Goal: Entertainment & Leisure: Browse casually

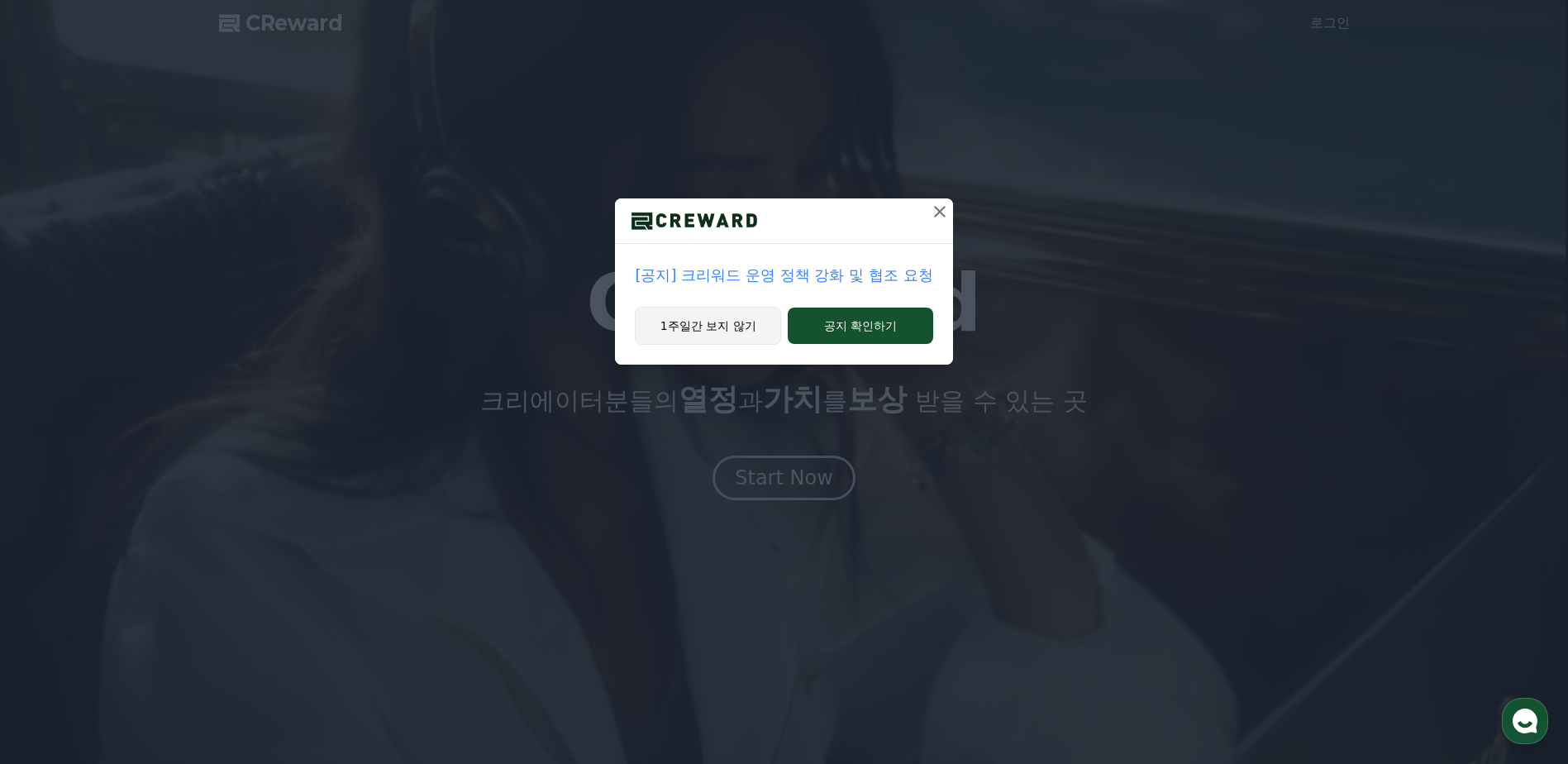
click at [737, 327] on button "1주일간 보지 않기" at bounding box center [707, 325] width 146 height 38
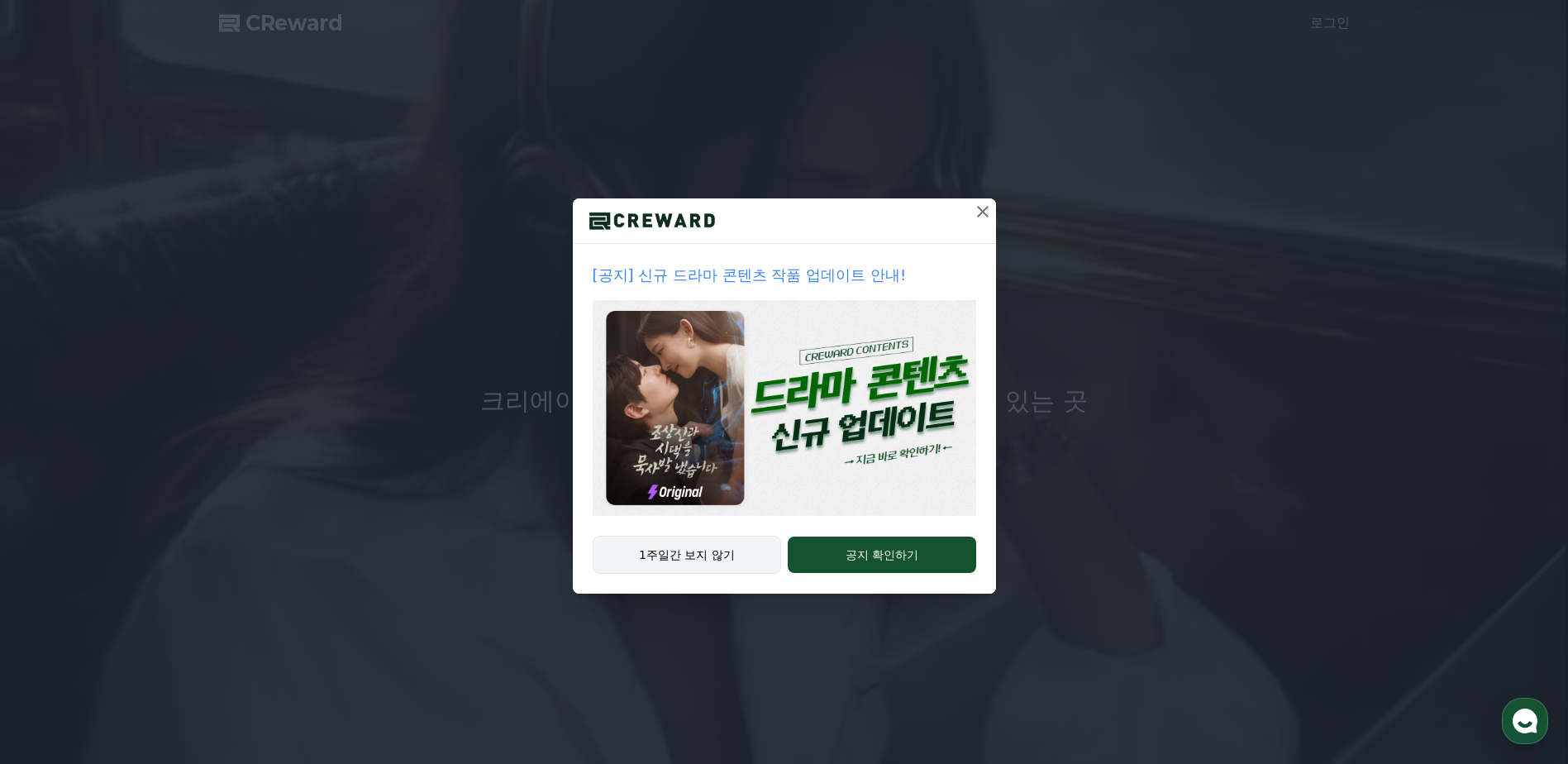
click at [739, 547] on button "1주일간 보지 않기" at bounding box center [687, 555] width 190 height 38
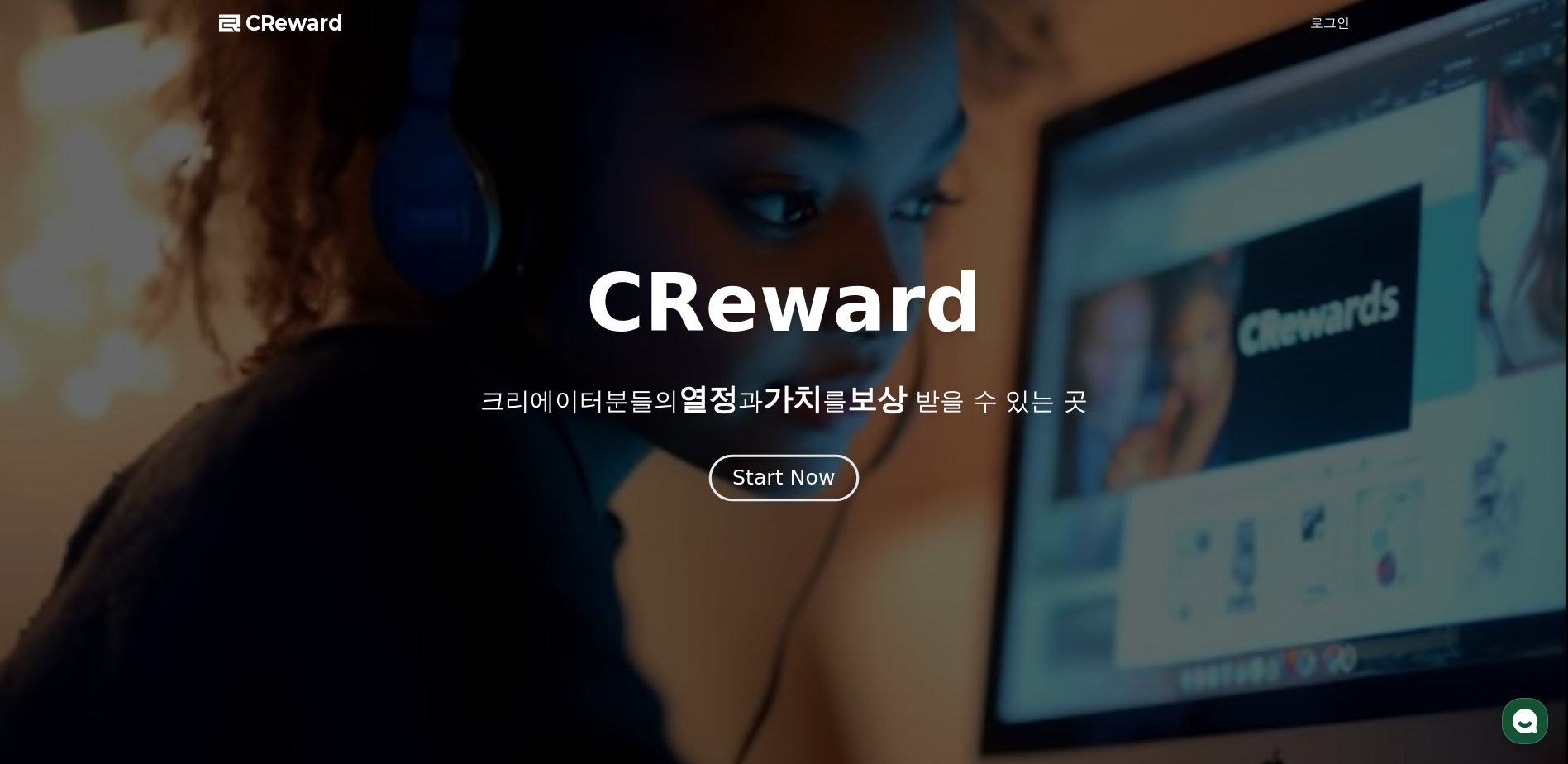
click at [800, 469] on div "Start Now" at bounding box center [784, 478] width 103 height 28
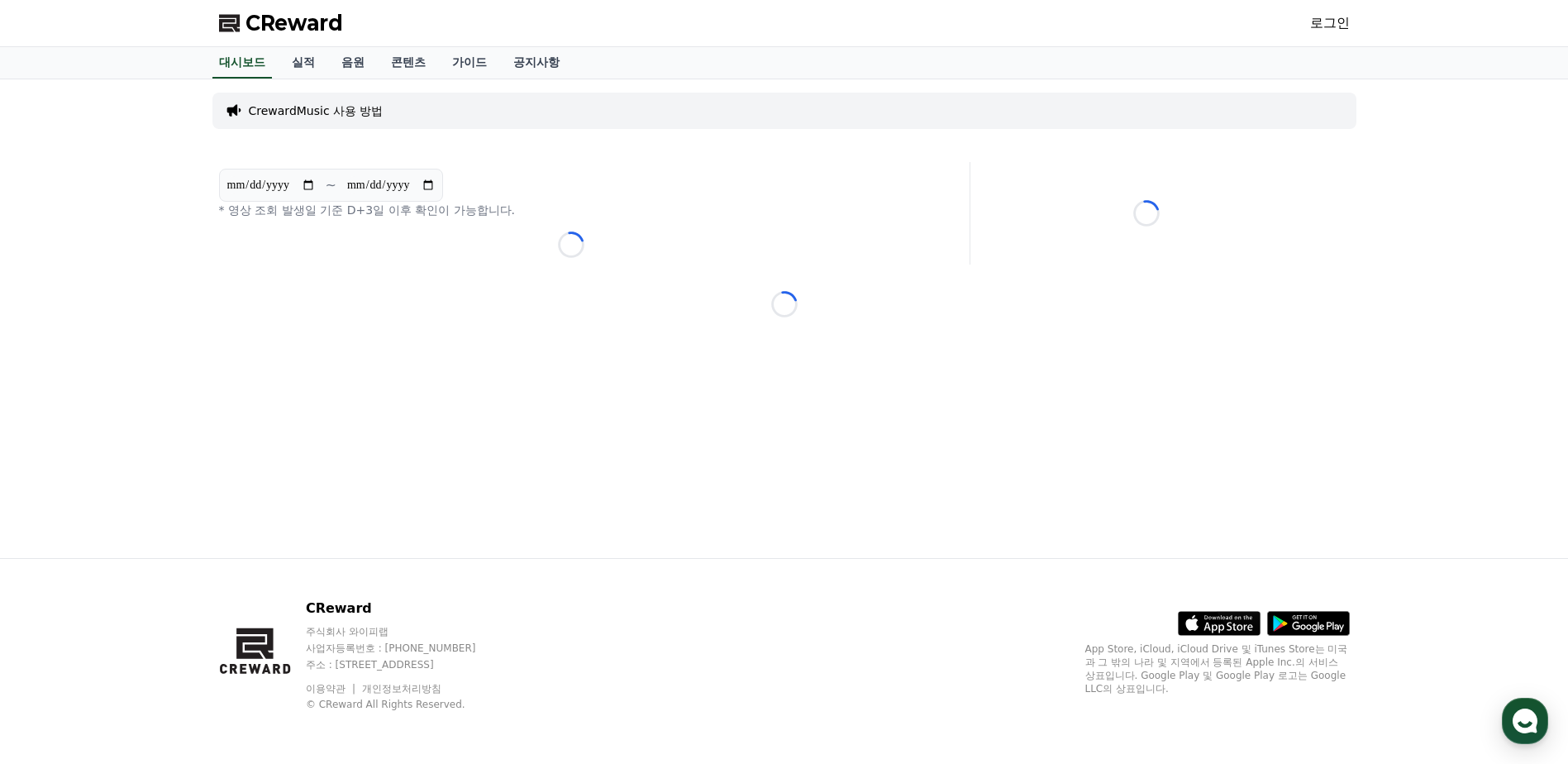
click at [1317, 25] on link "로그인" at bounding box center [1330, 23] width 40 height 20
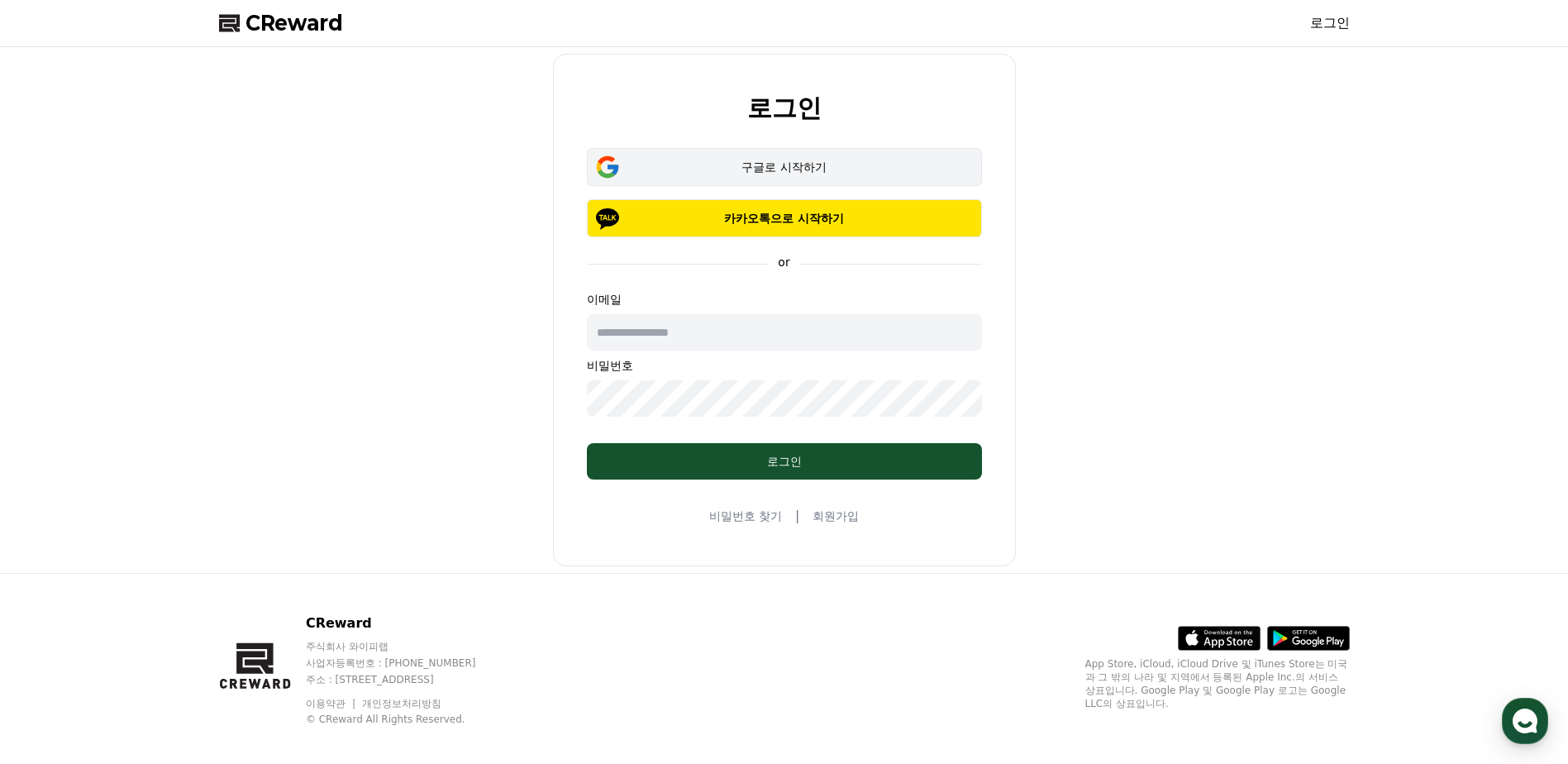
click at [814, 169] on div "구글로 시작하기" at bounding box center [784, 166] width 347 height 17
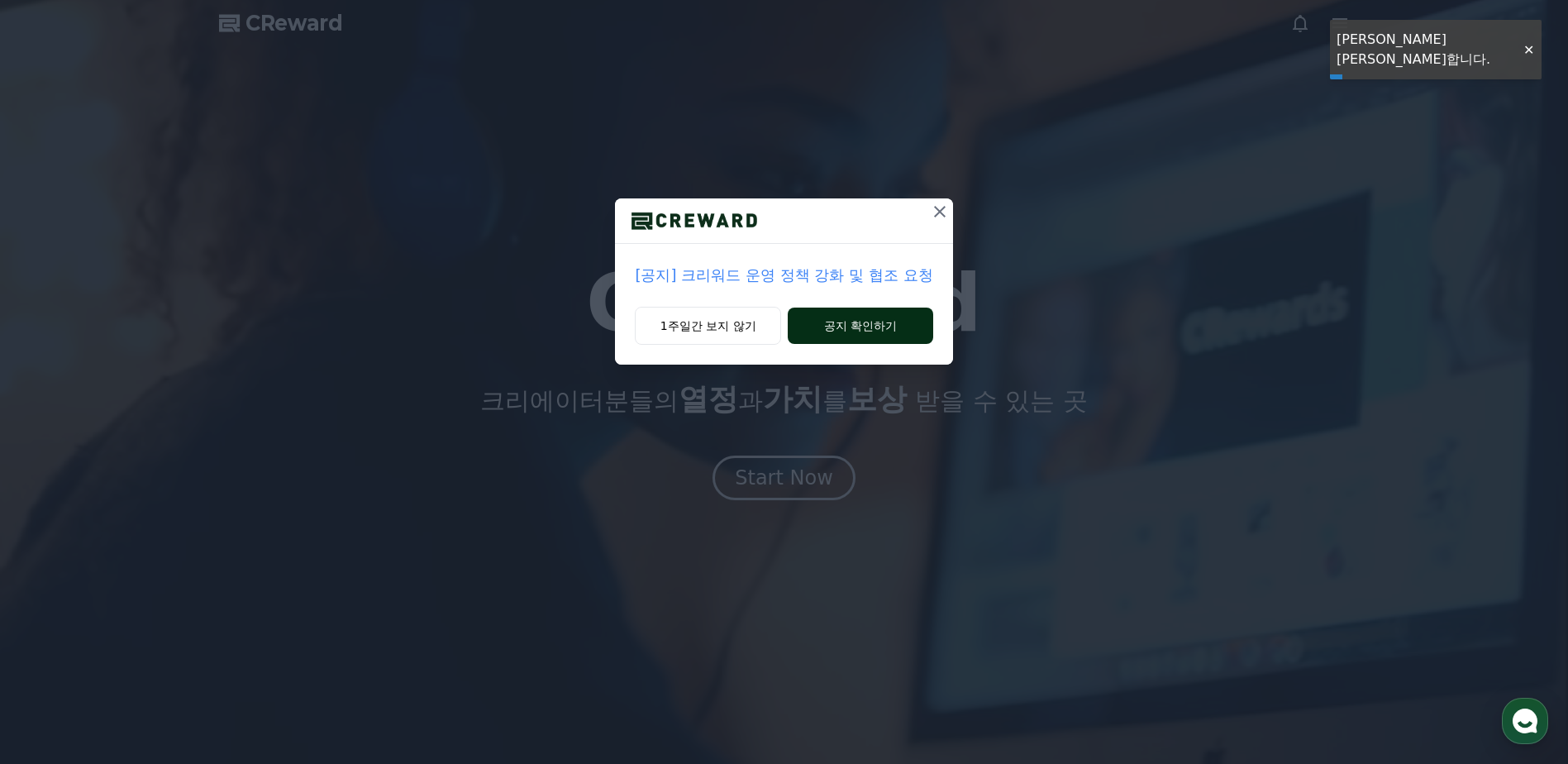
click at [860, 328] on button "공지 확인하기" at bounding box center [860, 325] width 144 height 37
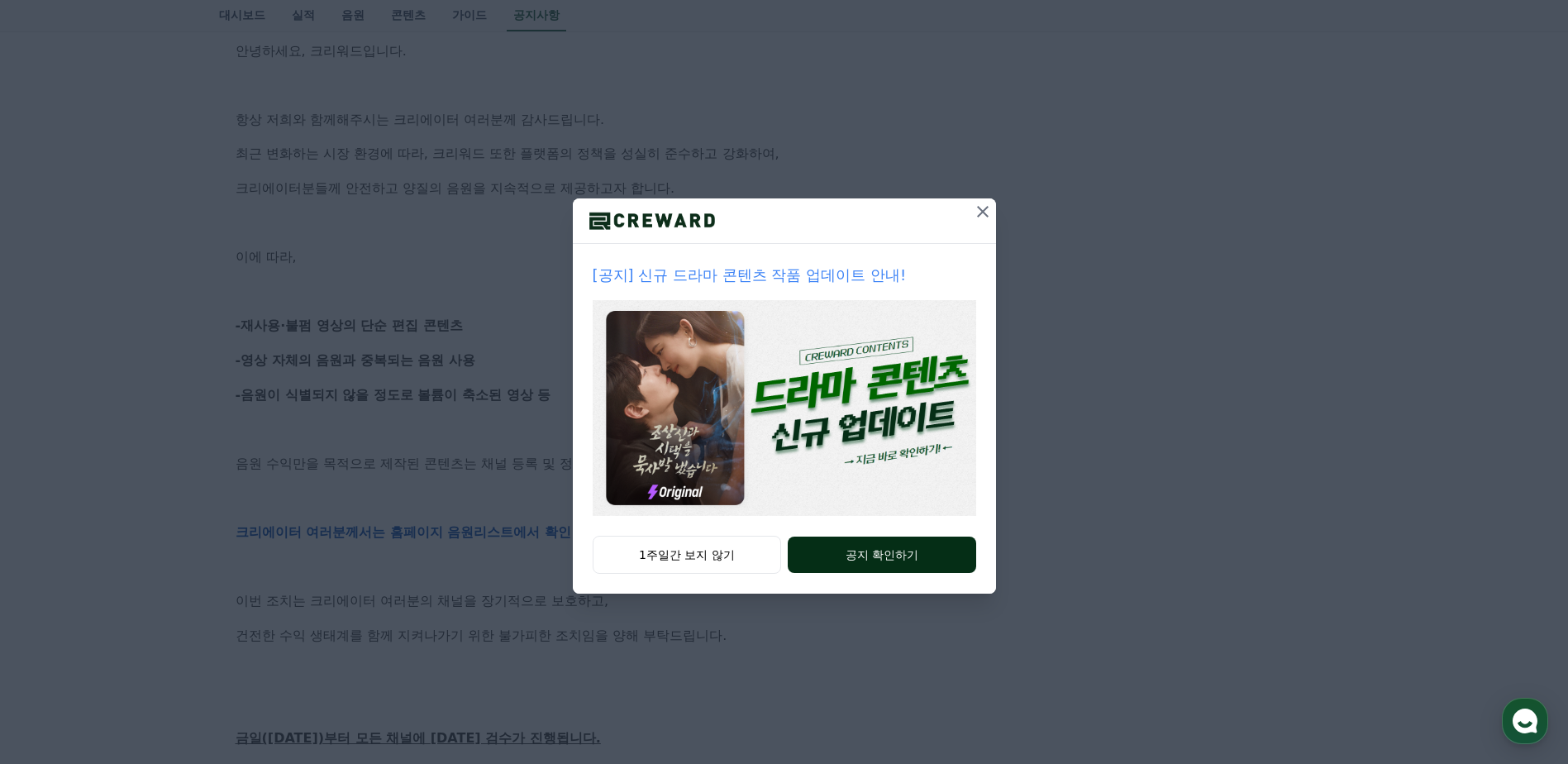
scroll to position [331, 0]
click at [899, 554] on button "공지 확인하기" at bounding box center [881, 554] width 188 height 37
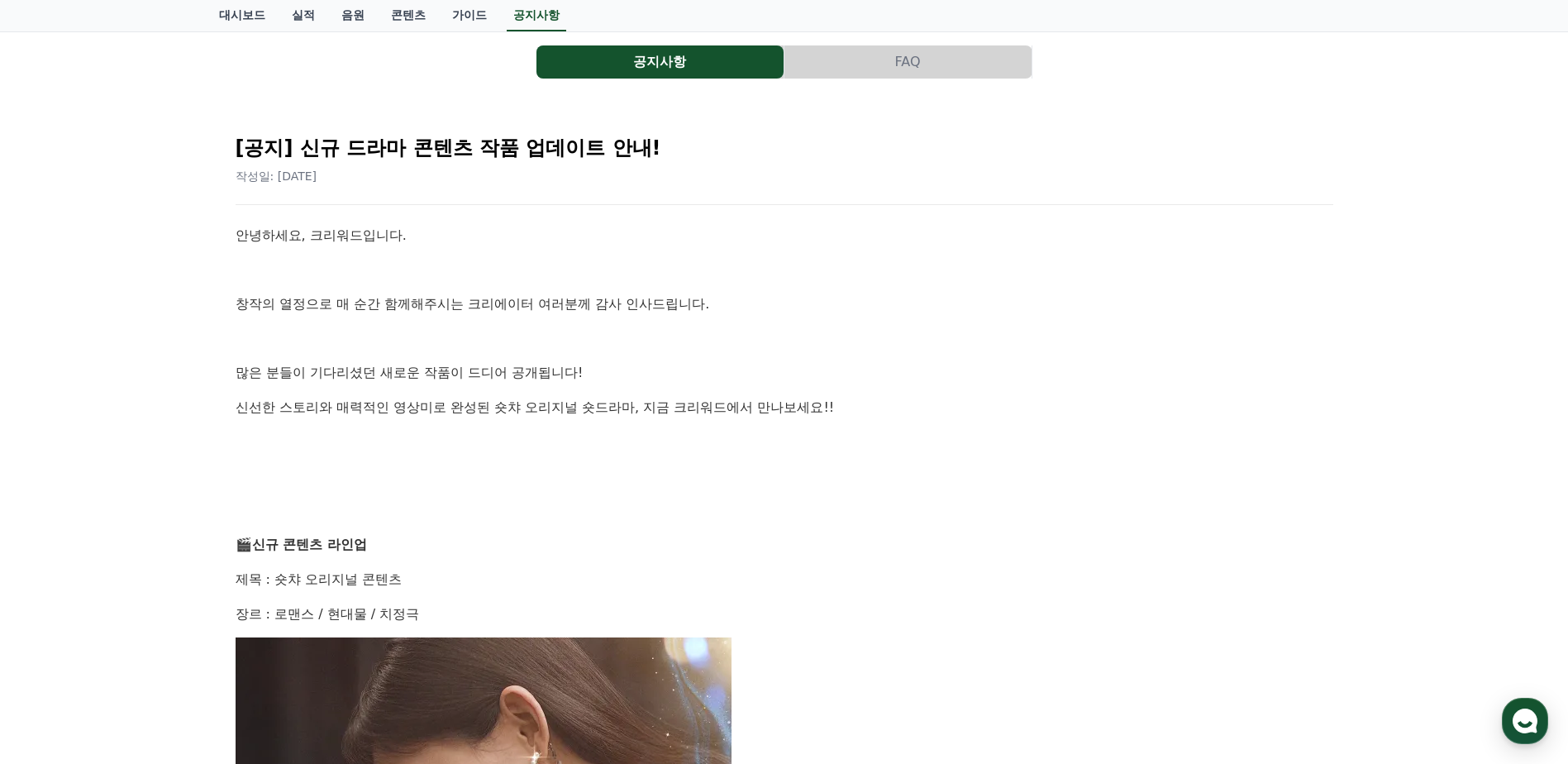
scroll to position [83, 0]
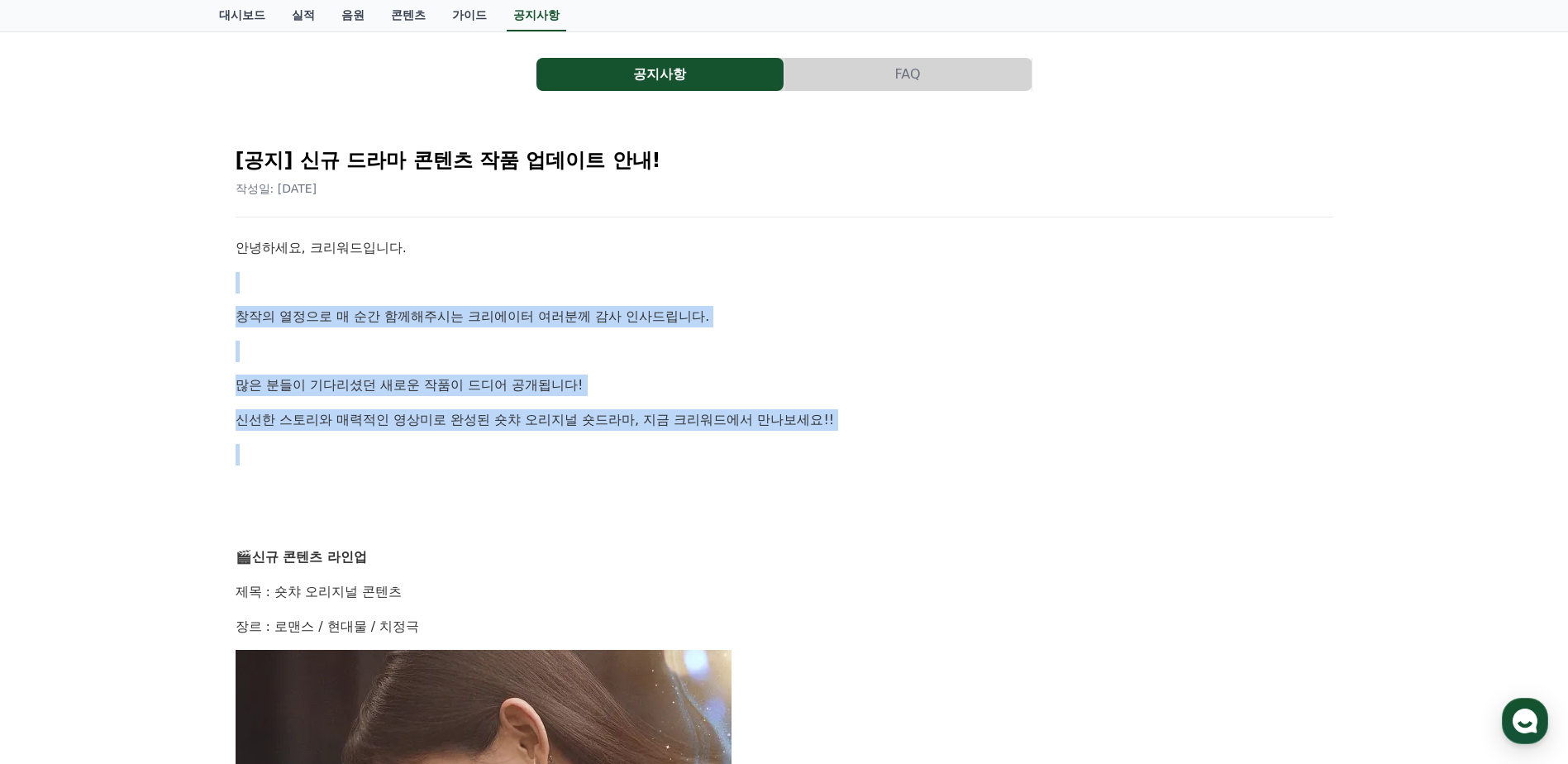
drag, startPoint x: 602, startPoint y: 272, endPoint x: 833, endPoint y: 446, distance: 289.2
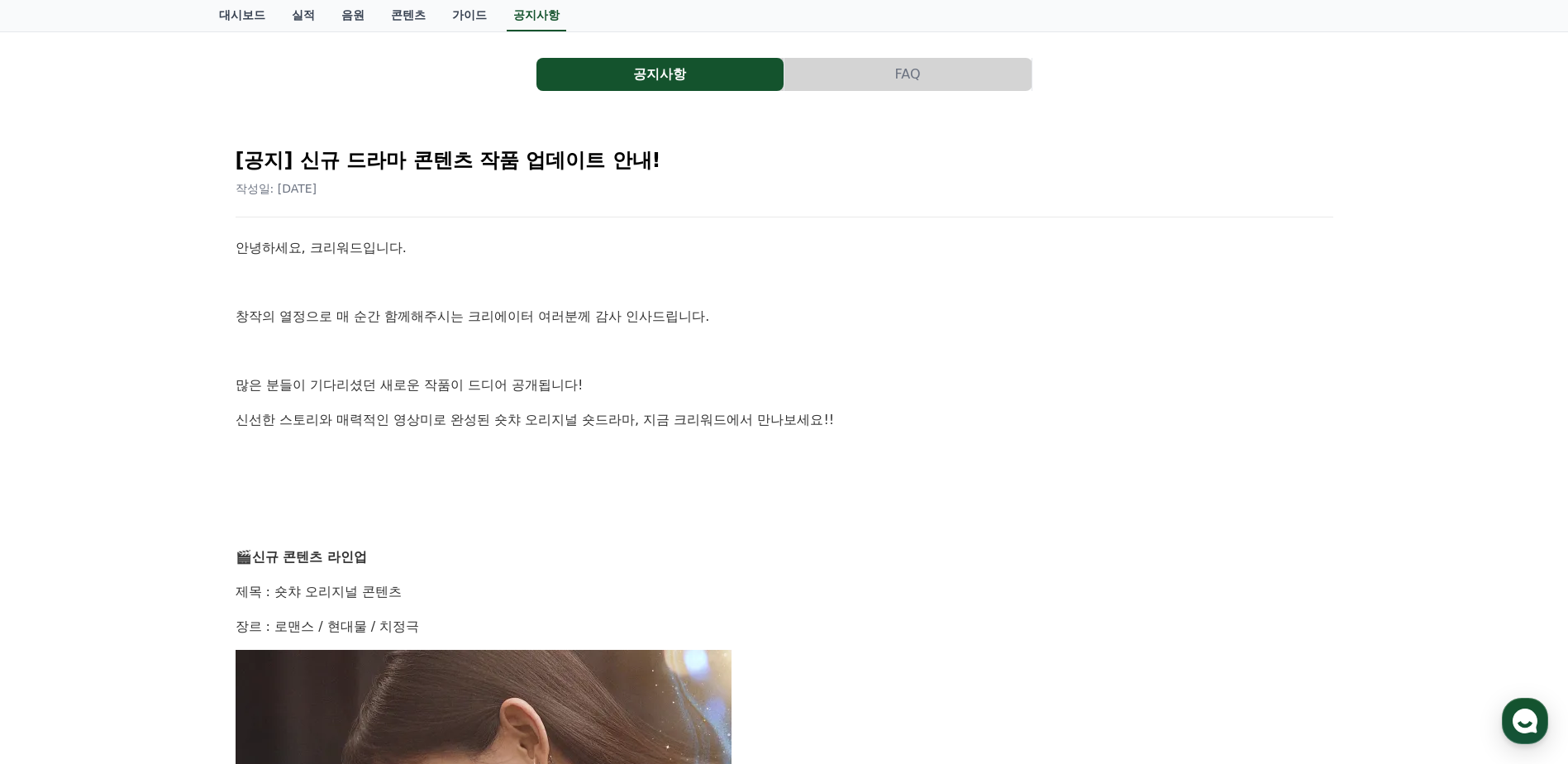
drag, startPoint x: 833, startPoint y: 446, endPoint x: 824, endPoint y: 482, distance: 37.1
click at [959, 481] on p at bounding box center [784, 488] width 1097 height 22
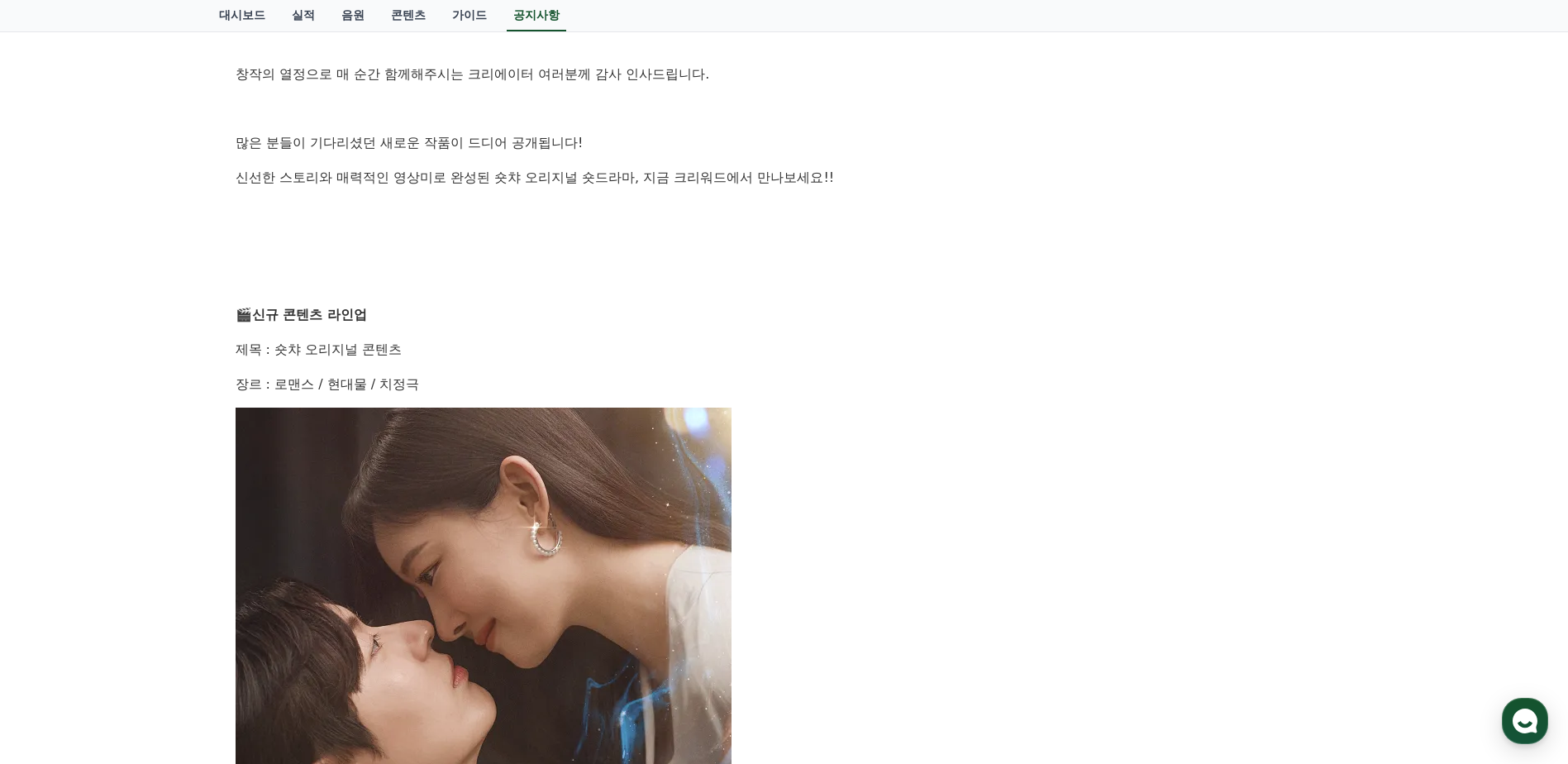
scroll to position [331, 0]
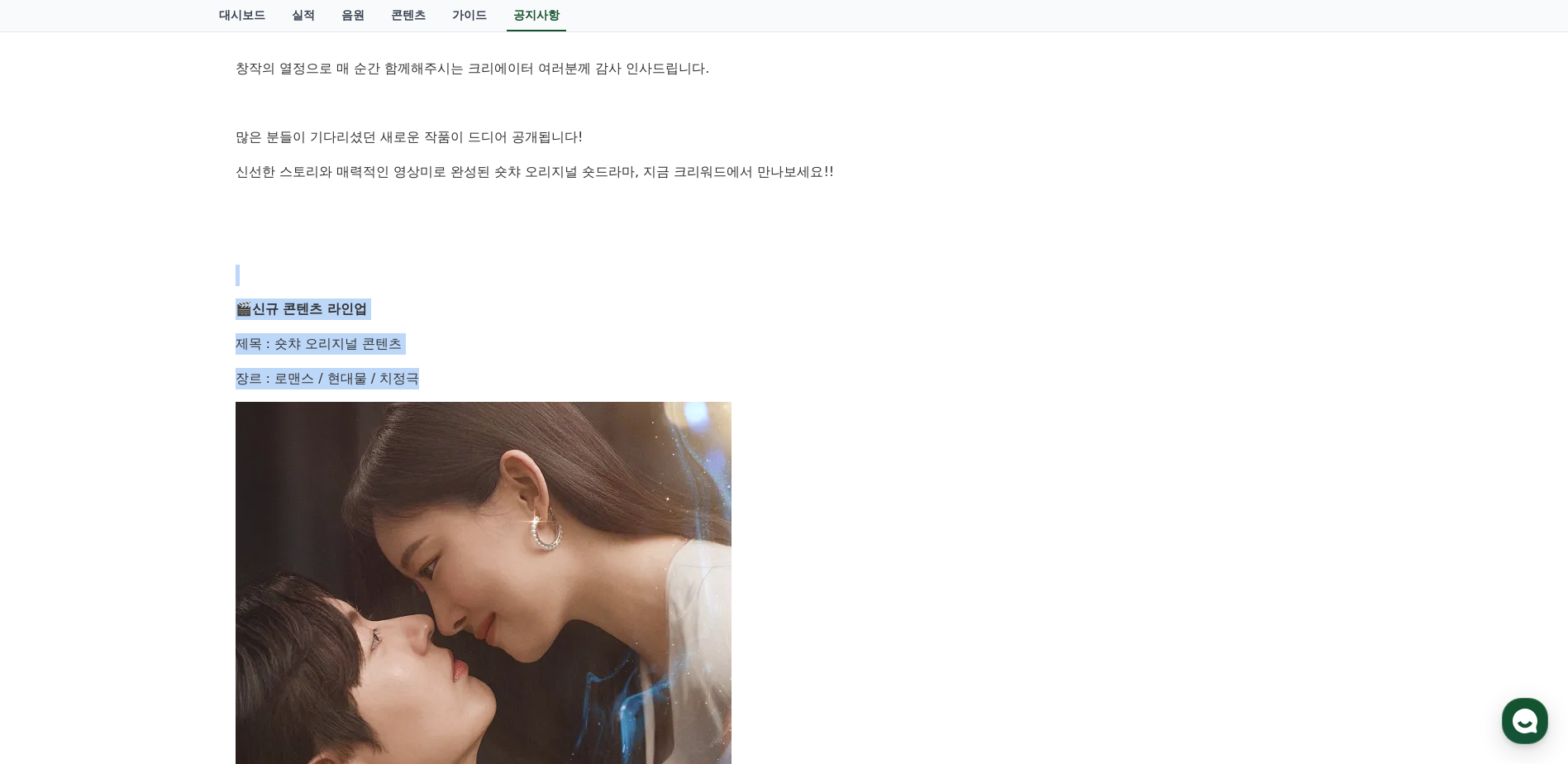
drag, startPoint x: 508, startPoint y: 339, endPoint x: 547, endPoint y: 387, distance: 61.8
drag, startPoint x: 547, startPoint y: 387, endPoint x: 876, endPoint y: 366, distance: 329.7
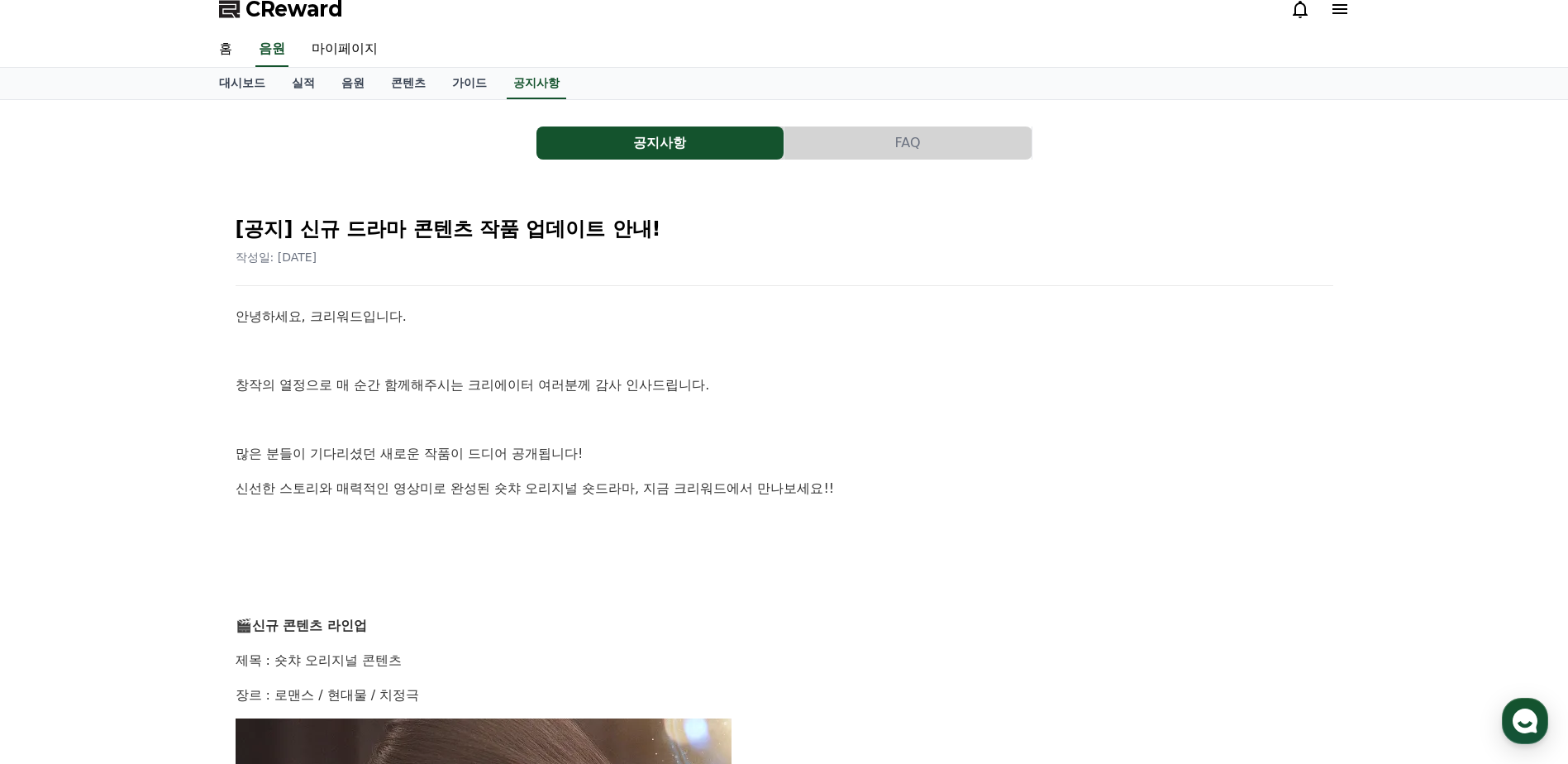
scroll to position [0, 0]
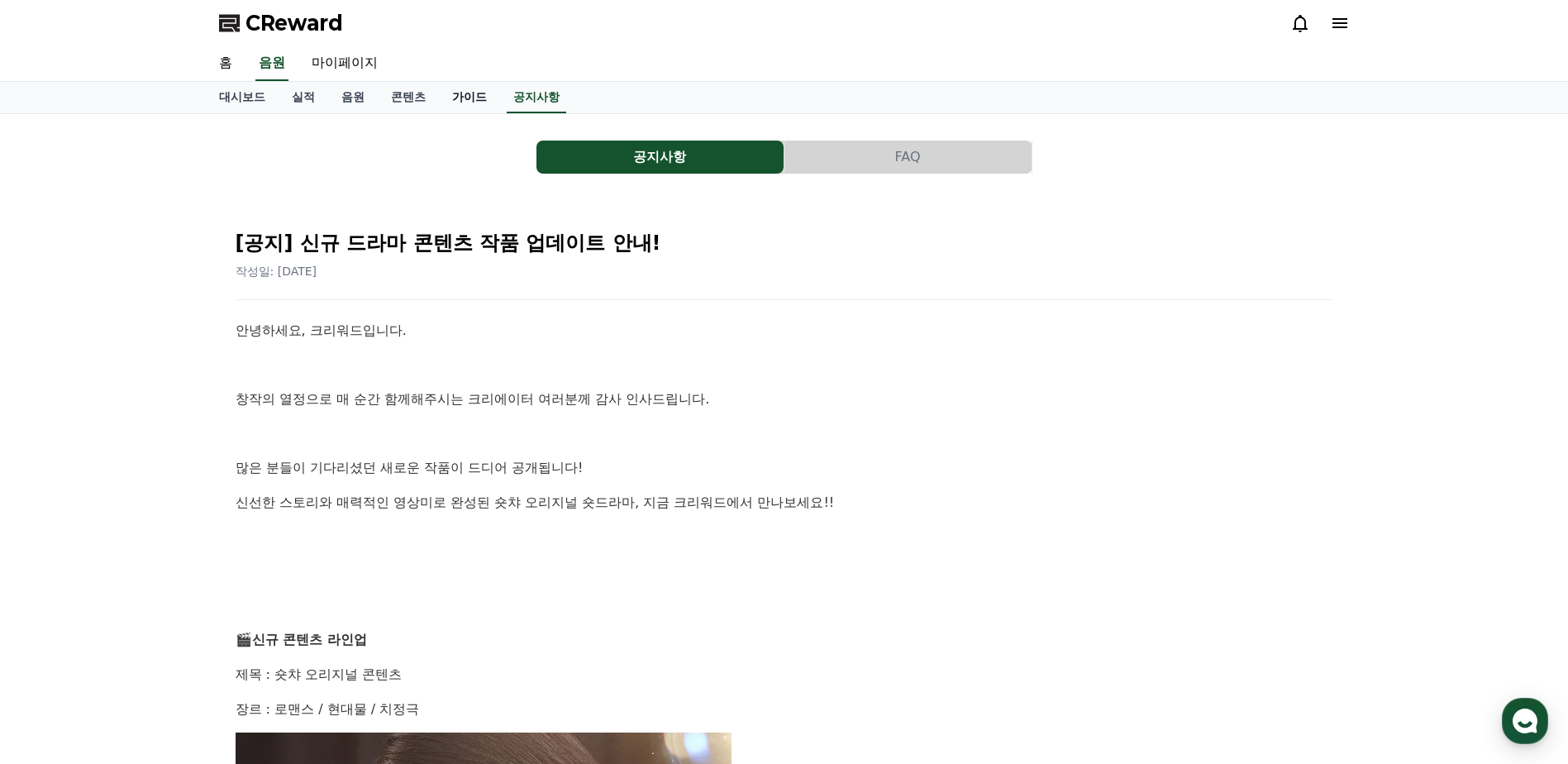
click at [455, 104] on link "가이드" at bounding box center [469, 97] width 61 height 31
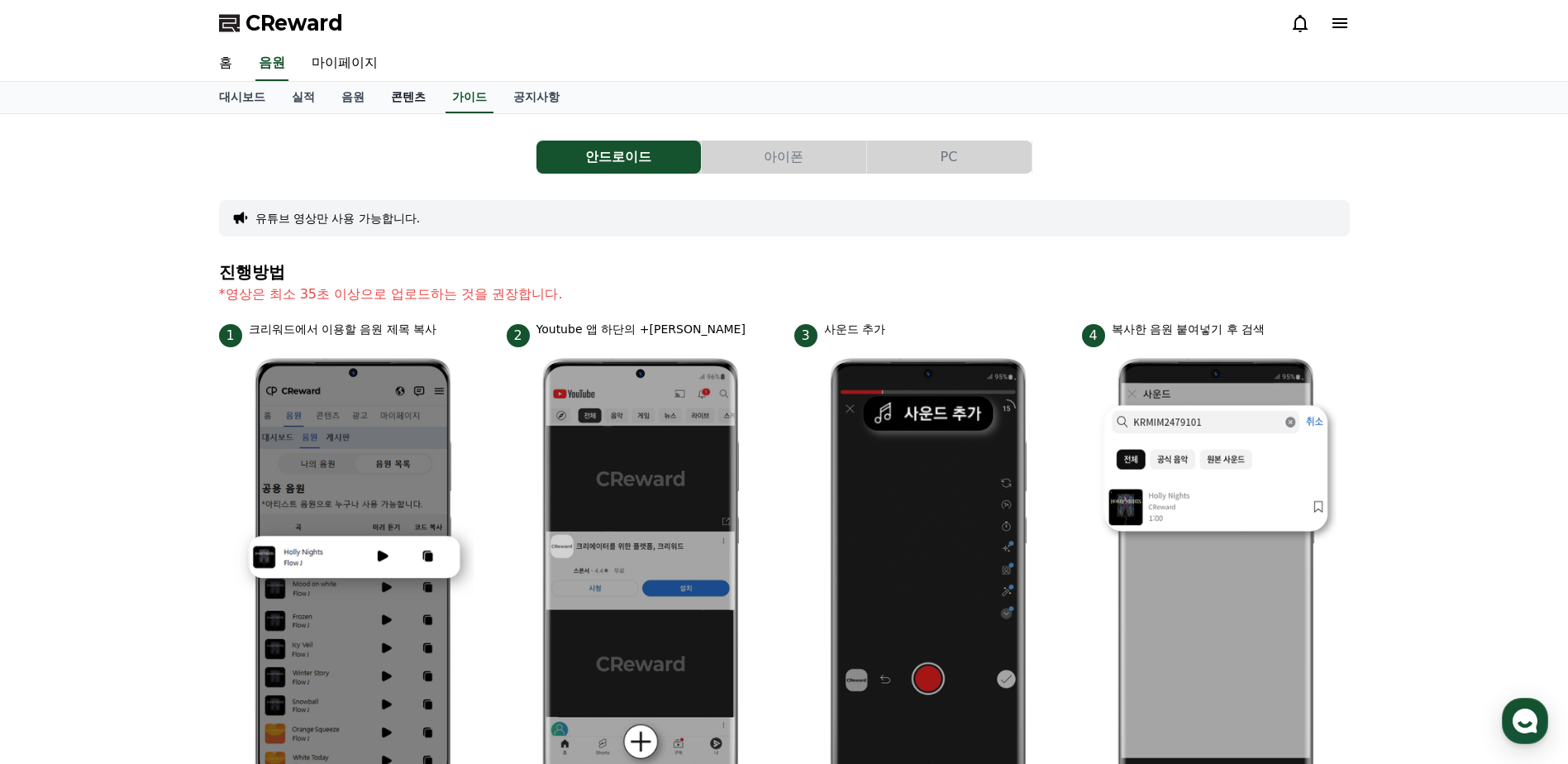
click at [410, 97] on link "콘텐츠" at bounding box center [408, 97] width 61 height 31
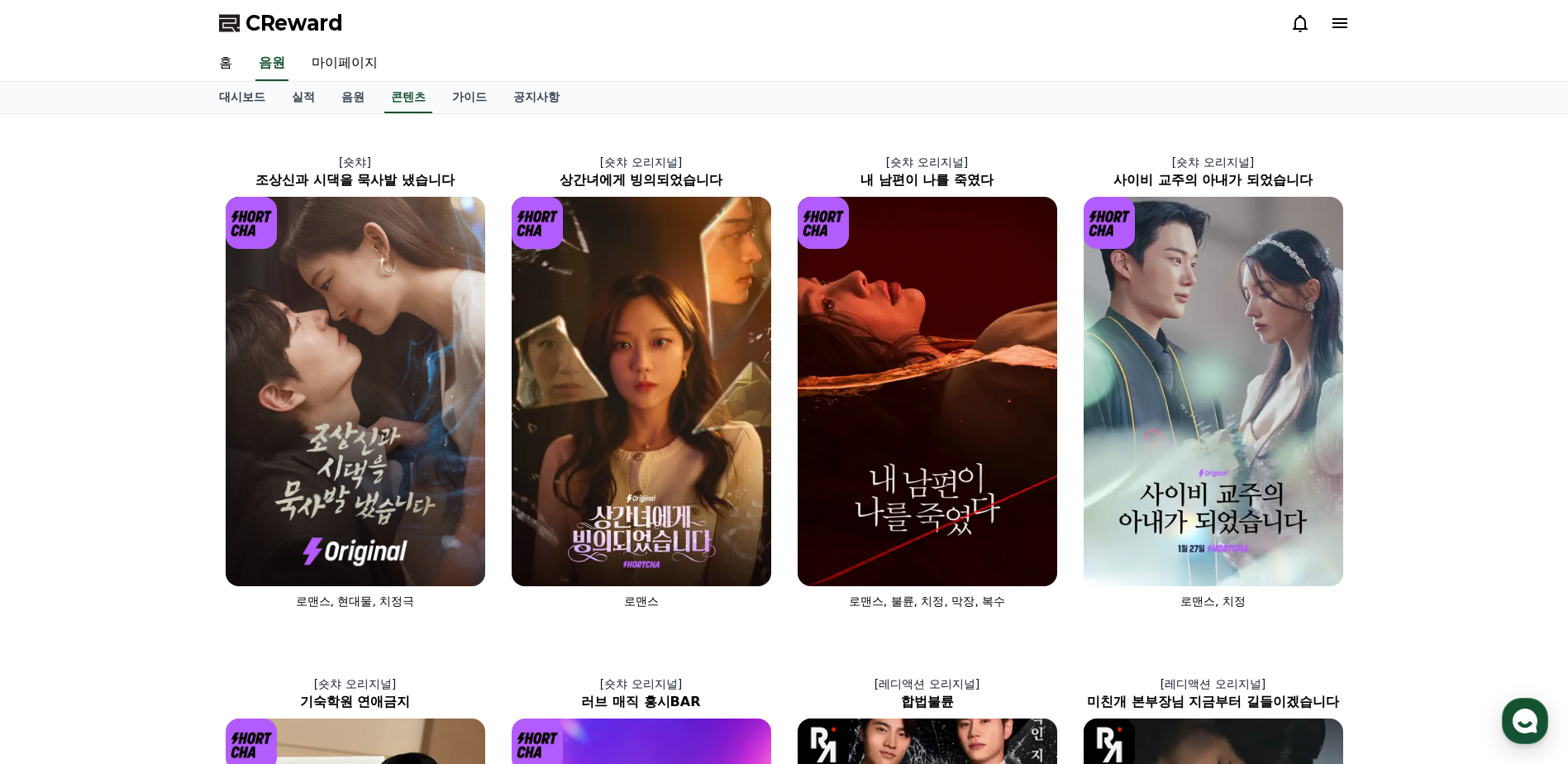
click at [479, 92] on link "가이드" at bounding box center [469, 97] width 61 height 31
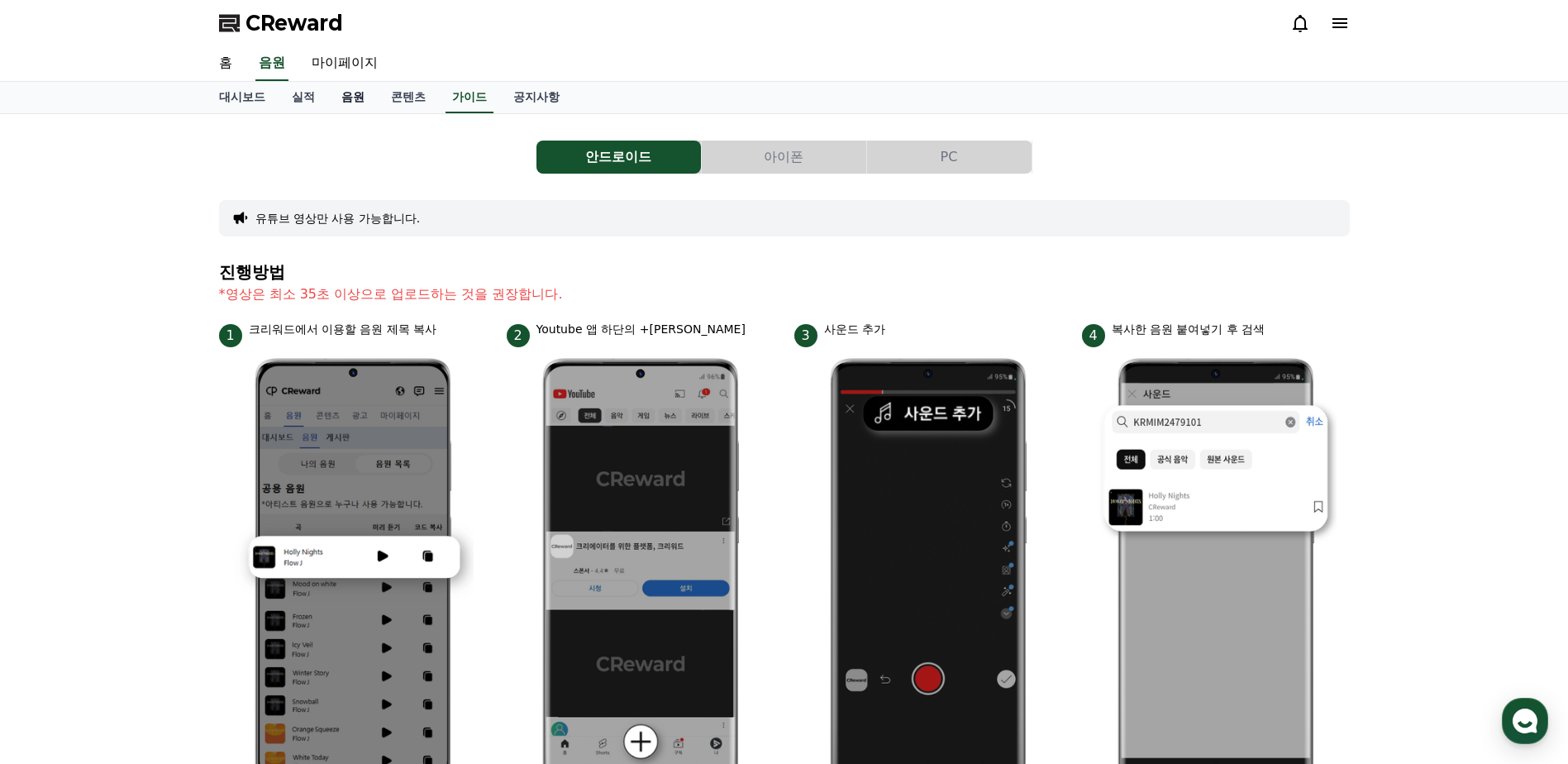
click at [362, 97] on link "음원" at bounding box center [352, 97] width 50 height 31
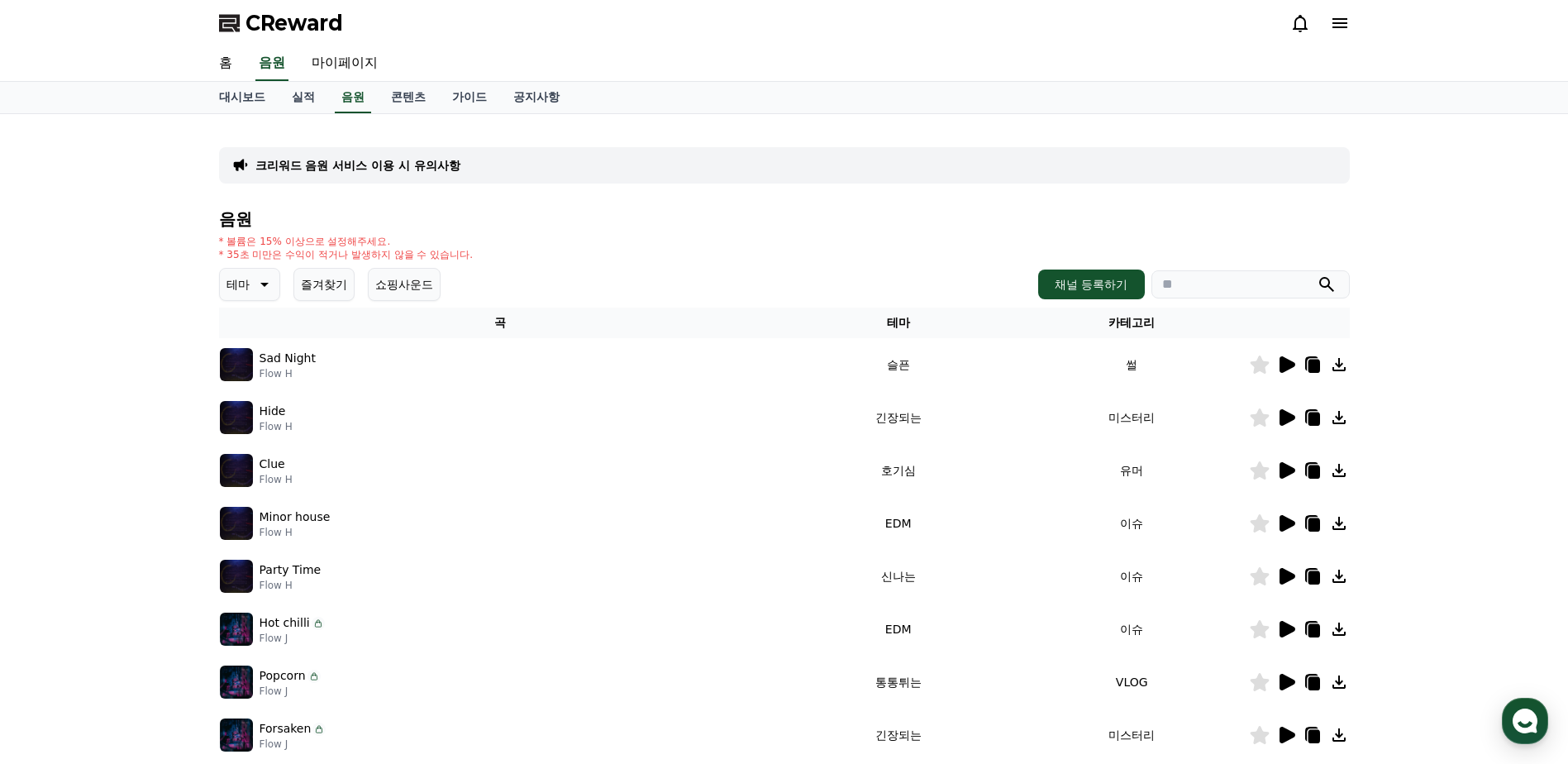
click at [245, 285] on p "테마" at bounding box center [238, 284] width 23 height 23
click at [259, 345] on button "웅장한" at bounding box center [245, 341] width 48 height 37
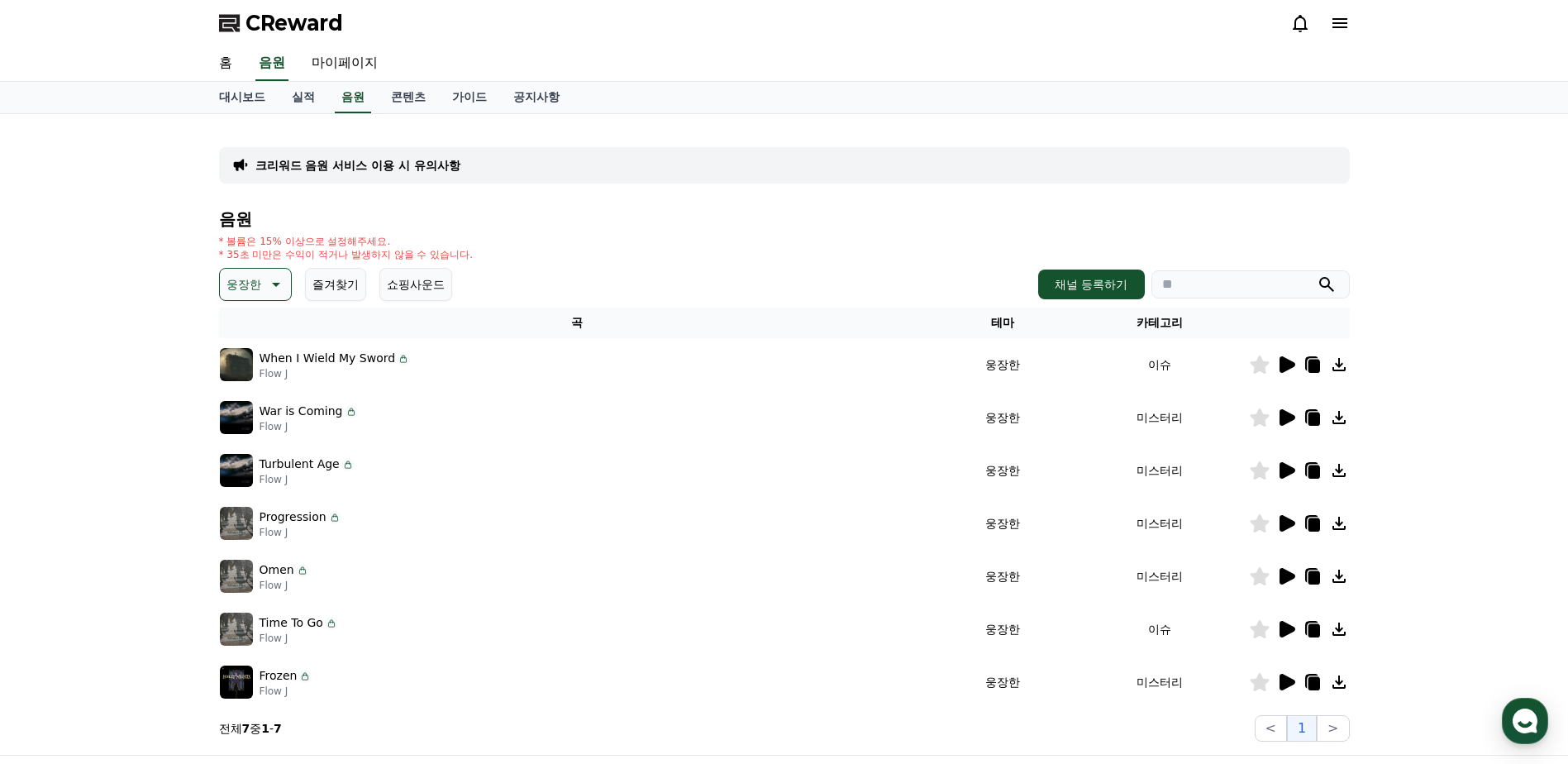
click at [348, 361] on p "When I Wield My Sword" at bounding box center [327, 359] width 137 height 17
click at [1278, 363] on icon at bounding box center [1286, 364] width 20 height 20
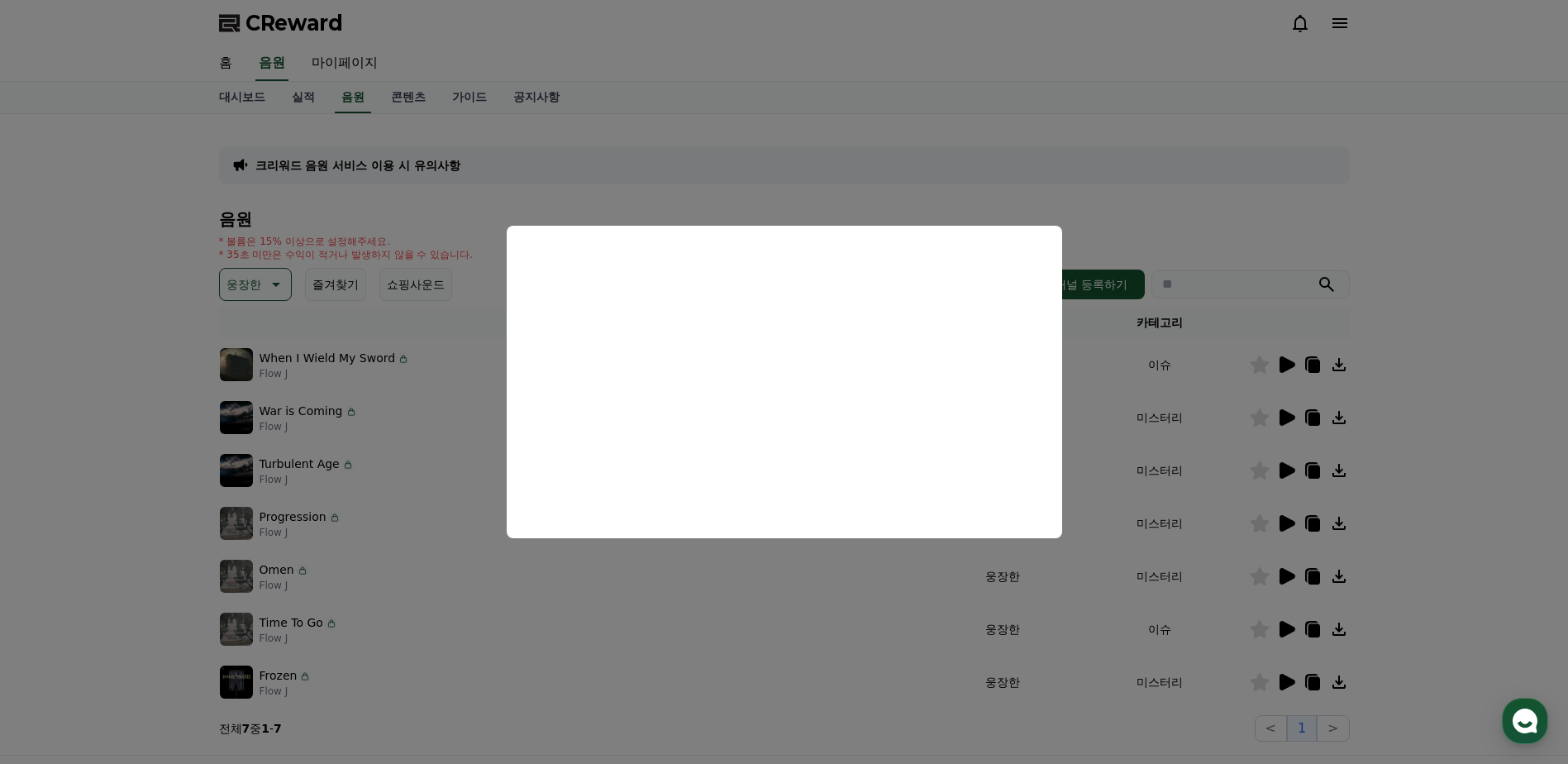
click at [1284, 147] on button "close modal" at bounding box center [784, 382] width 1568 height 764
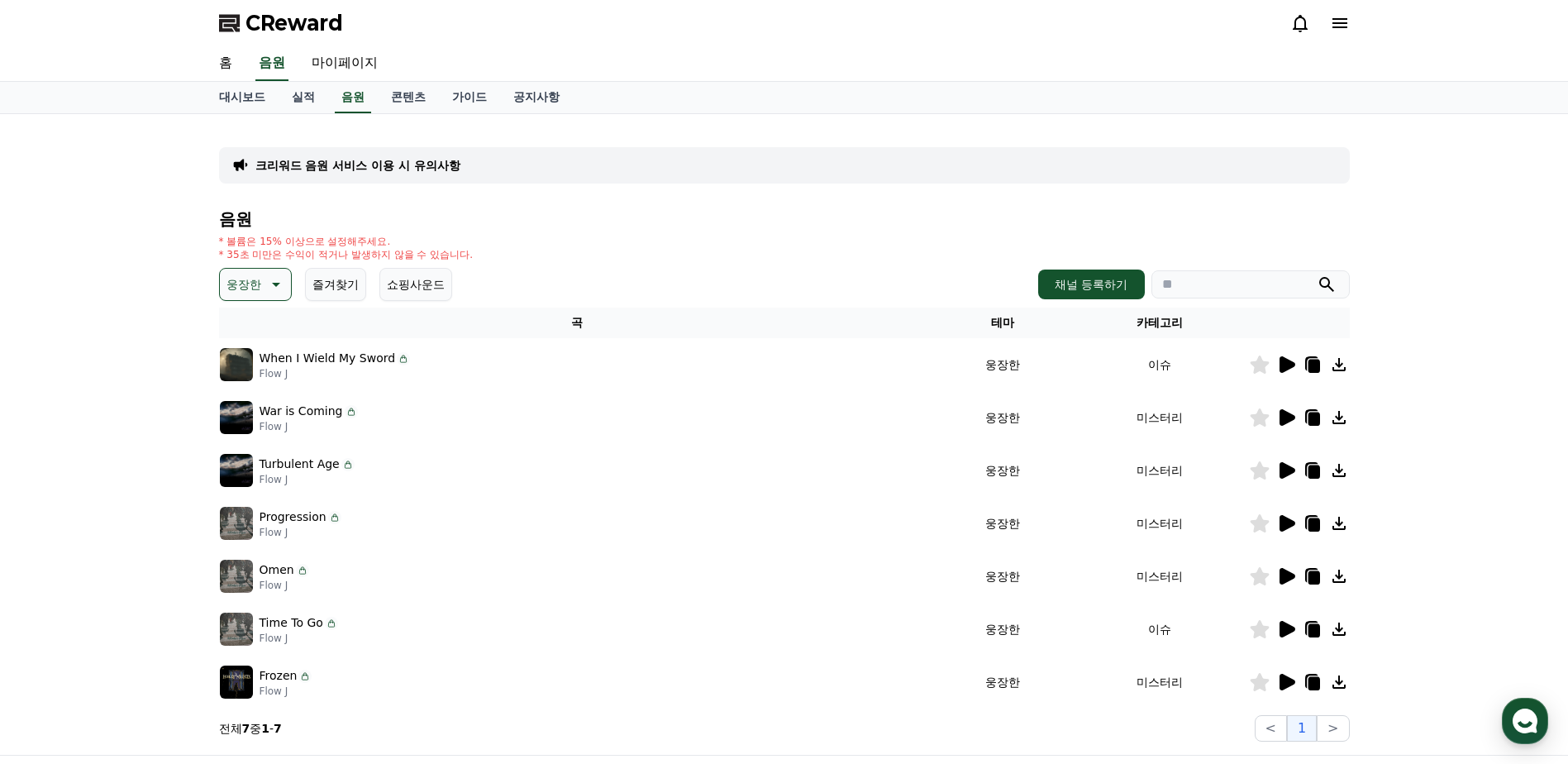
click at [1293, 415] on icon at bounding box center [1287, 417] width 16 height 17
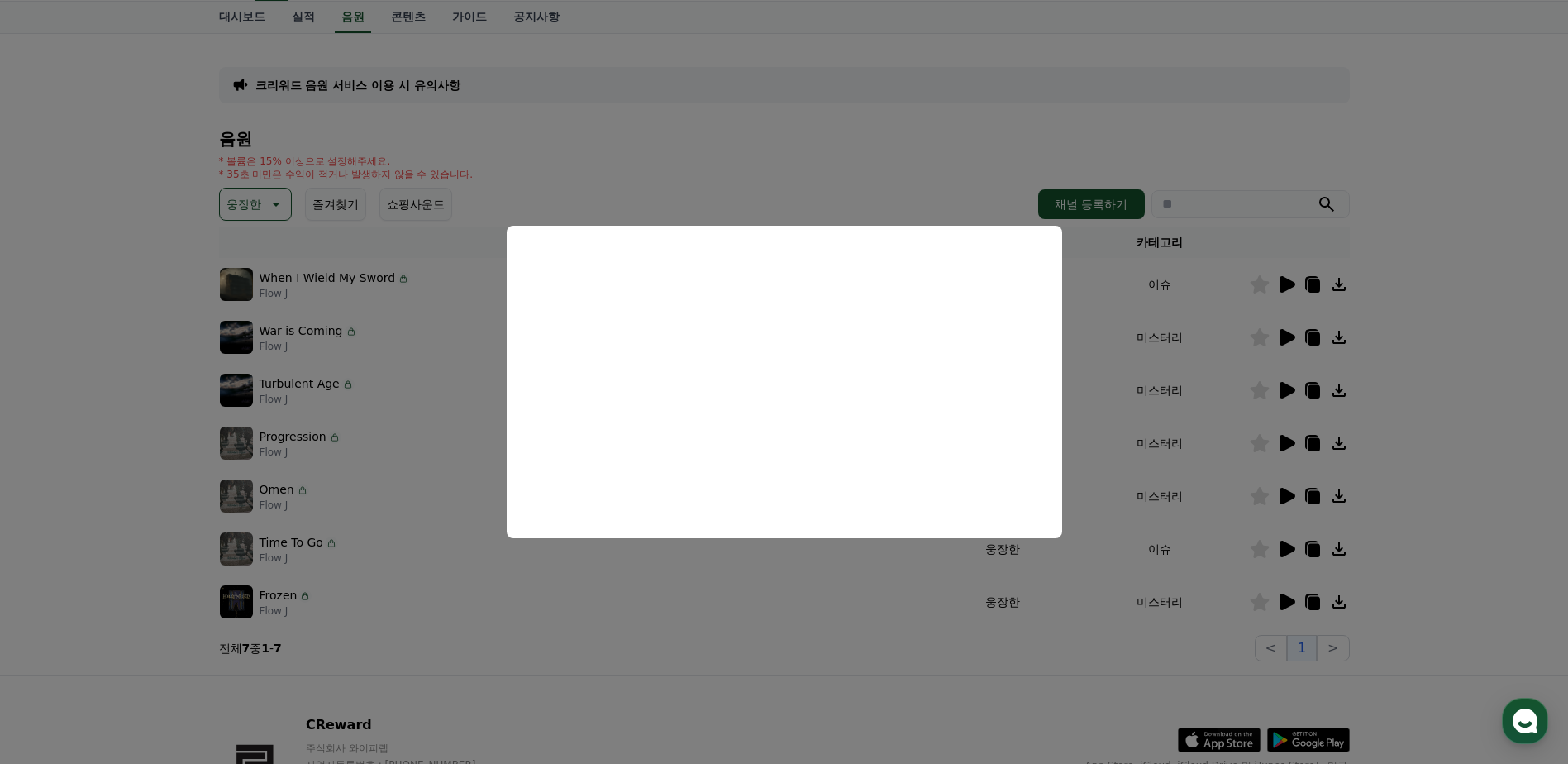
scroll to position [83, 0]
click at [1116, 640] on button "close modal" at bounding box center [784, 382] width 1568 height 764
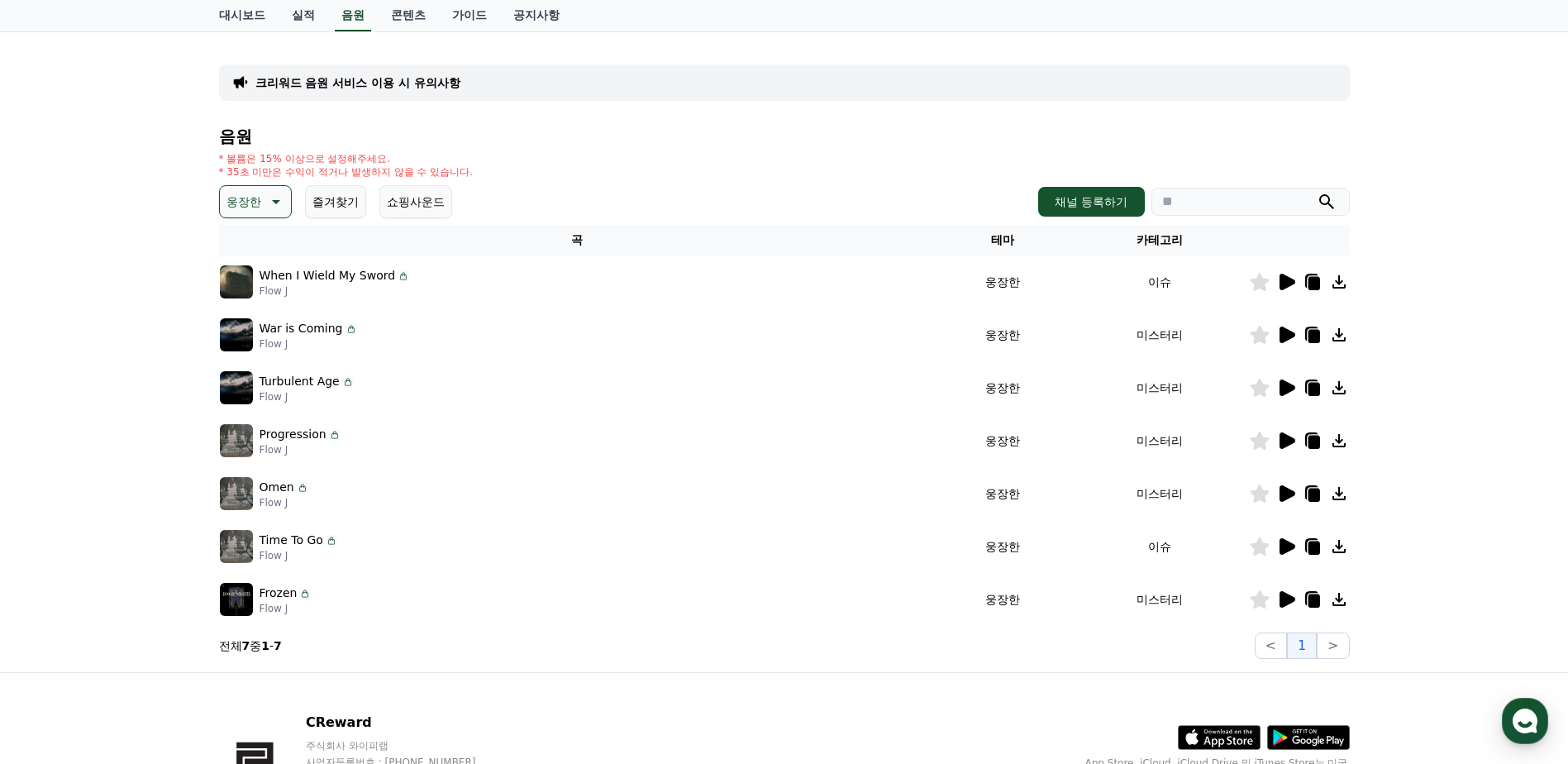
click at [1283, 371] on td at bounding box center [1299, 387] width 101 height 53
click at [1283, 387] on icon at bounding box center [1287, 387] width 16 height 17
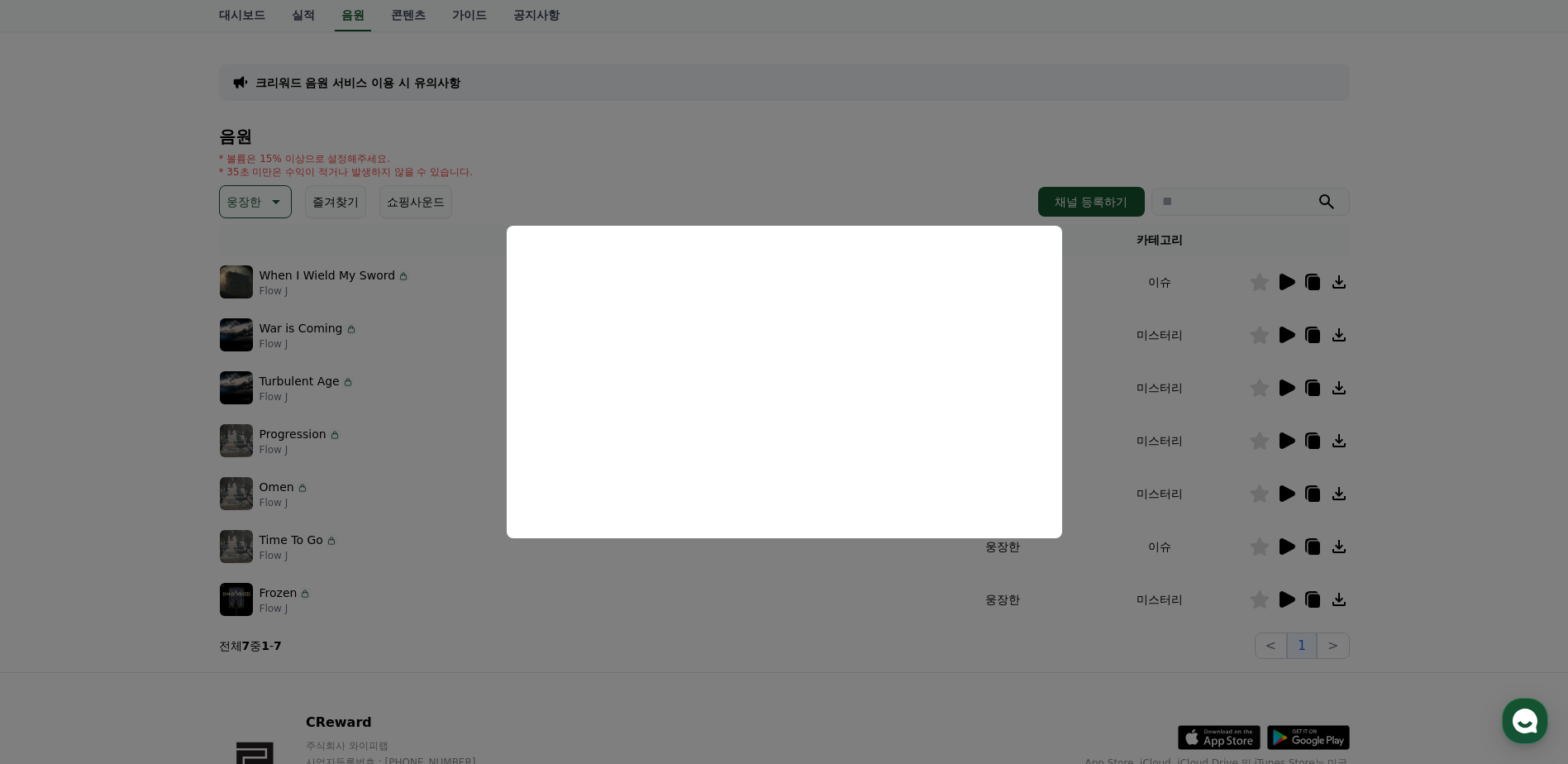
click at [1116, 386] on button "close modal" at bounding box center [784, 382] width 1568 height 764
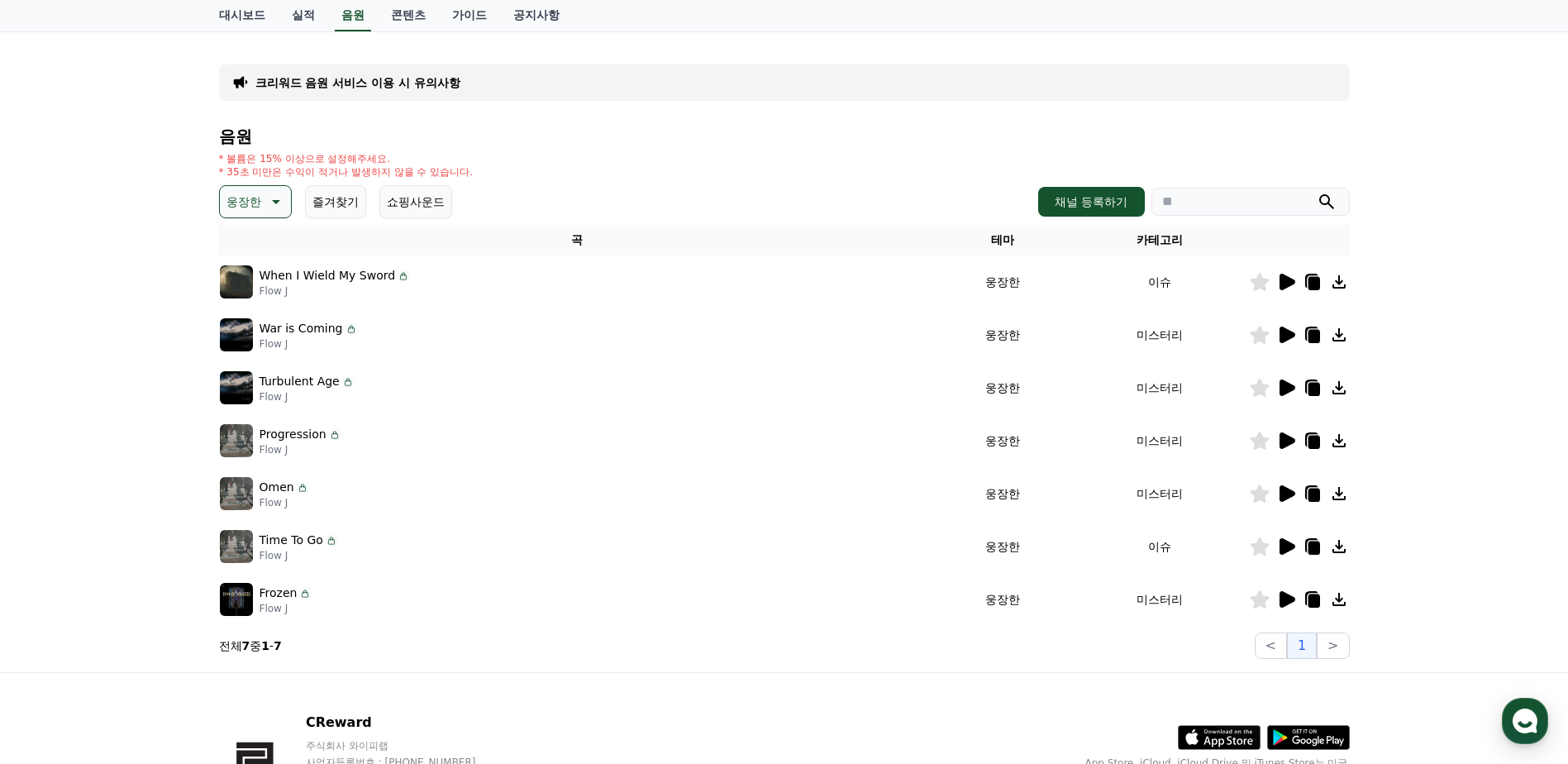
click at [1279, 434] on icon at bounding box center [1287, 440] width 16 height 17
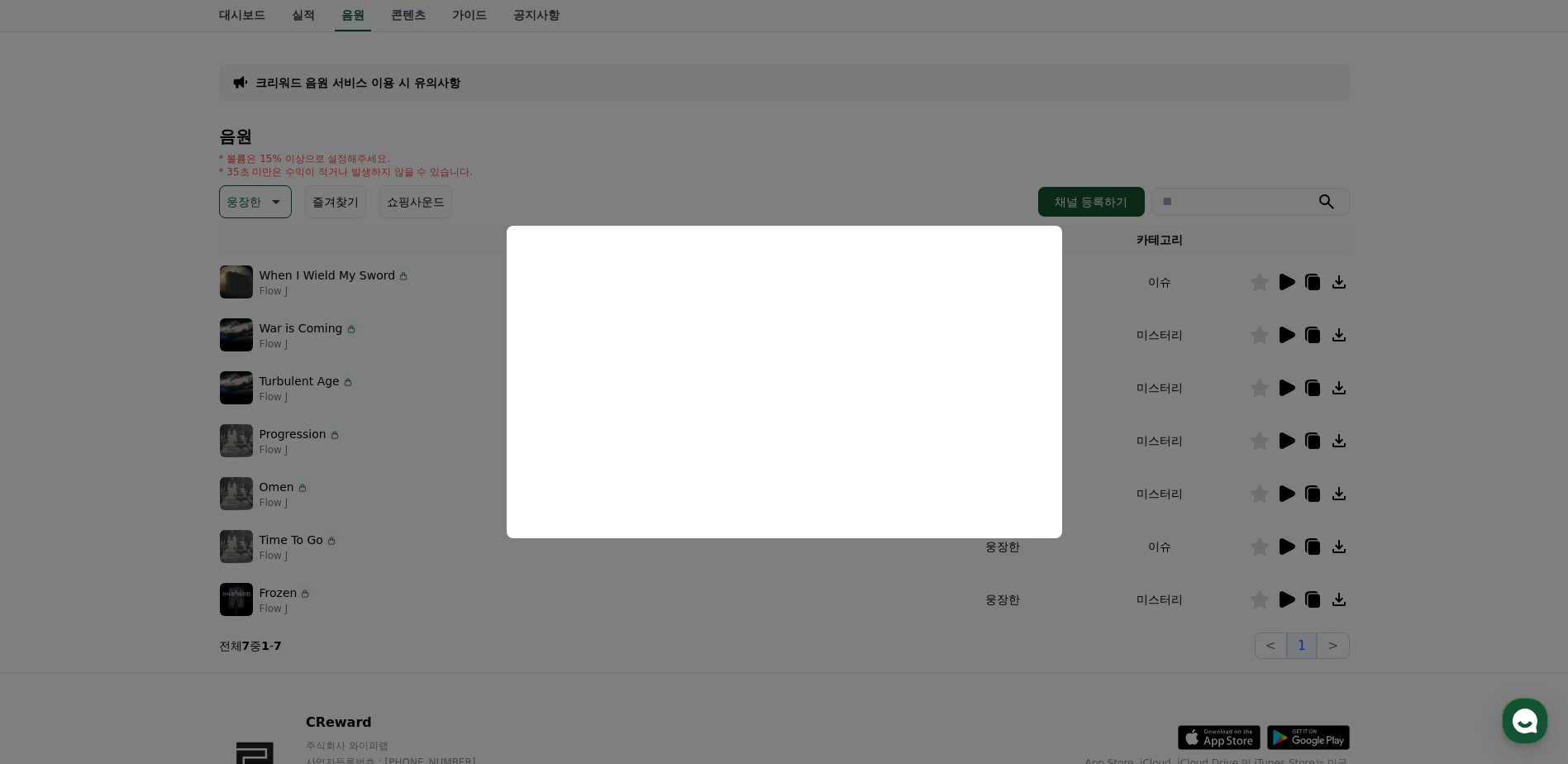
click at [1126, 430] on button "close modal" at bounding box center [784, 382] width 1568 height 764
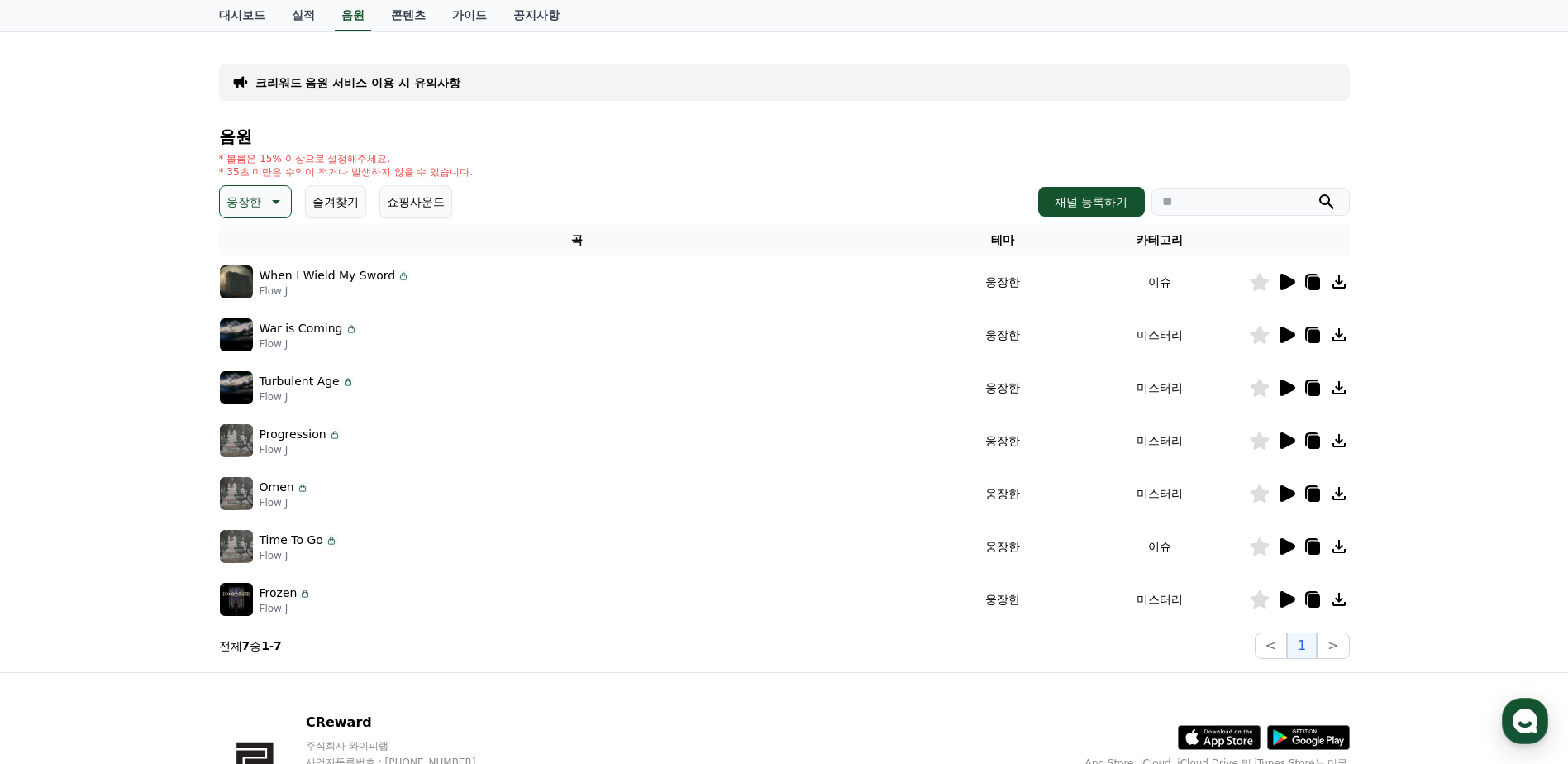
click at [1286, 486] on icon at bounding box center [1286, 493] width 20 height 20
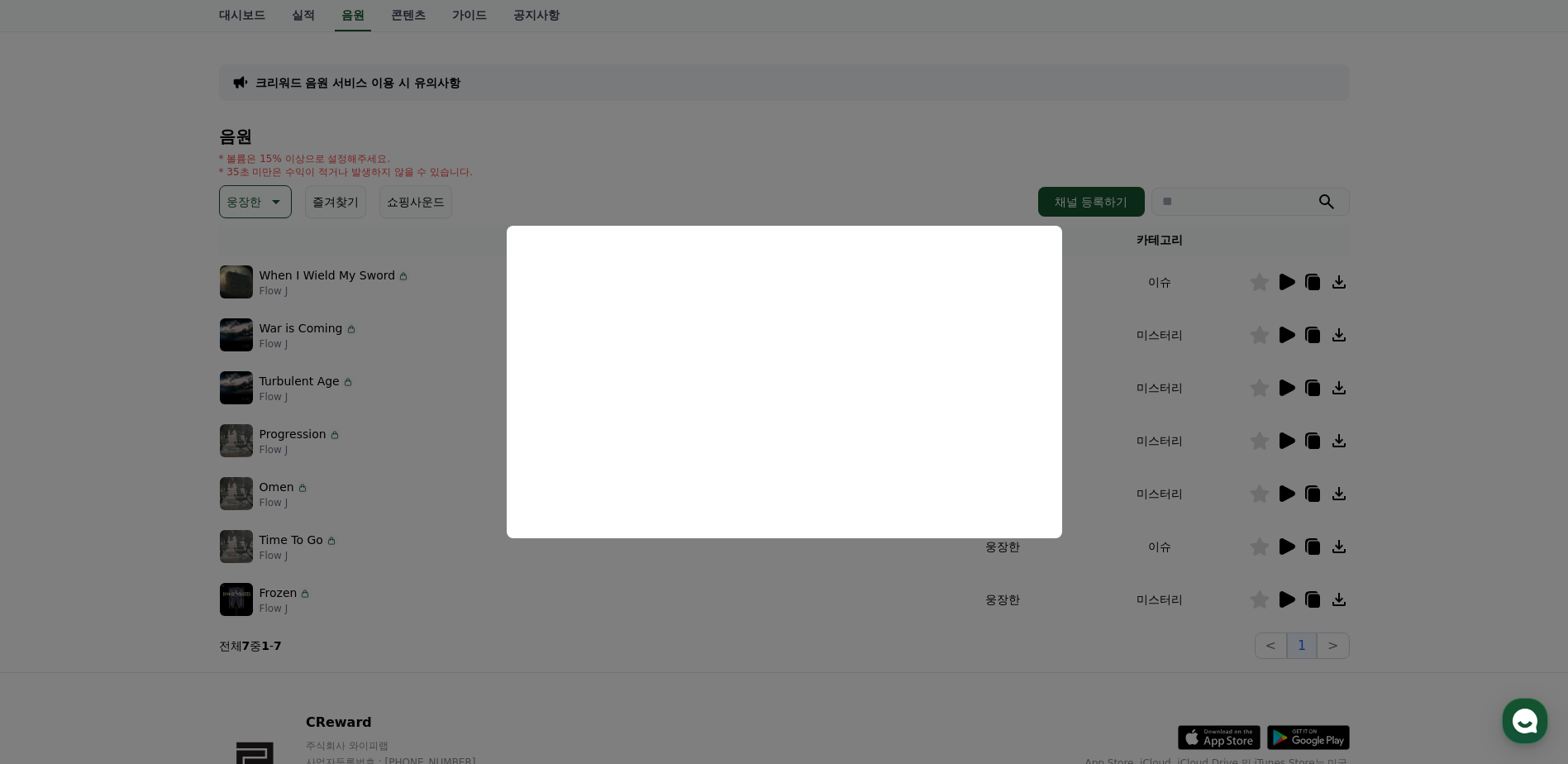
click at [724, 637] on button "close modal" at bounding box center [784, 382] width 1568 height 764
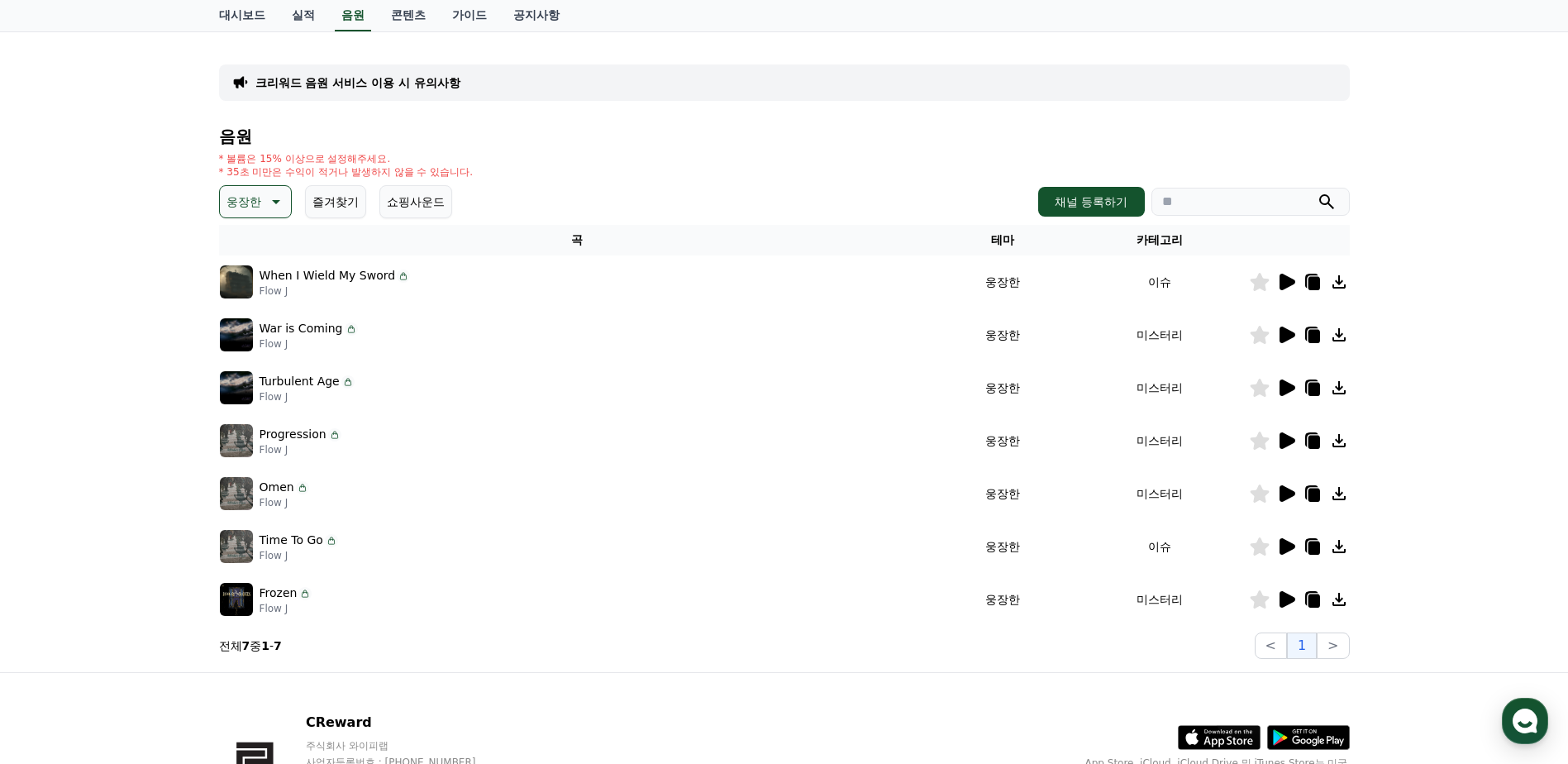
click at [278, 597] on p "Frozen" at bounding box center [278, 593] width 38 height 17
click at [1287, 596] on icon at bounding box center [1287, 599] width 16 height 17
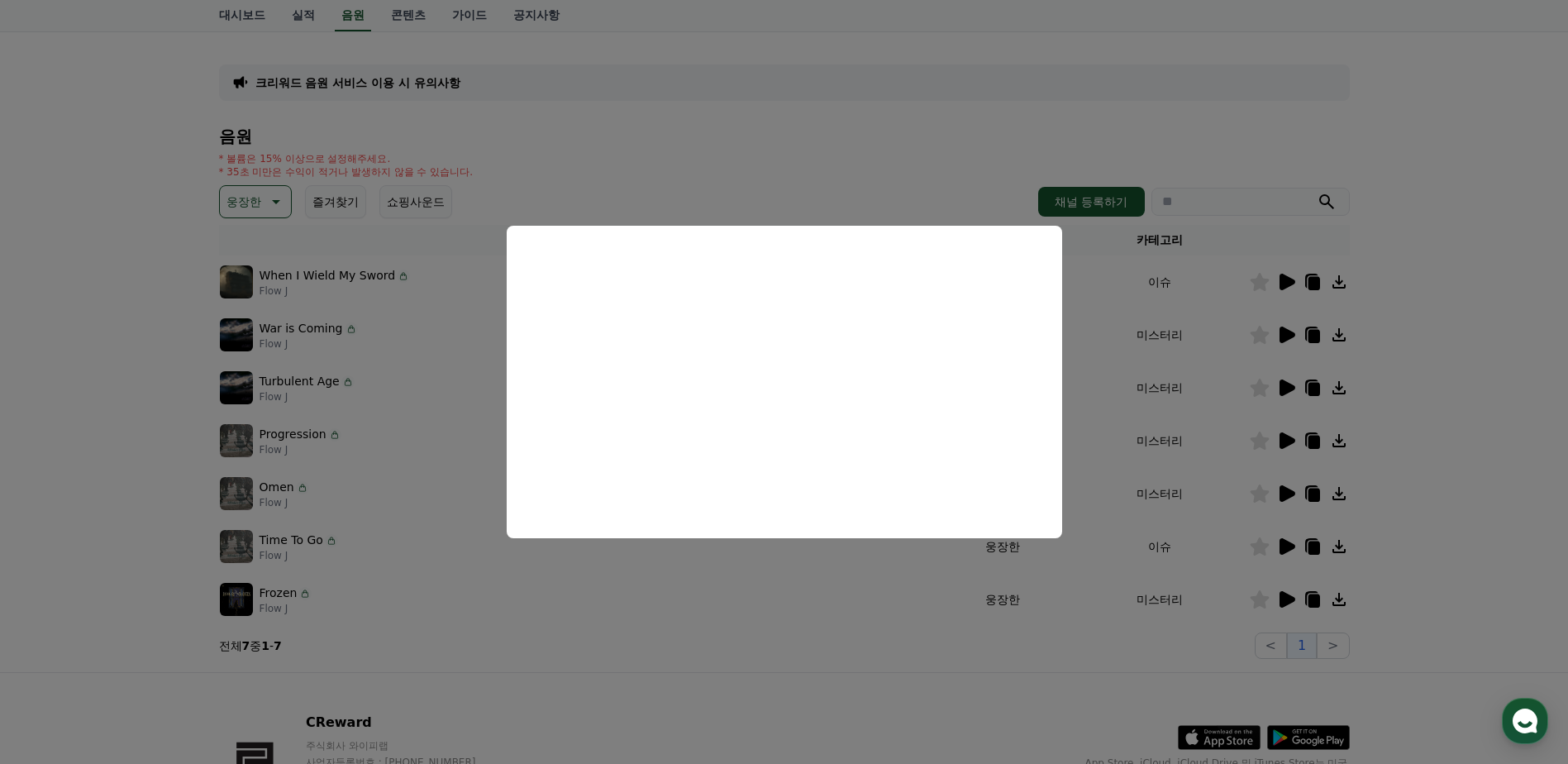
click at [913, 176] on button "close modal" at bounding box center [784, 382] width 1568 height 764
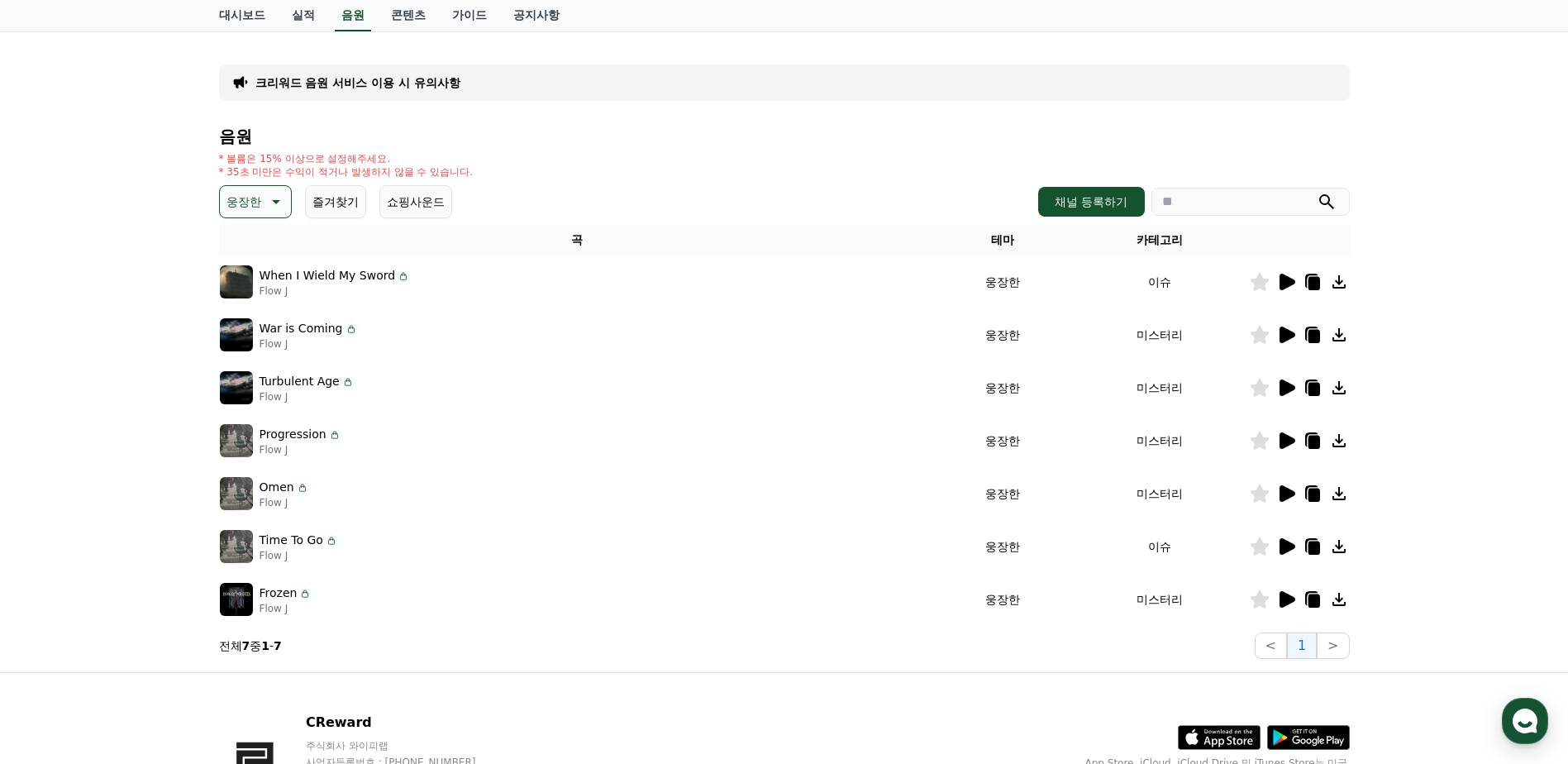
click at [305, 195] on button "즐겨찾기" at bounding box center [336, 202] width 61 height 33
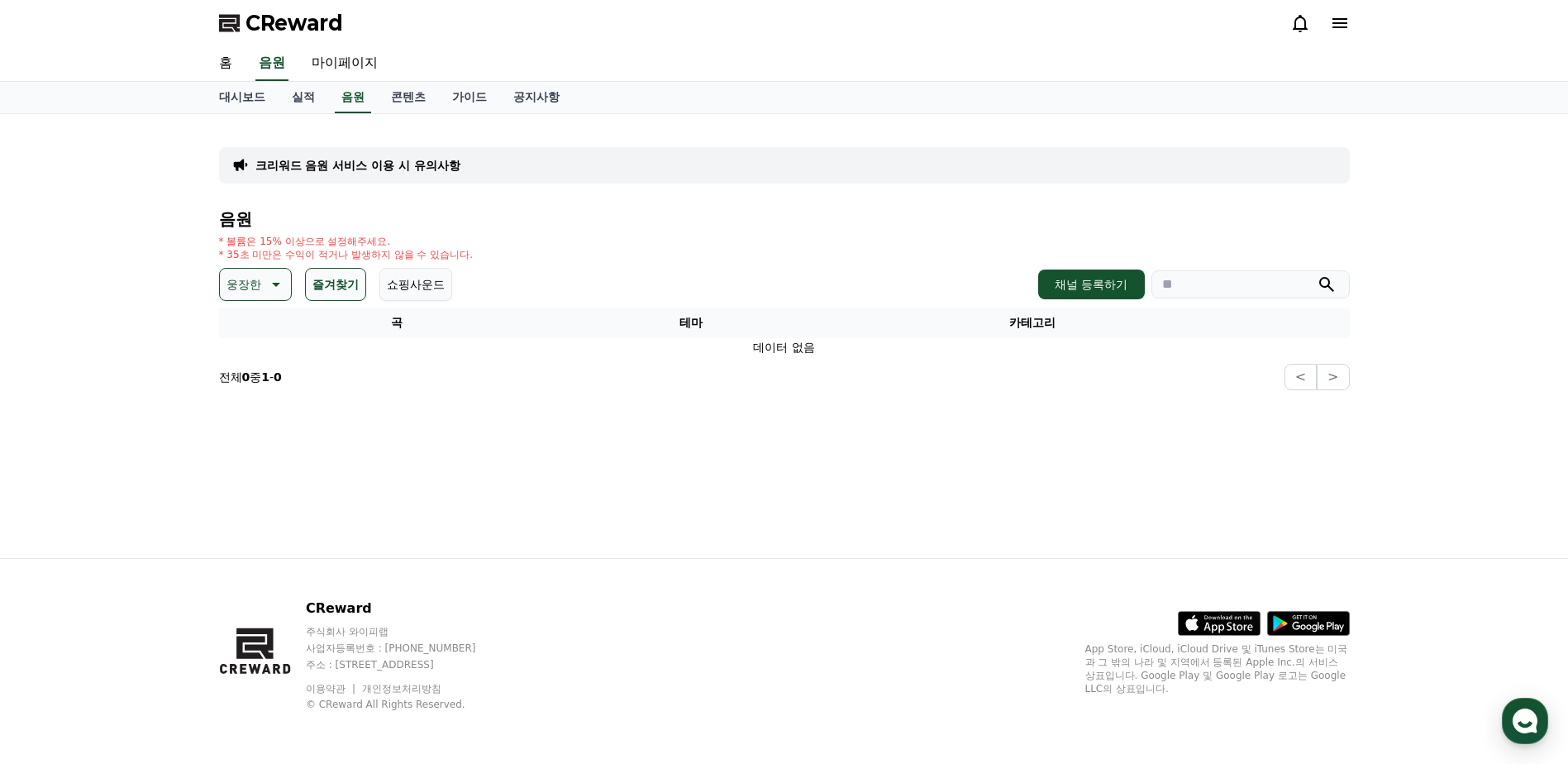
click at [347, 289] on button "즐겨찾기" at bounding box center [336, 285] width 61 height 33
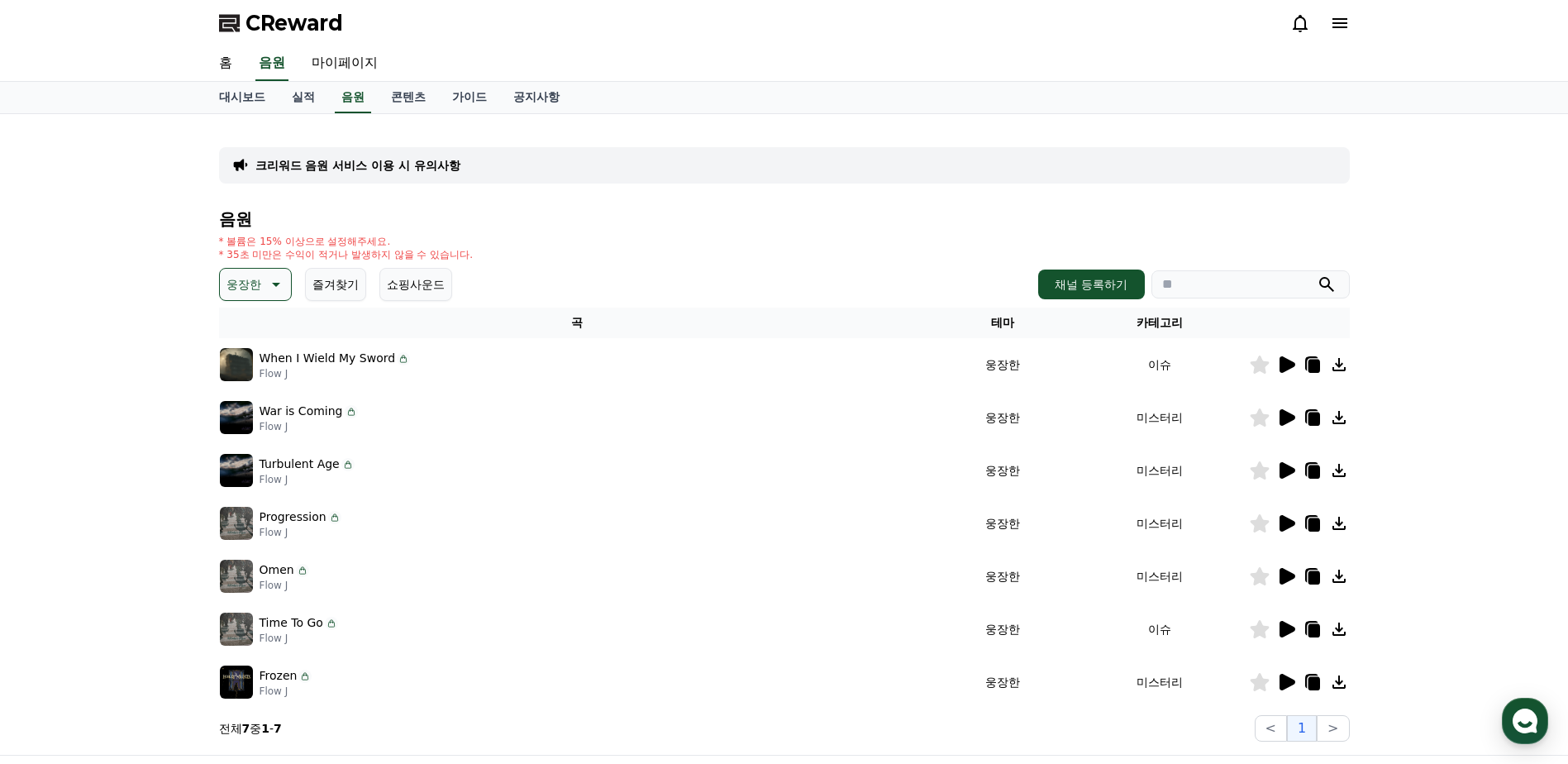
click at [256, 279] on p "웅장한" at bounding box center [244, 284] width 35 height 23
click at [1262, 628] on icon at bounding box center [1259, 628] width 19 height 18
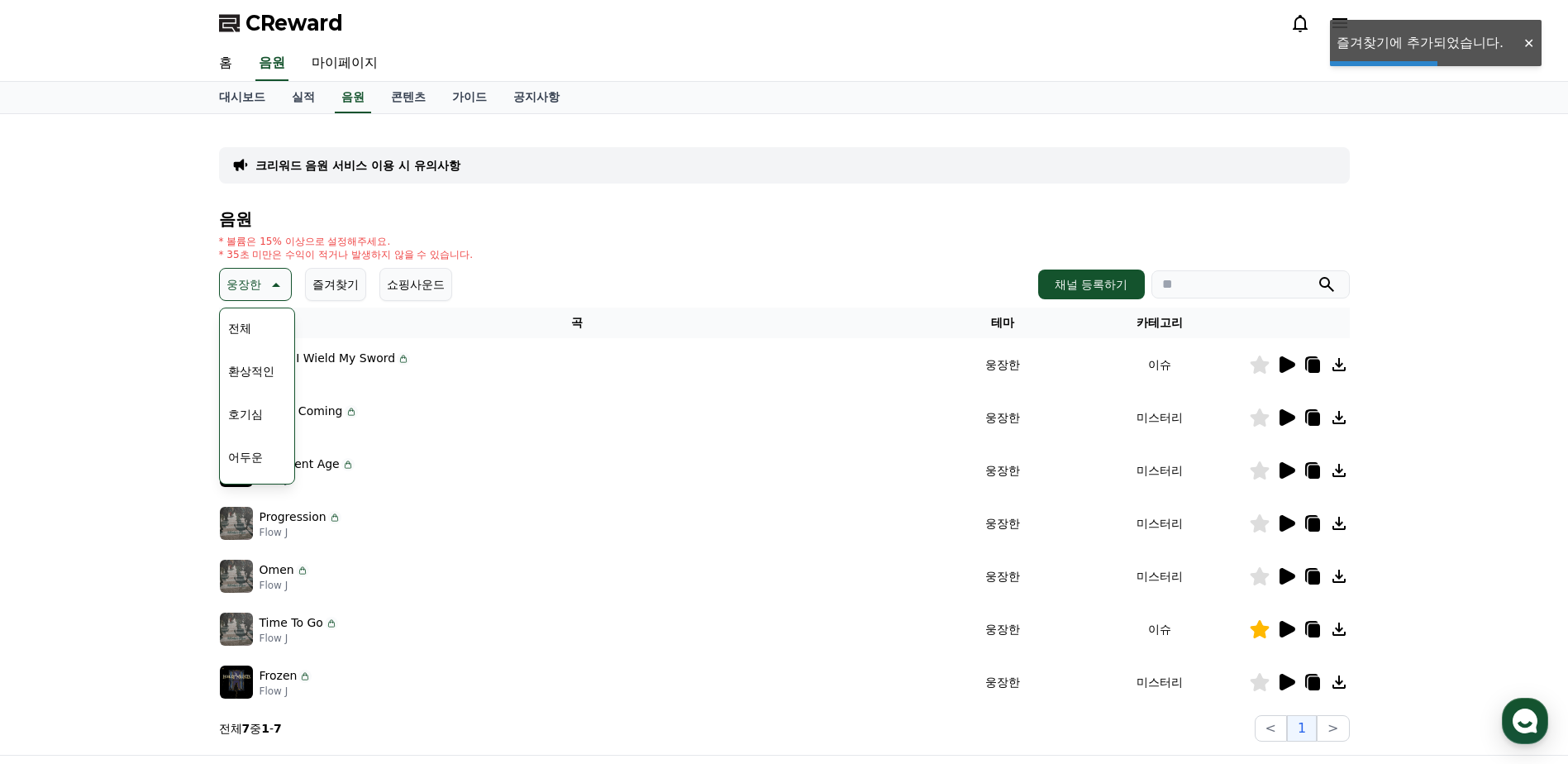
click at [728, 254] on div "* 볼륨은 15% 이상으로 설정해주세요. * 35초 미만은 수익이 적거나 발생하지 않을 수 있습니다." at bounding box center [784, 248] width 1130 height 26
click at [588, 309] on th "곡" at bounding box center [577, 322] width 716 height 30
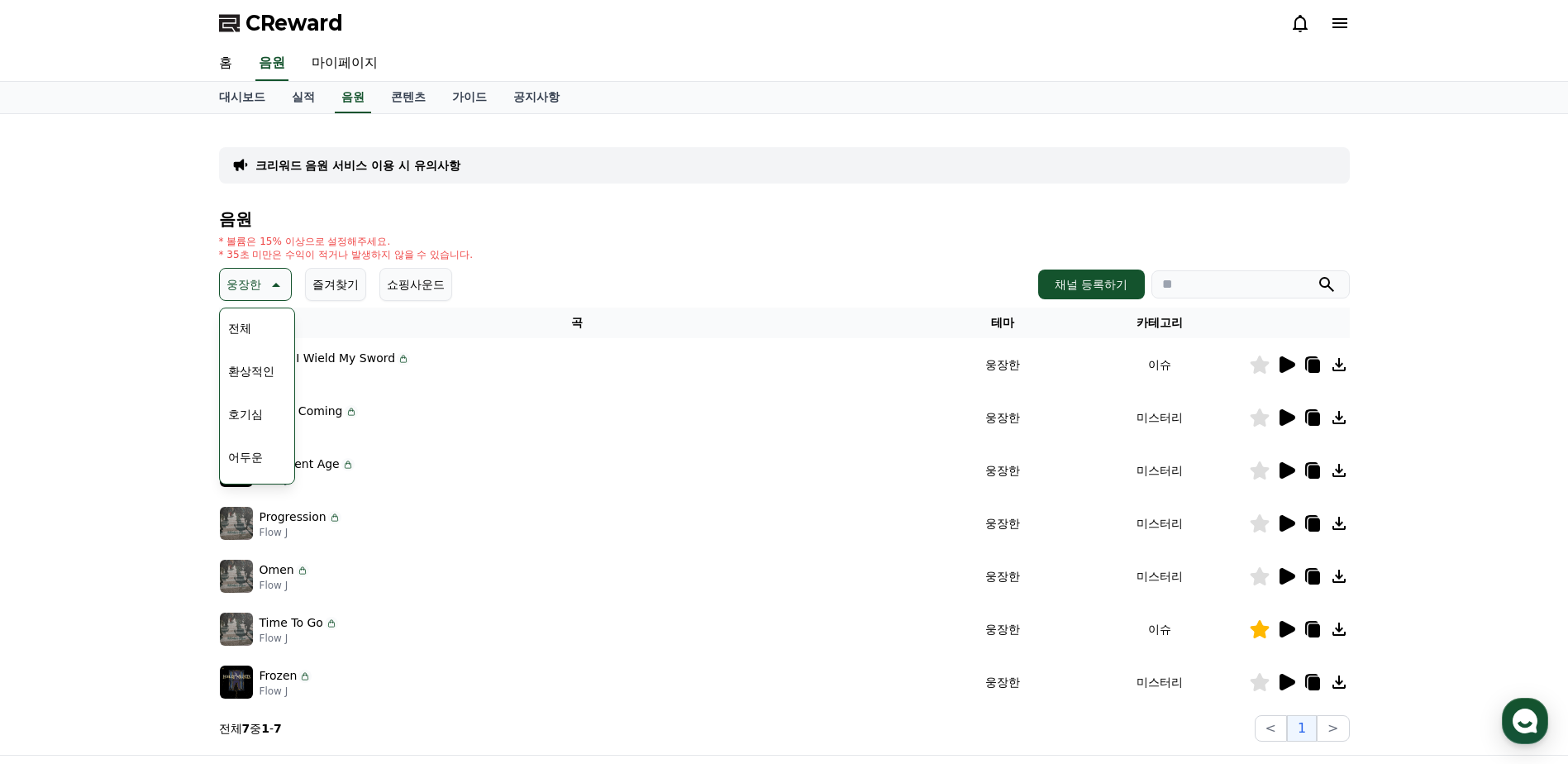
click at [1251, 365] on icon at bounding box center [1259, 364] width 19 height 18
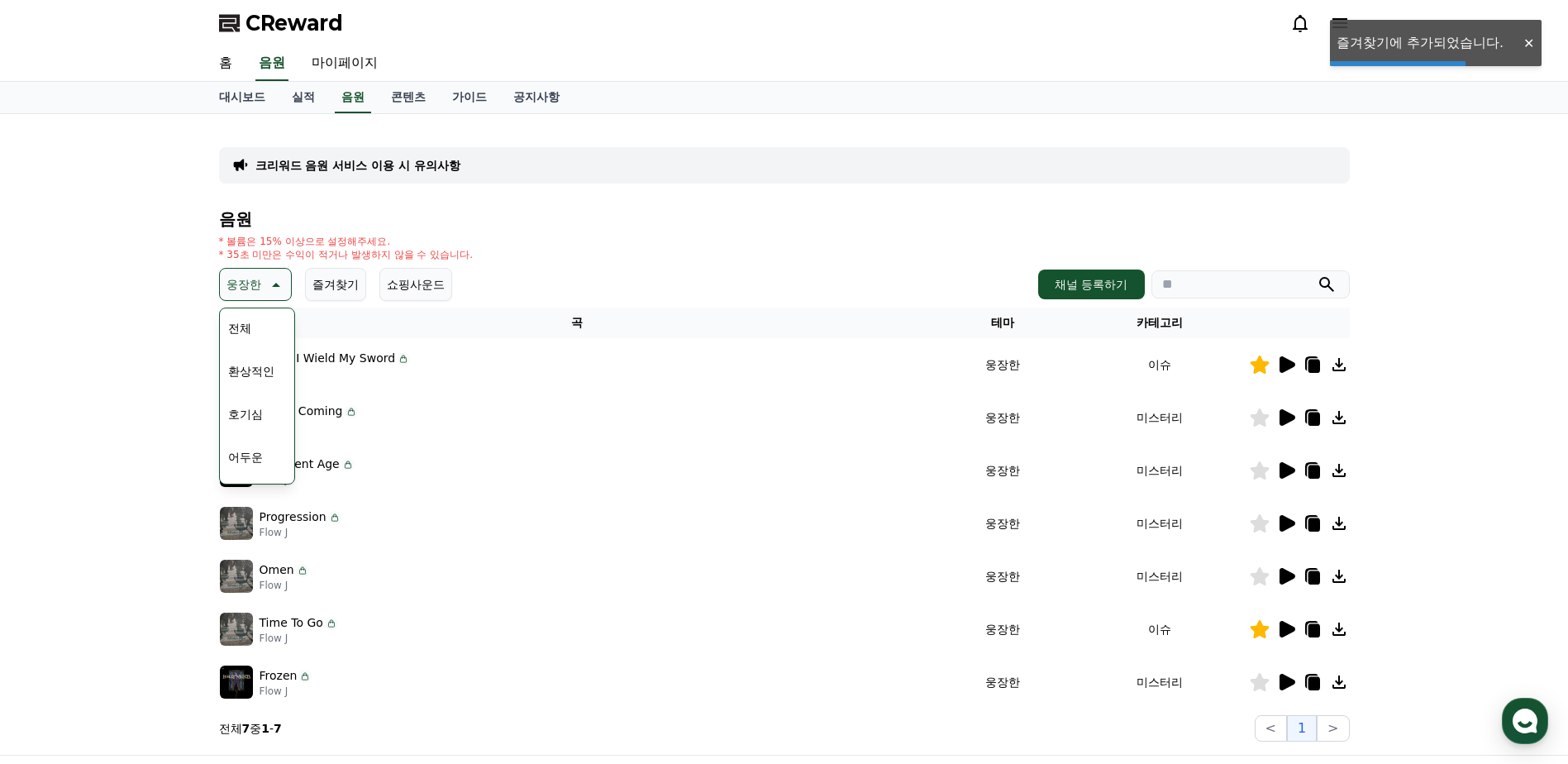
click at [249, 372] on button "환상적인" at bounding box center [251, 372] width 59 height 37
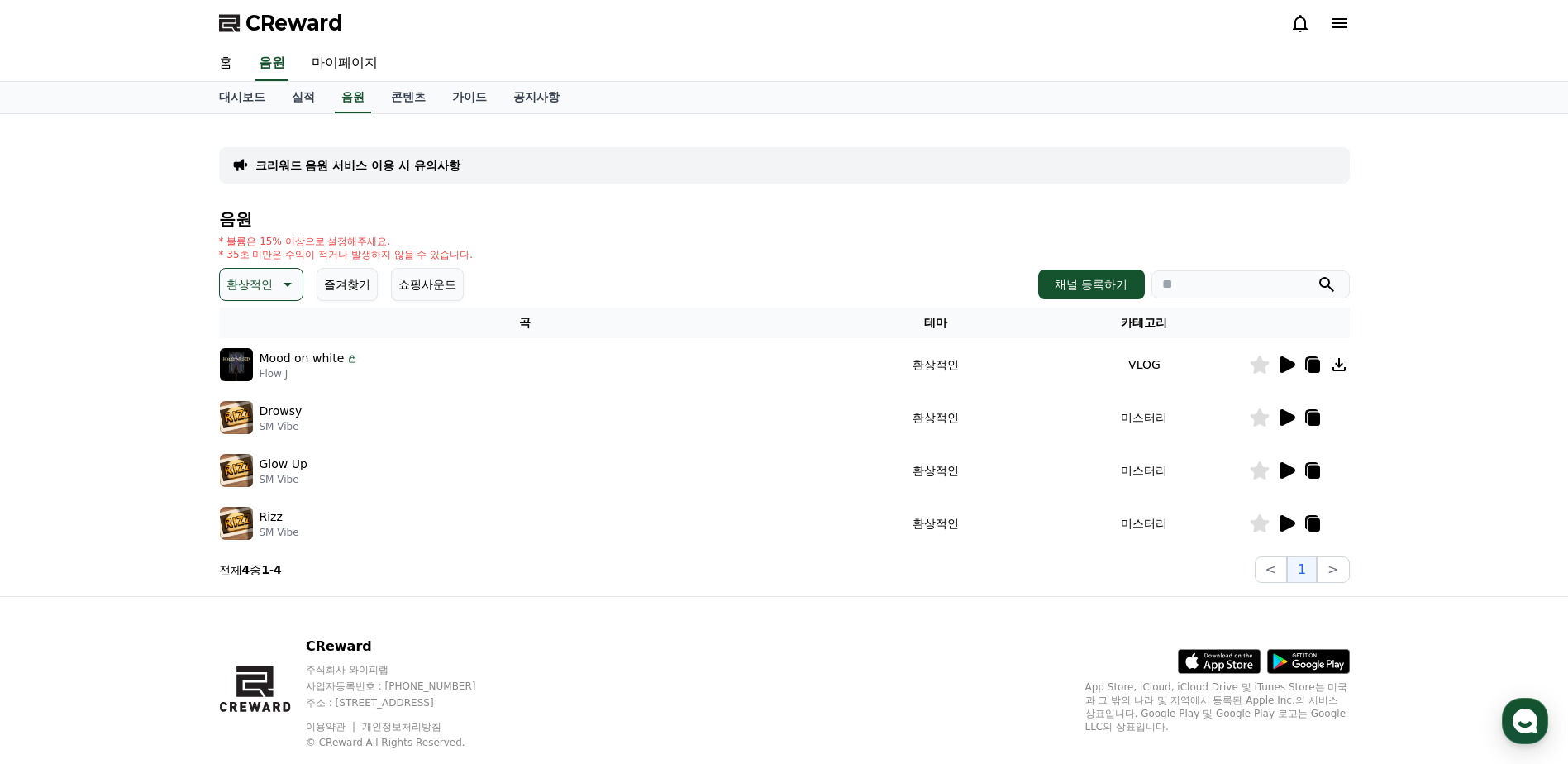
click at [270, 277] on p "환상적인" at bounding box center [249, 284] width 46 height 23
click at [258, 379] on button "어두운" at bounding box center [245, 374] width 48 height 37
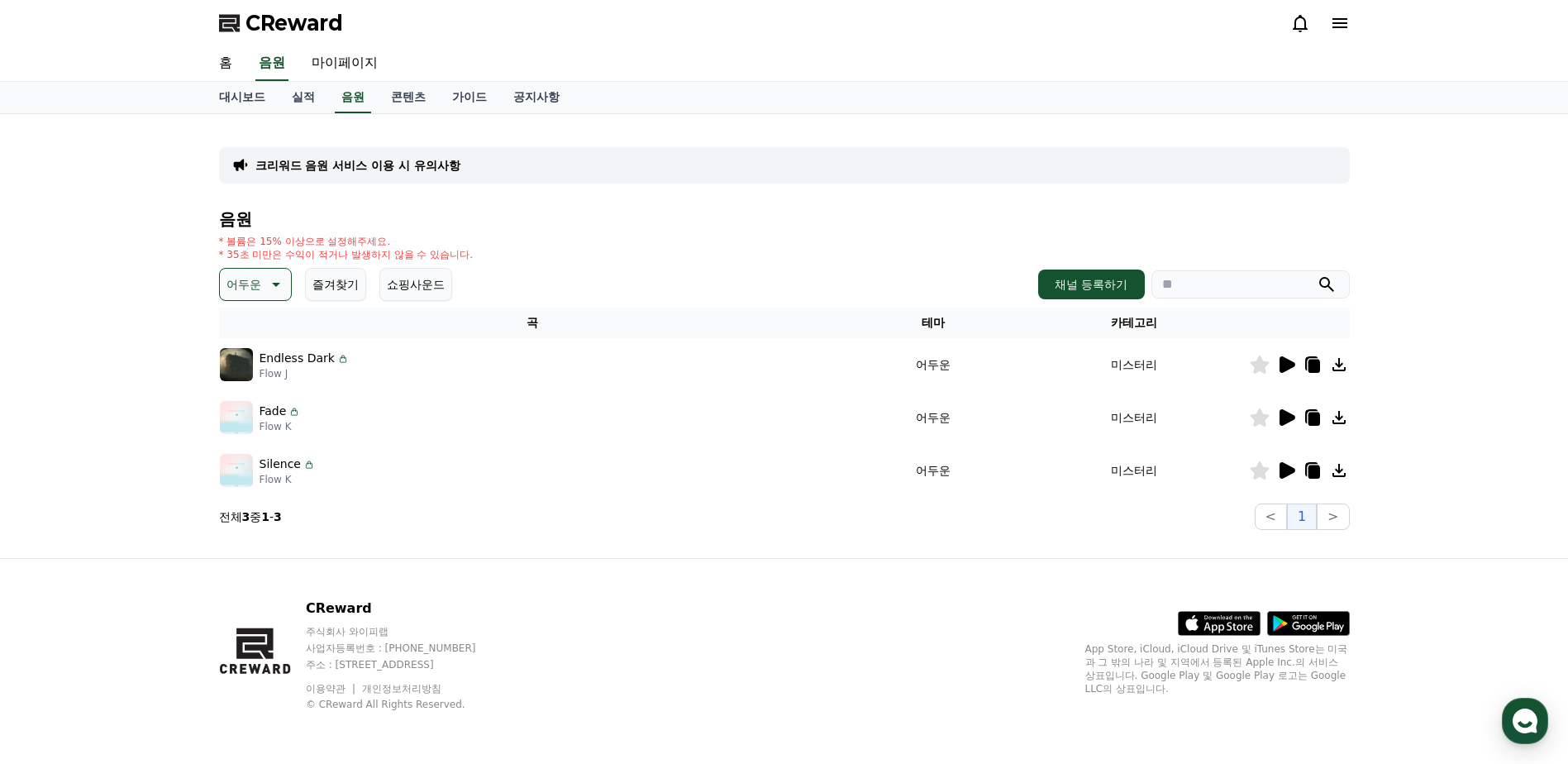
click at [1290, 366] on icon at bounding box center [1287, 364] width 16 height 17
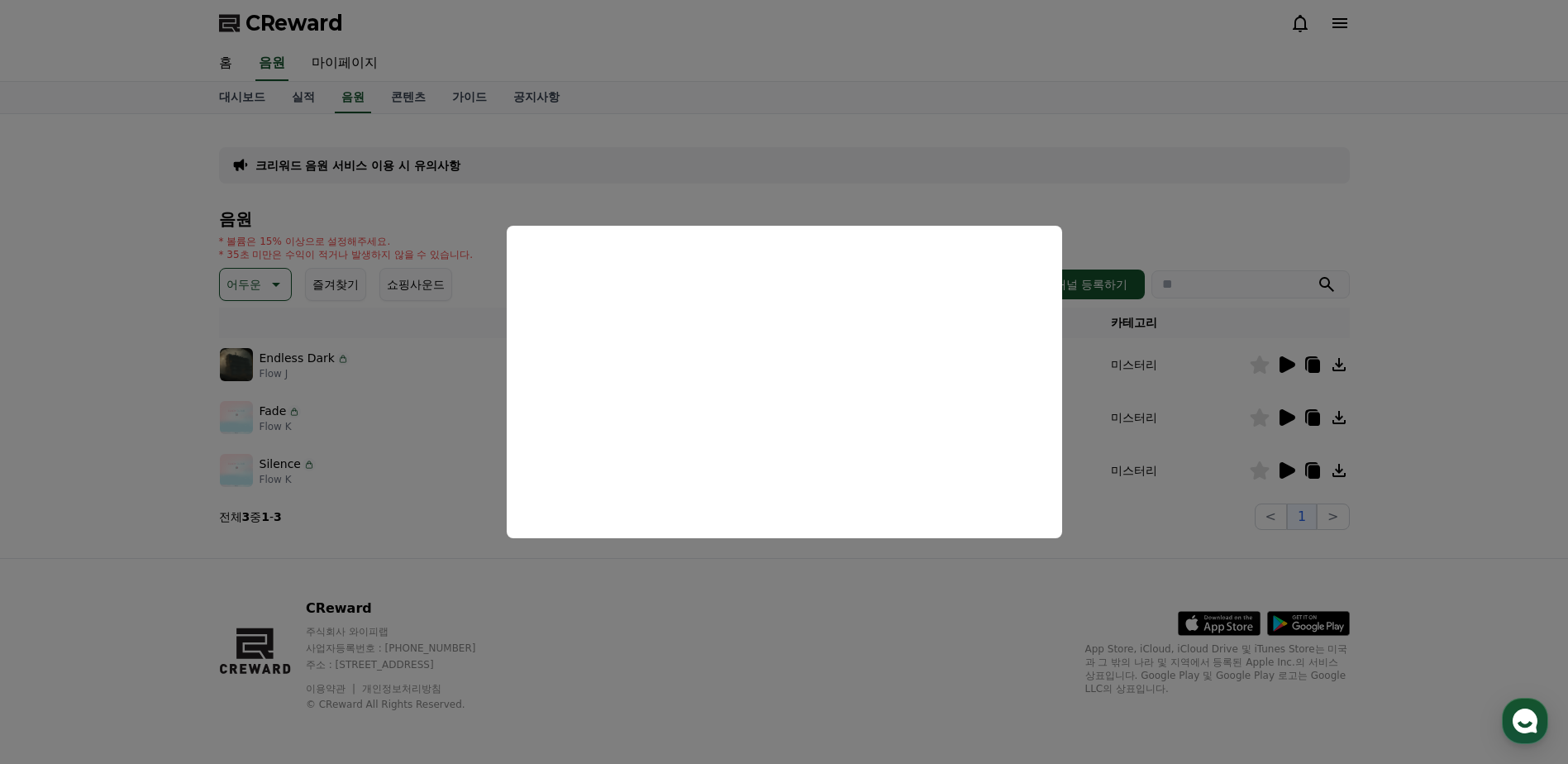
click at [424, 447] on button "close modal" at bounding box center [784, 382] width 1568 height 764
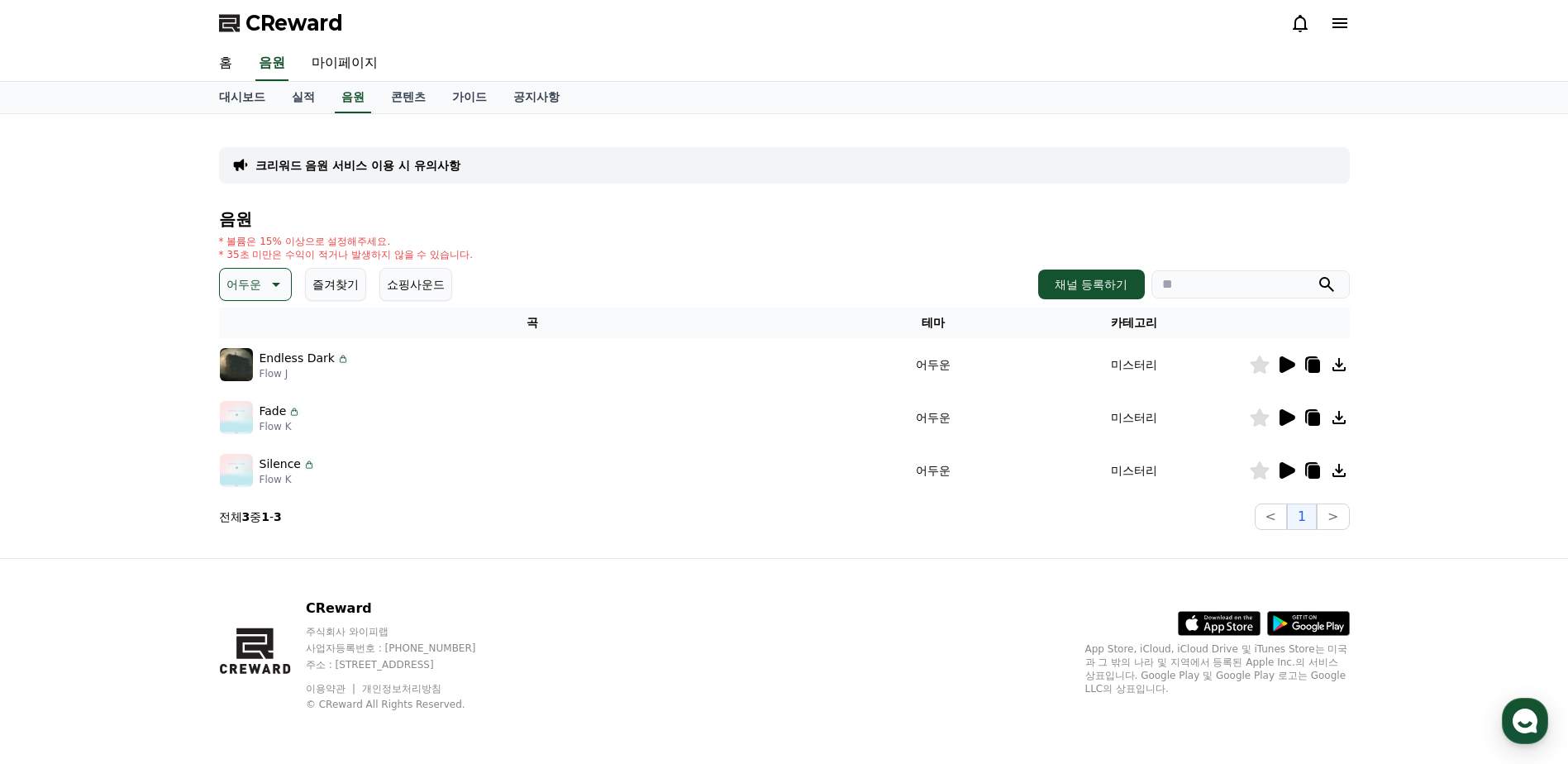
click at [1282, 417] on icon at bounding box center [1287, 417] width 16 height 17
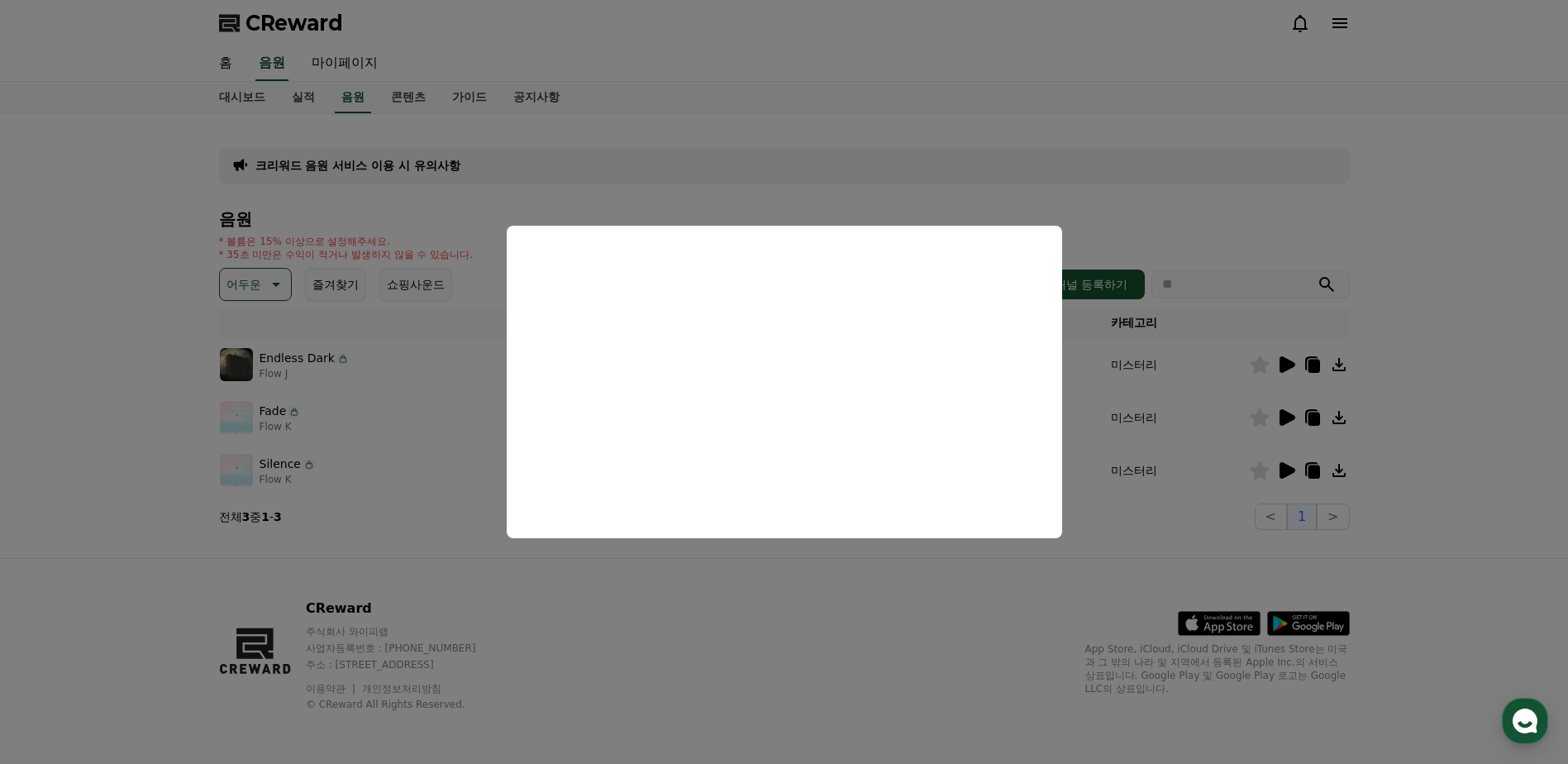
click at [1231, 423] on button "close modal" at bounding box center [784, 382] width 1568 height 764
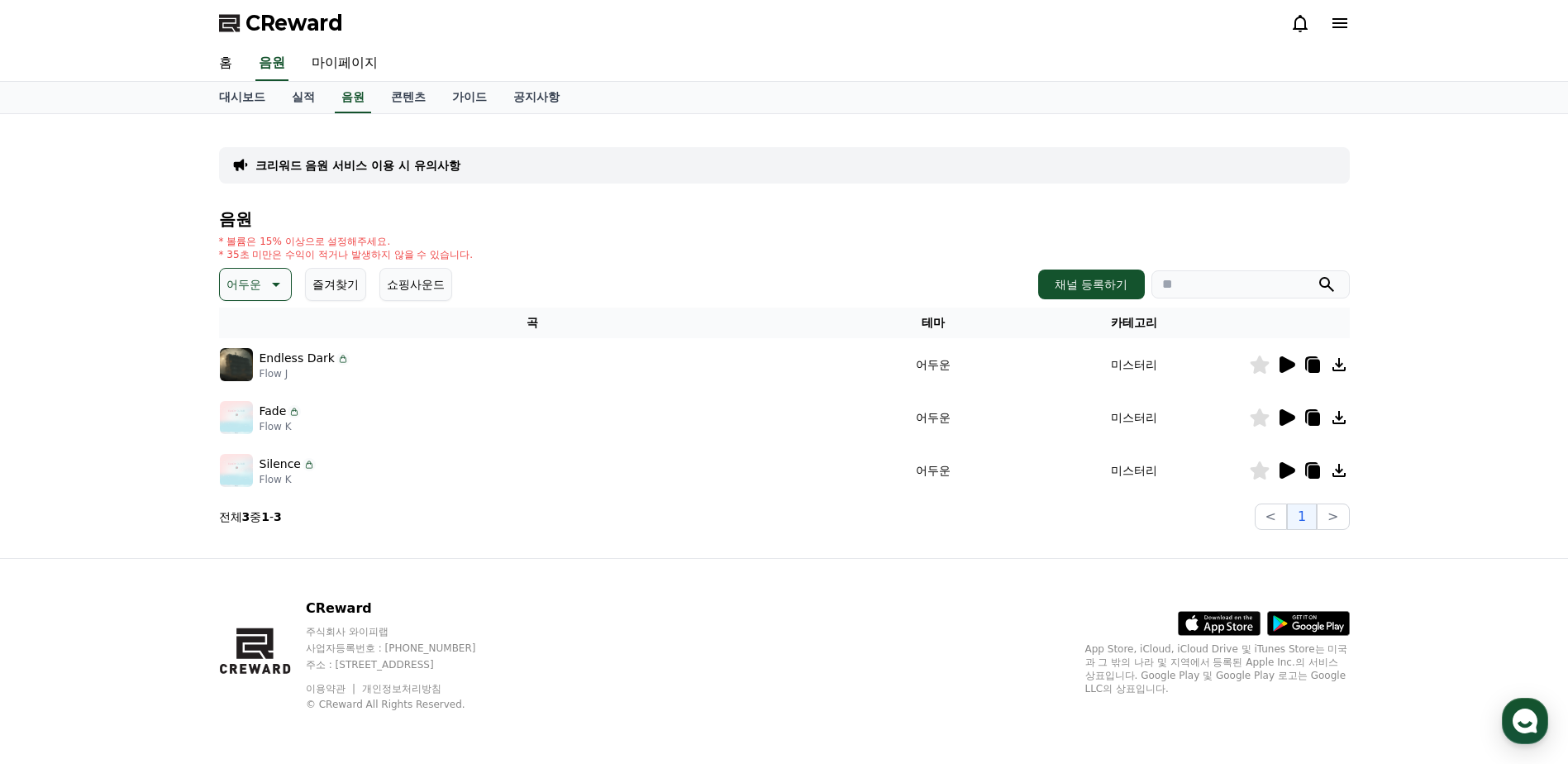
click at [1294, 468] on icon at bounding box center [1286, 470] width 20 height 20
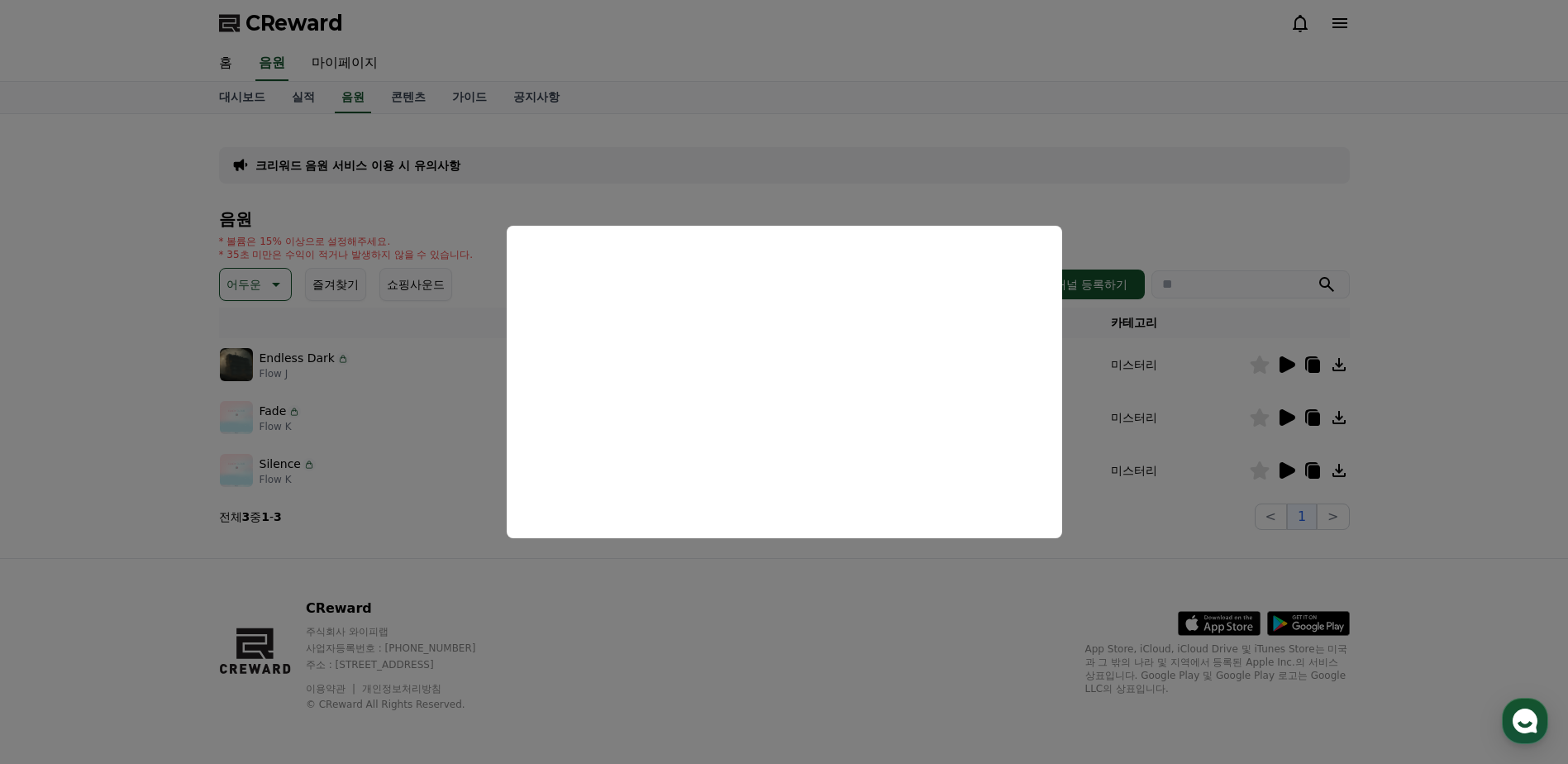
click at [1035, 188] on button "close modal" at bounding box center [784, 382] width 1568 height 764
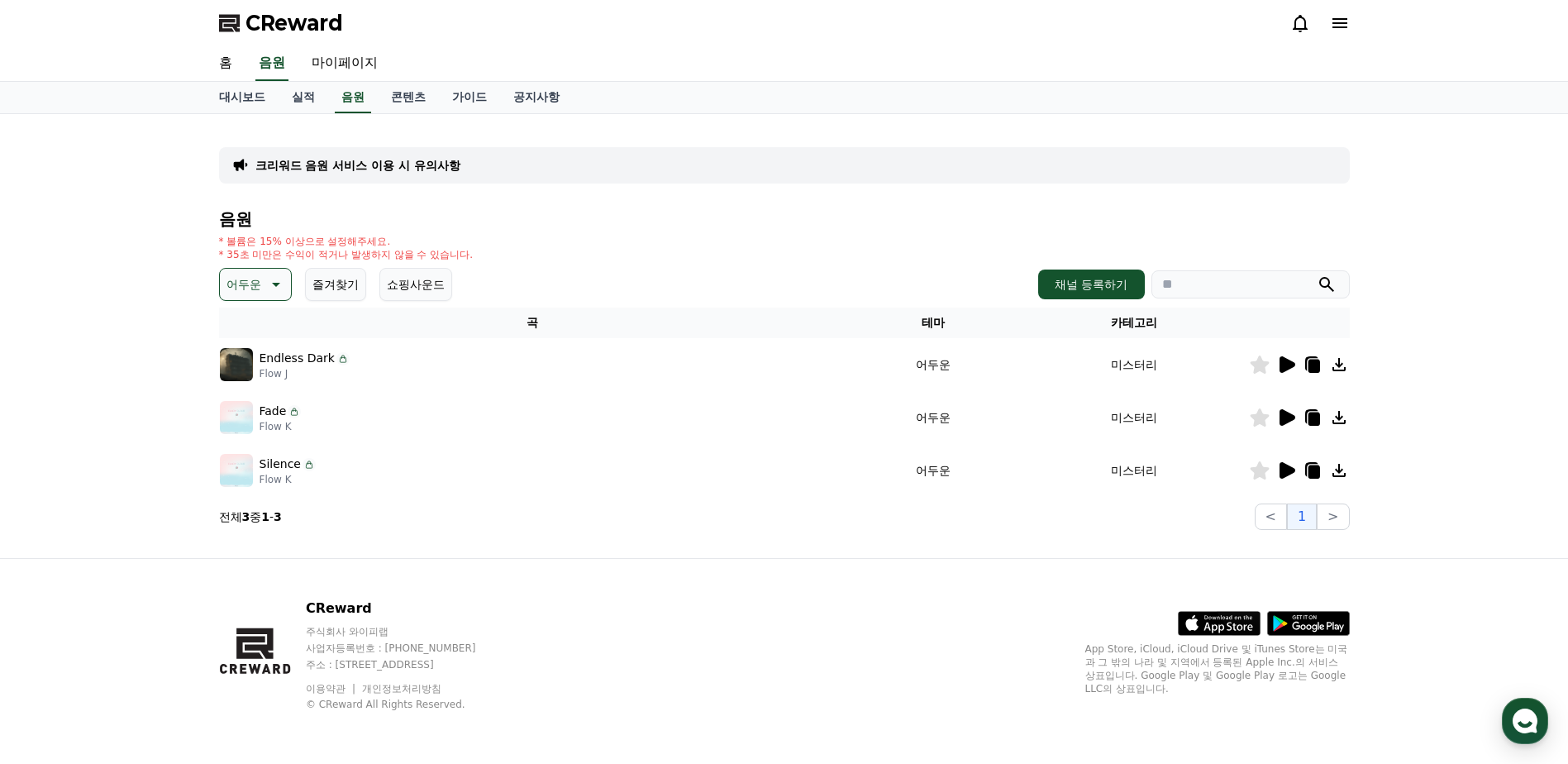
click at [256, 297] on button "어두운" at bounding box center [256, 285] width 73 height 33
click at [253, 391] on button "드라마틱" at bounding box center [251, 385] width 59 height 37
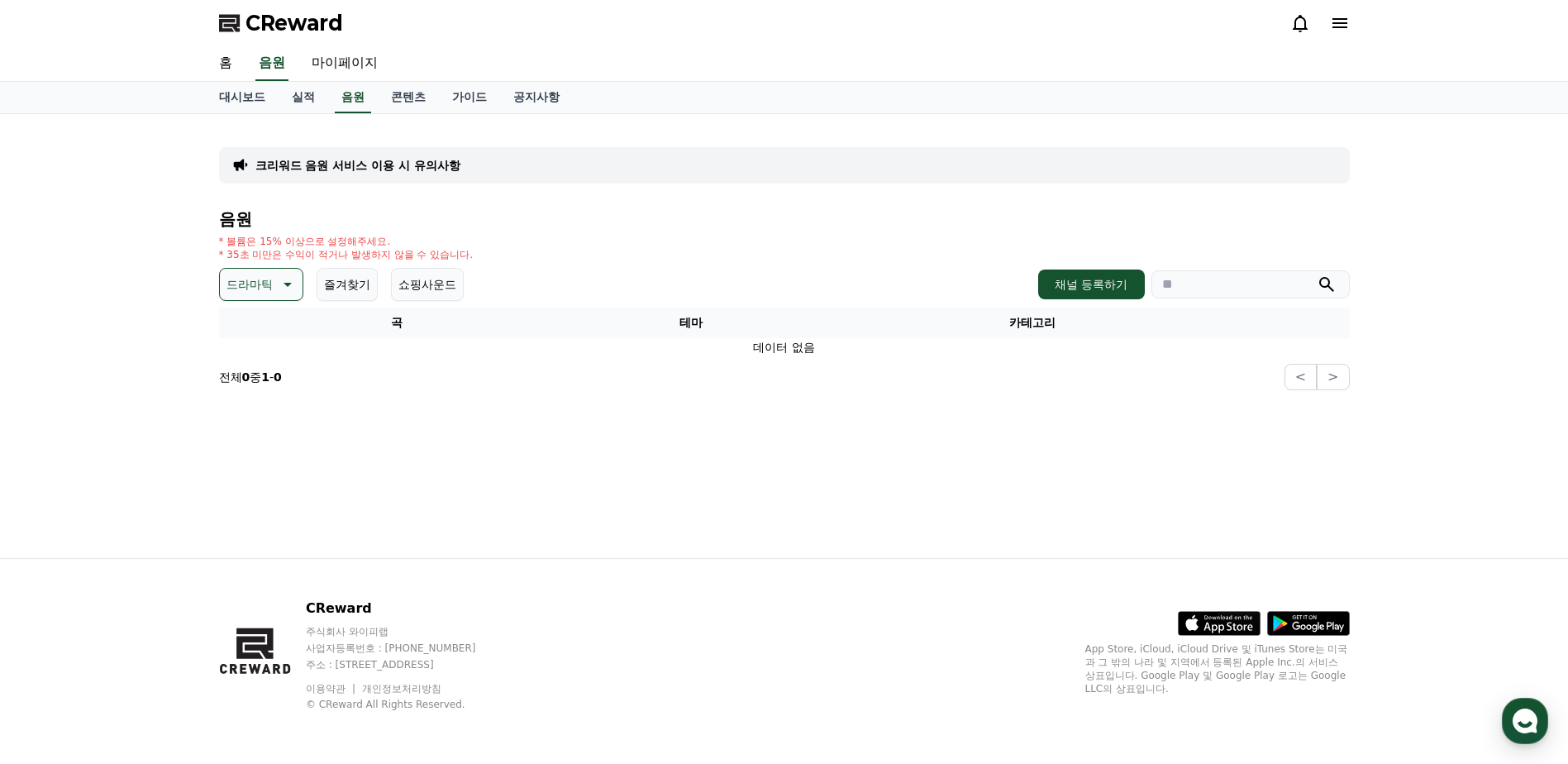
click at [278, 283] on icon at bounding box center [285, 284] width 20 height 20
click at [271, 391] on button "분위기있는" at bounding box center [258, 388] width 71 height 37
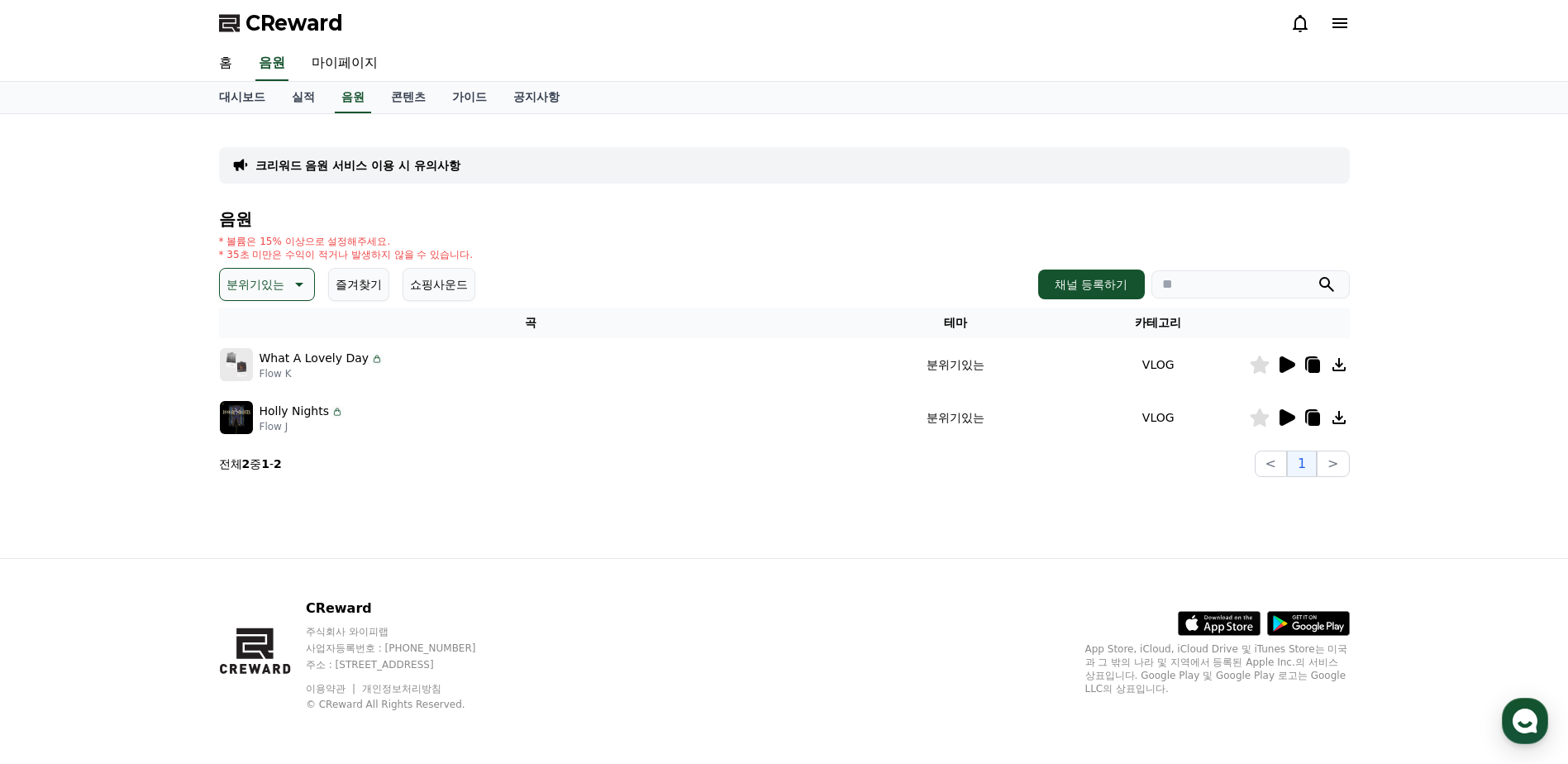
click at [302, 356] on p "What A Lovely Day" at bounding box center [314, 359] width 110 height 17
click at [1292, 363] on icon at bounding box center [1287, 364] width 16 height 17
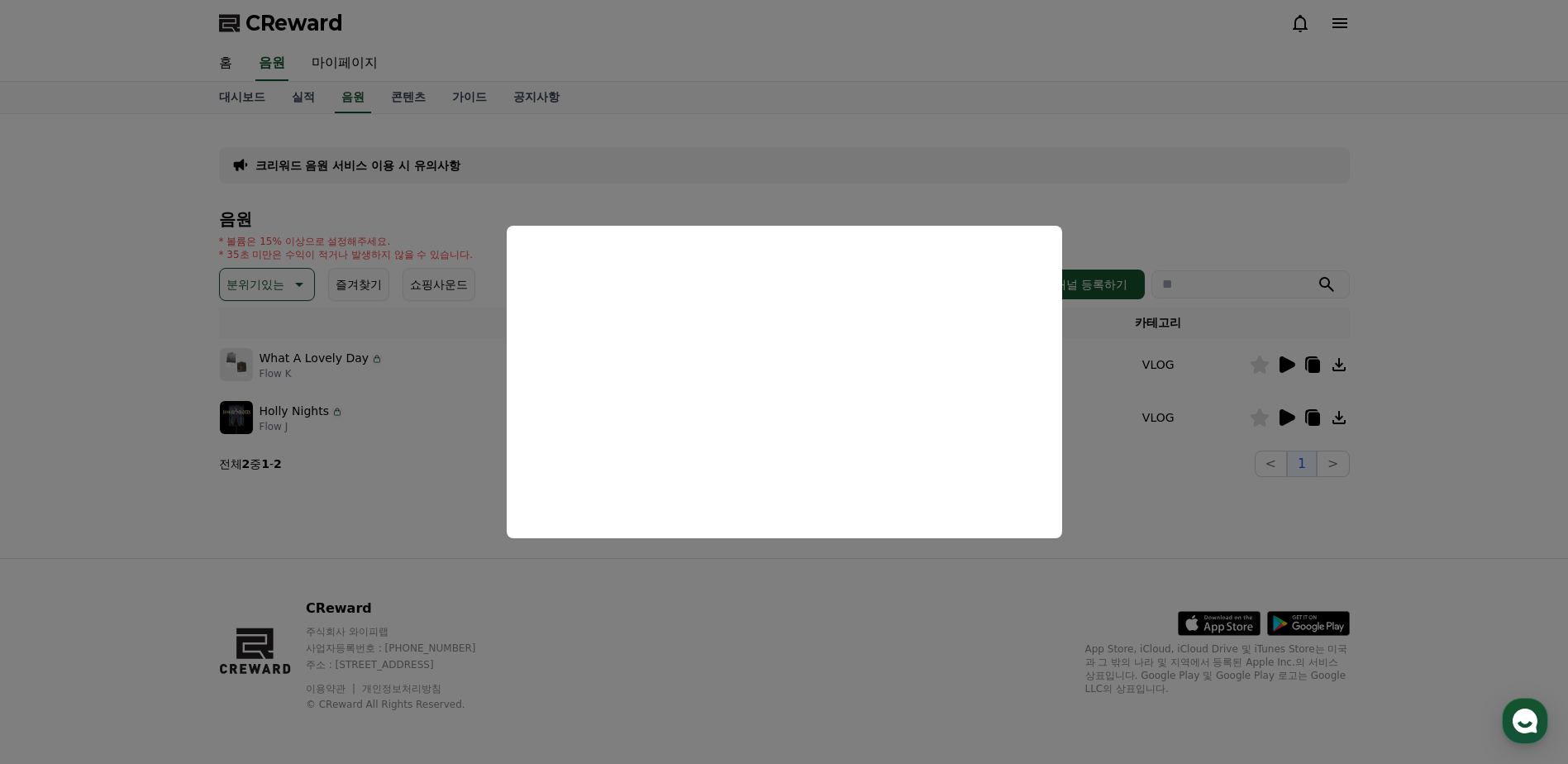
click at [1344, 179] on button "close modal" at bounding box center [784, 382] width 1568 height 764
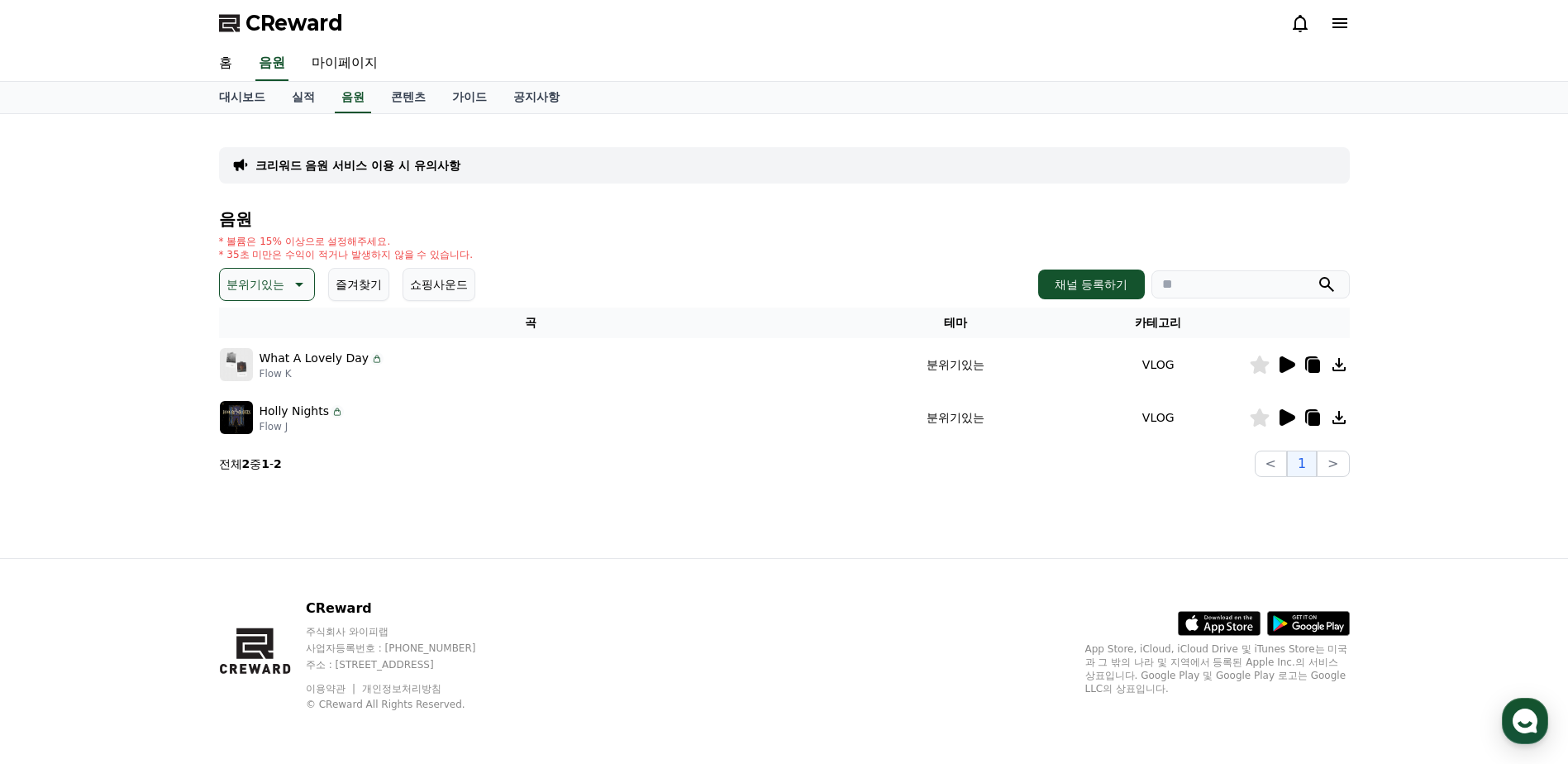
click at [1290, 419] on icon at bounding box center [1287, 417] width 16 height 17
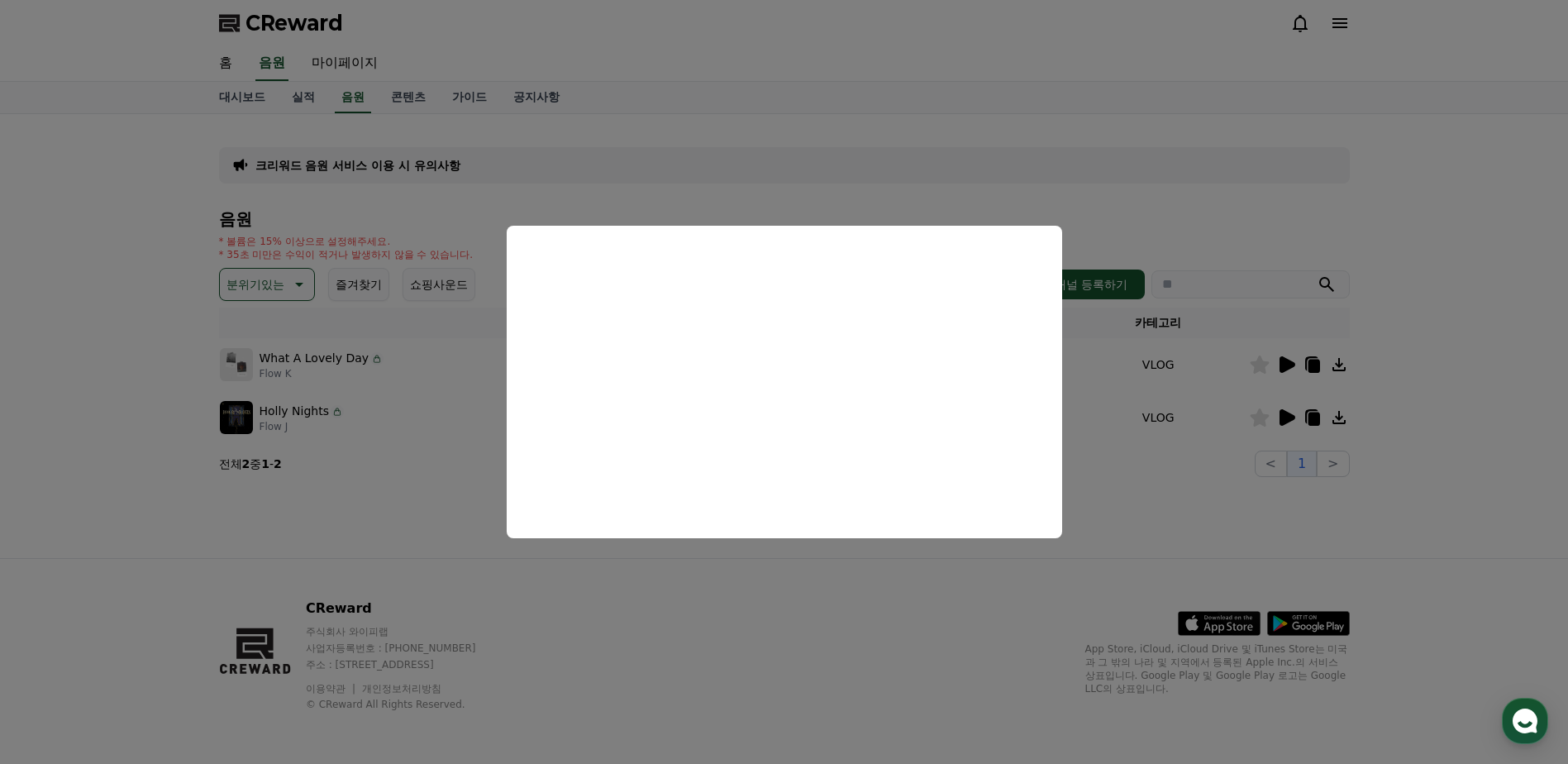
drag, startPoint x: 776, startPoint y: 176, endPoint x: 672, endPoint y: 206, distance: 108.2
click at [776, 176] on button "close modal" at bounding box center [784, 382] width 1568 height 764
click at [264, 292] on p "분위기있는" at bounding box center [255, 284] width 57 height 23
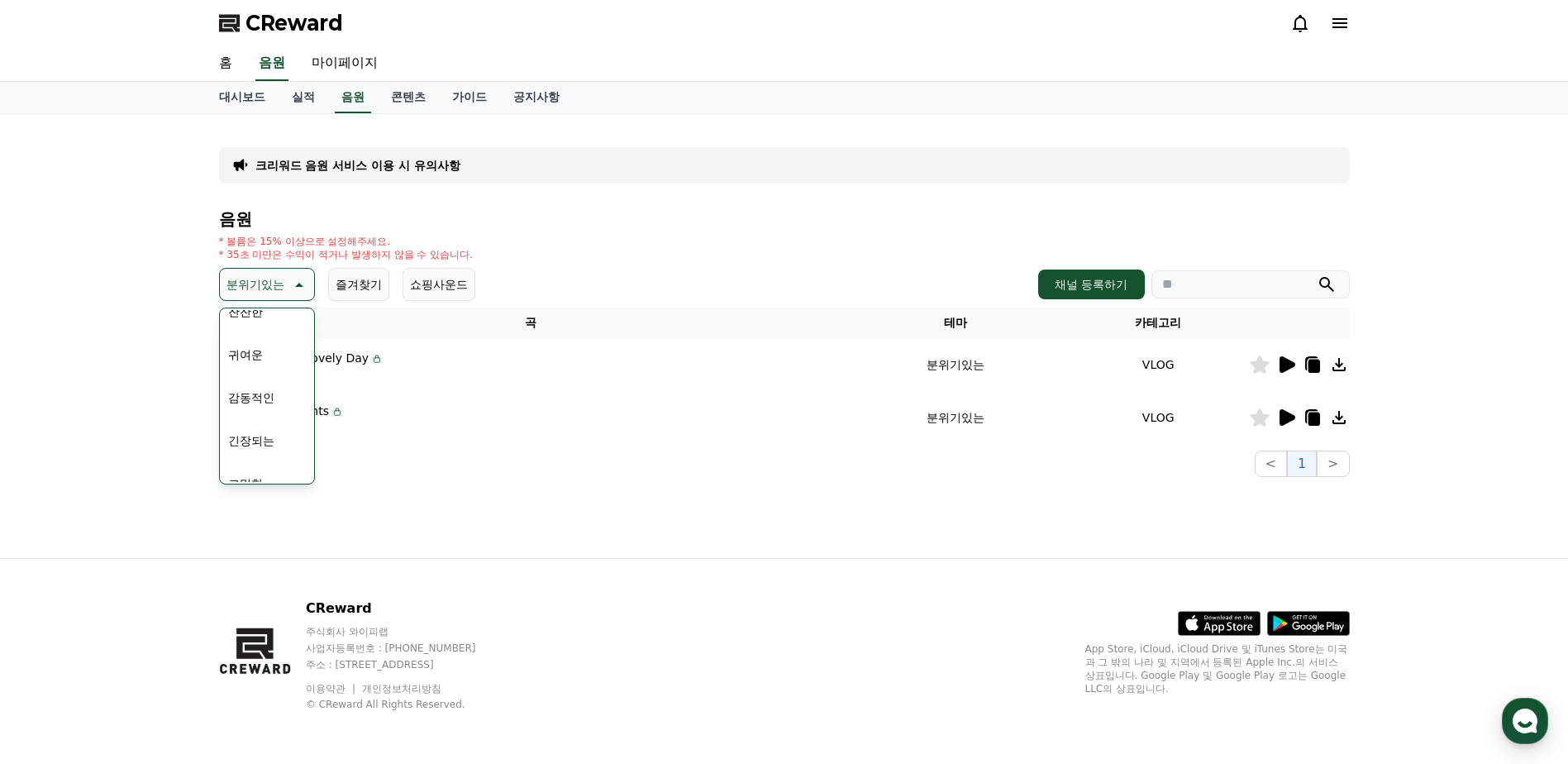
scroll to position [681, 0]
click at [251, 426] on button "긴장되는" at bounding box center [251, 421] width 59 height 37
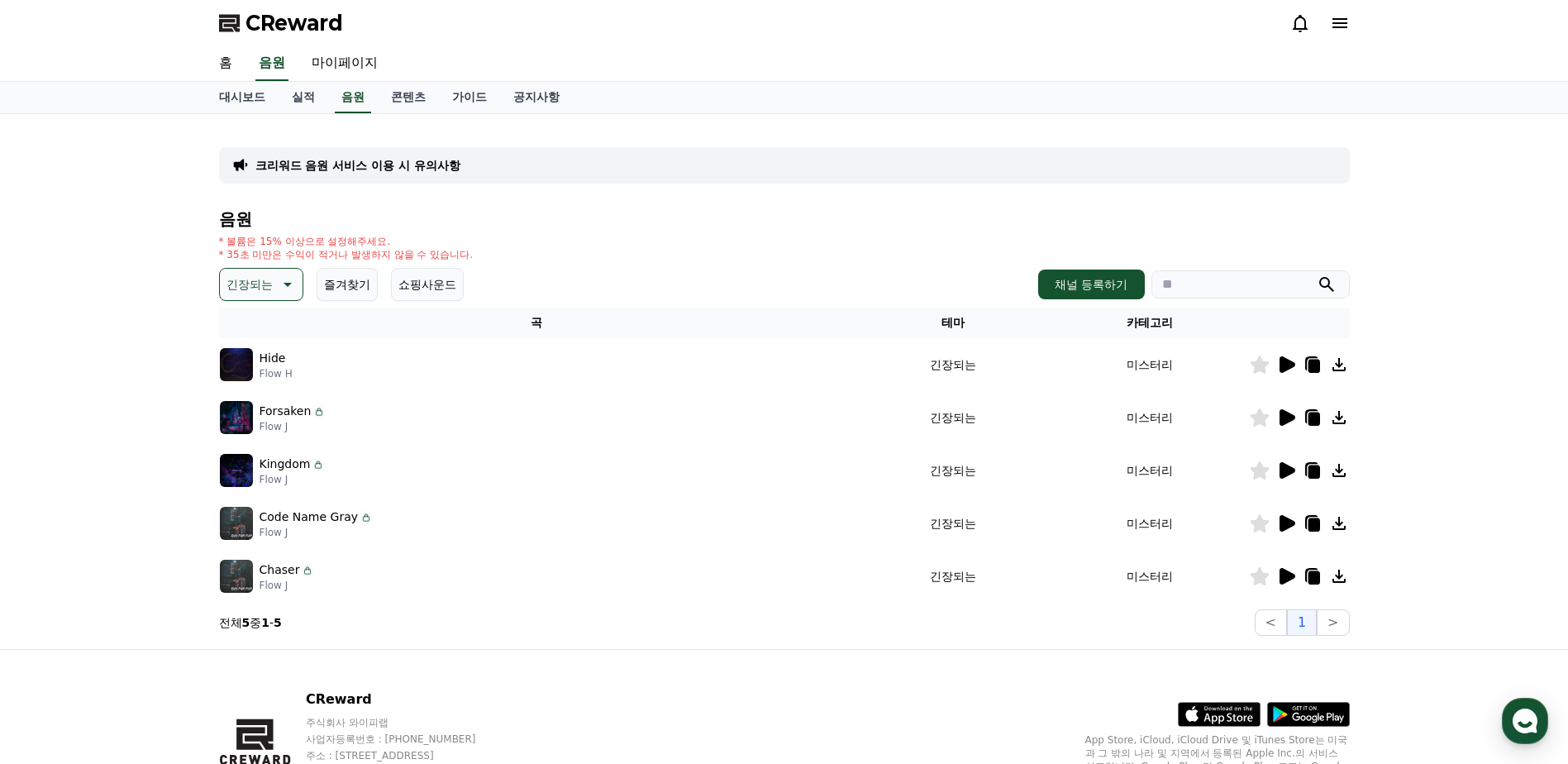
click at [1279, 357] on icon at bounding box center [1286, 364] width 20 height 20
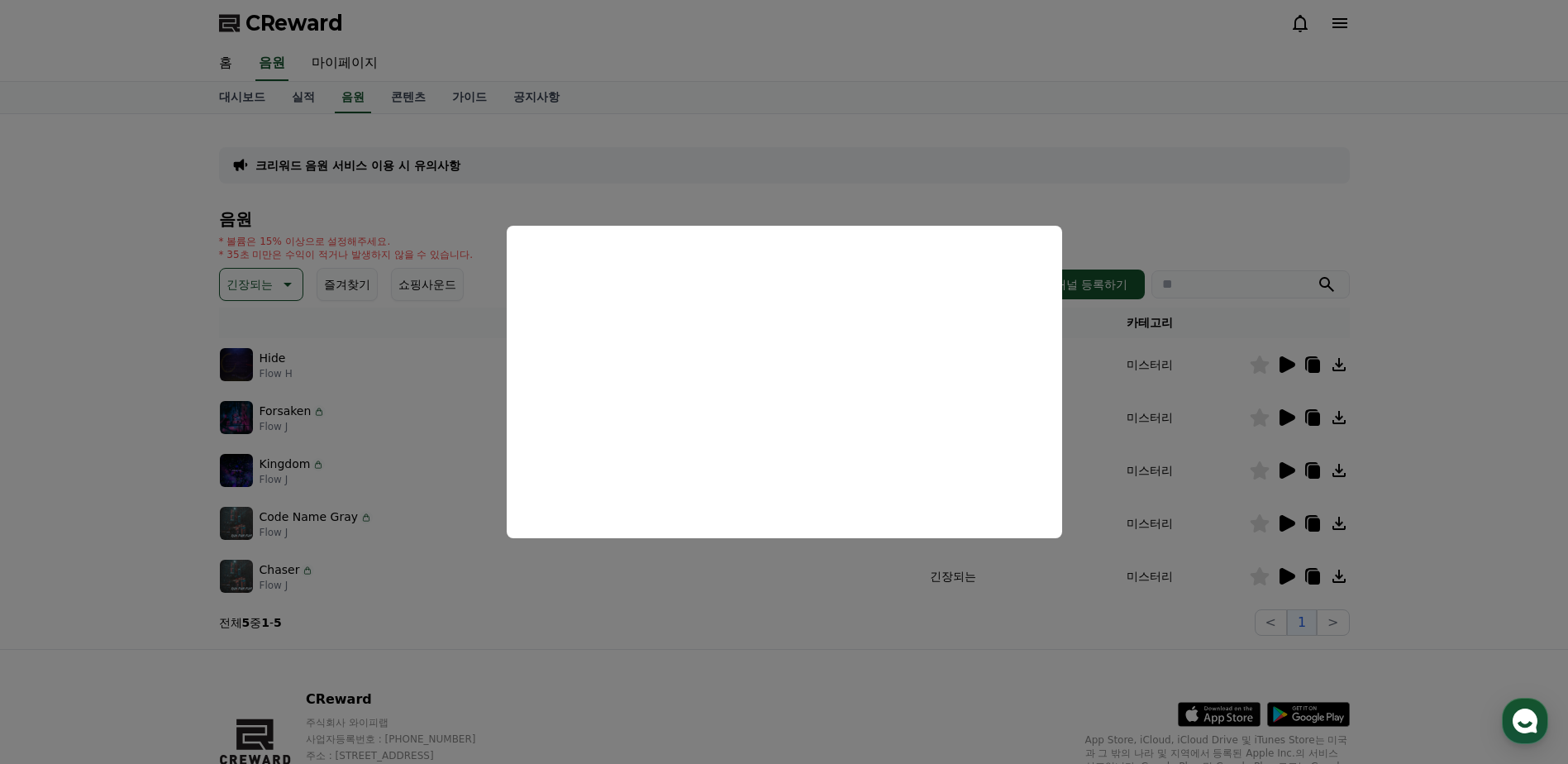
click at [406, 498] on button "close modal" at bounding box center [784, 382] width 1568 height 764
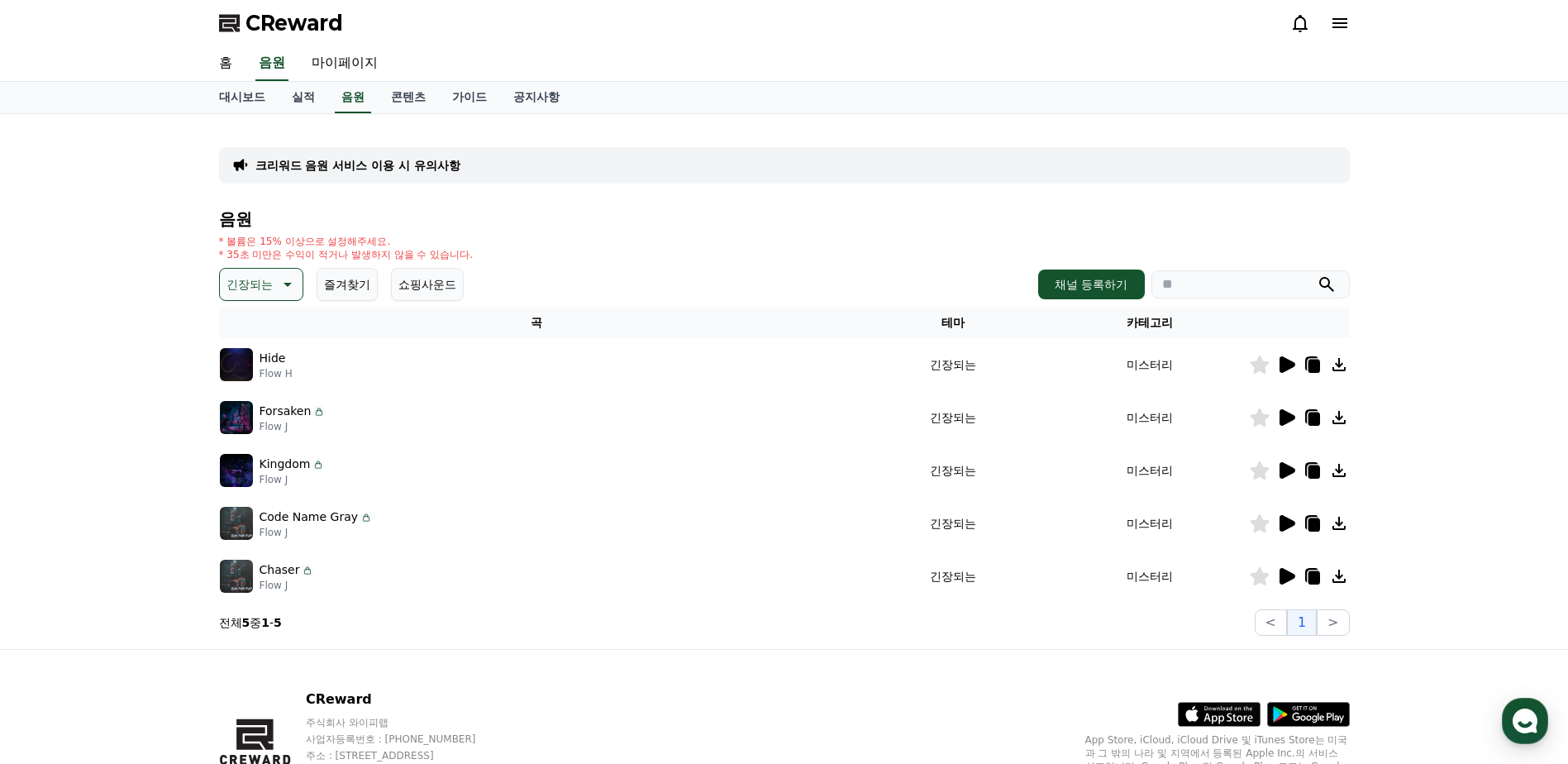
click at [1282, 418] on icon at bounding box center [1287, 417] width 16 height 17
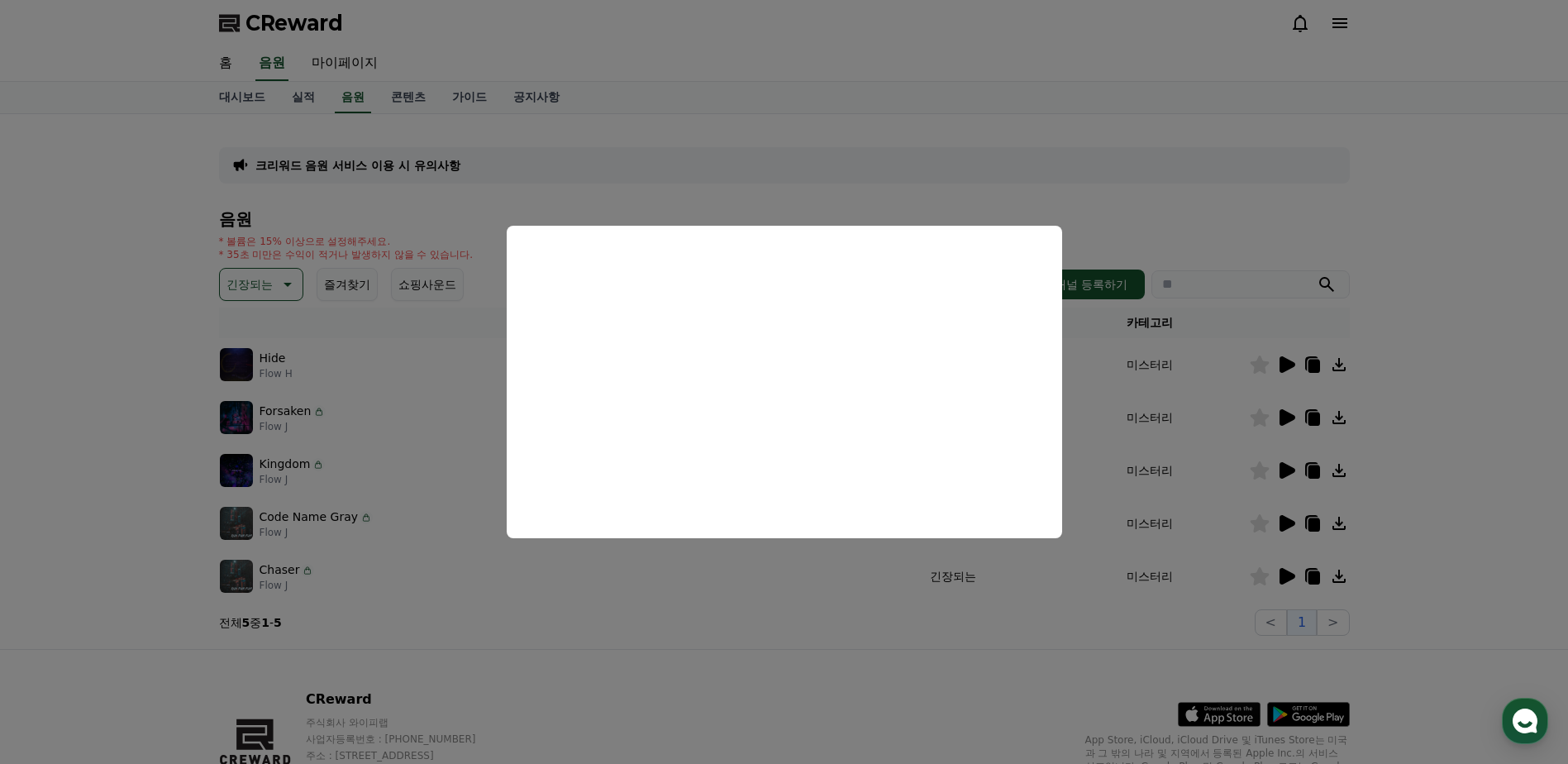
click at [1161, 453] on button "close modal" at bounding box center [784, 382] width 1568 height 764
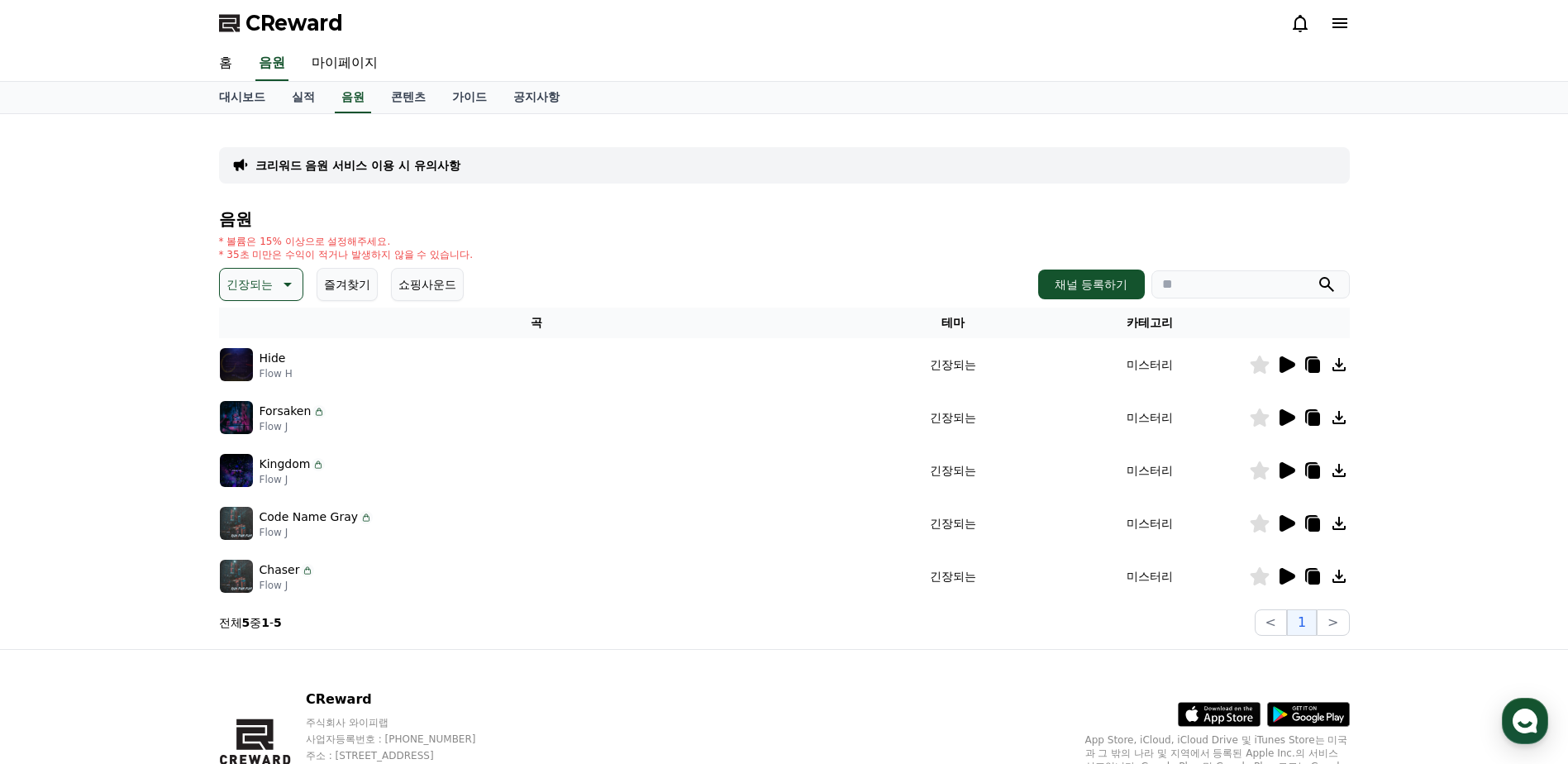
click at [1285, 468] on icon at bounding box center [1287, 470] width 16 height 17
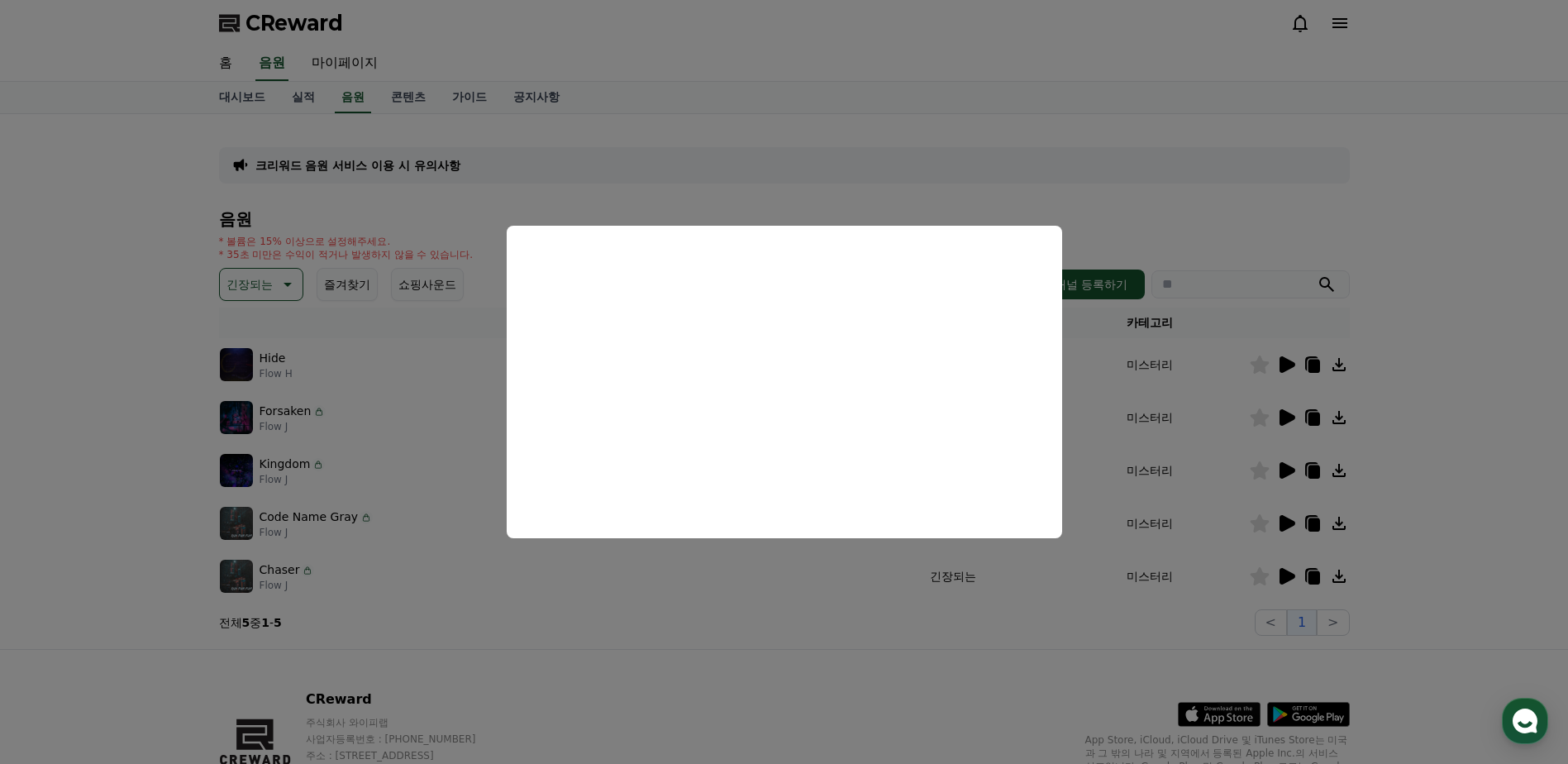
click at [1141, 365] on button "close modal" at bounding box center [784, 382] width 1568 height 764
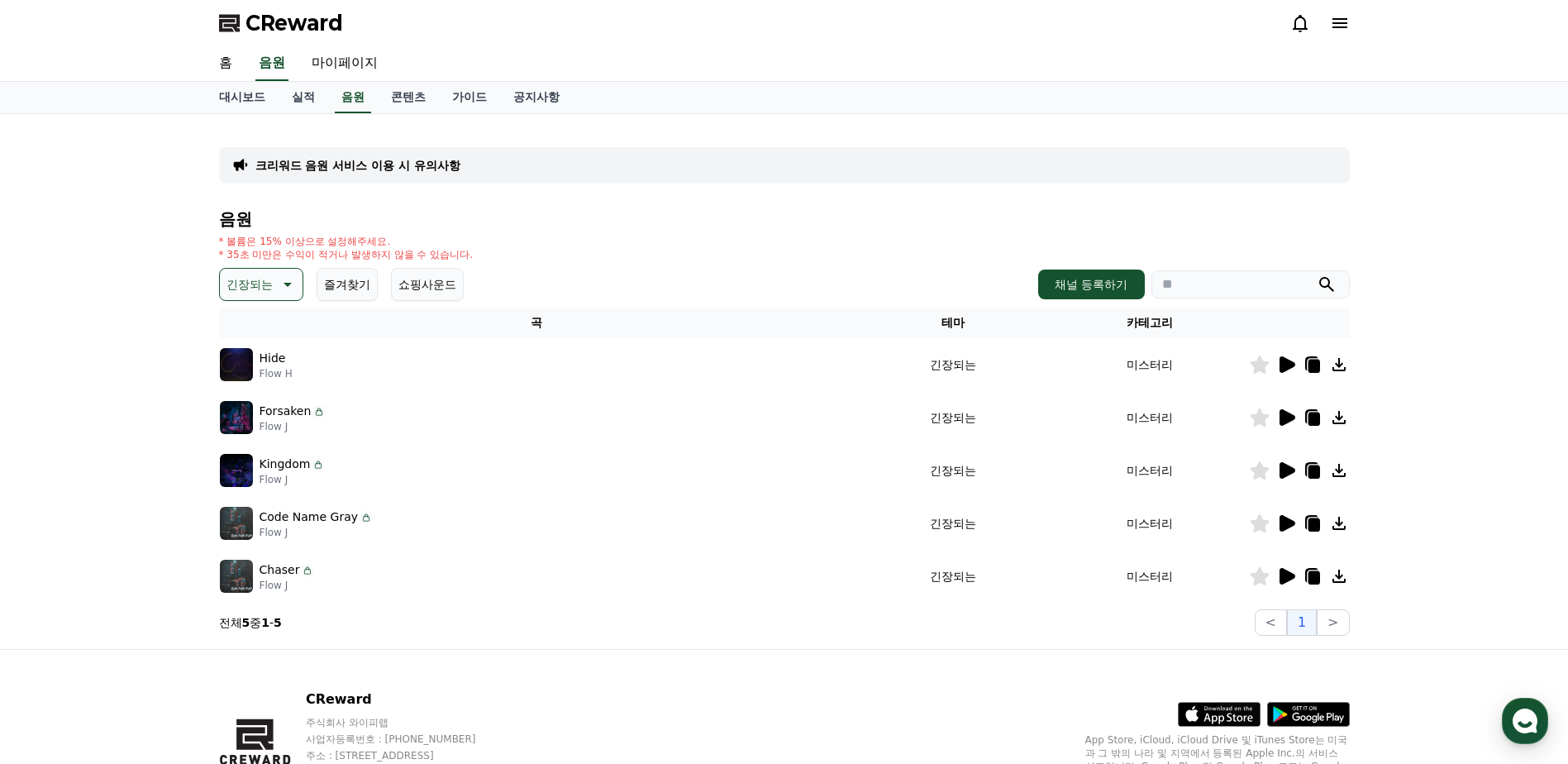
click at [1289, 518] on icon at bounding box center [1286, 523] width 20 height 20
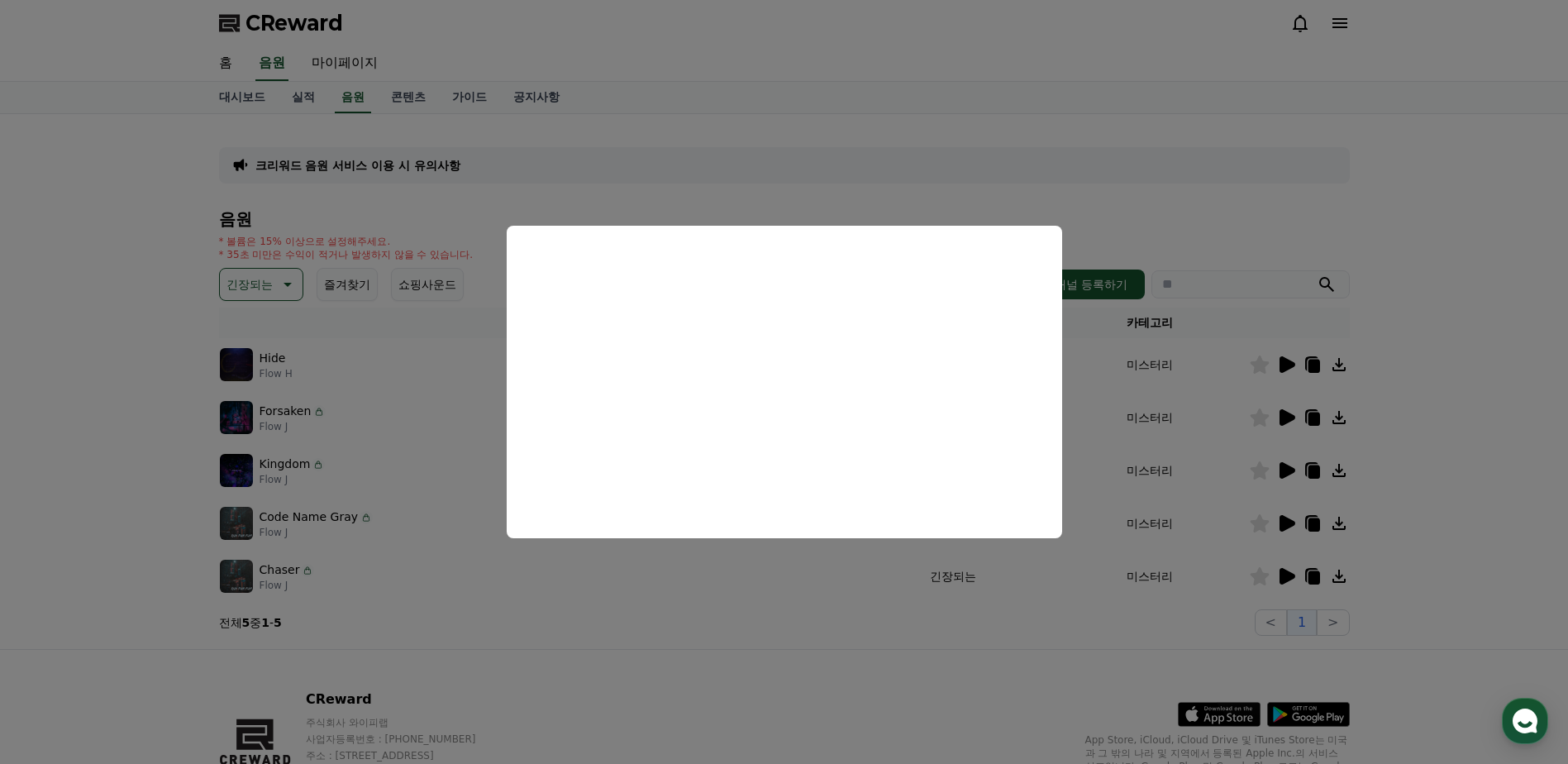
click at [1183, 187] on button "close modal" at bounding box center [784, 382] width 1568 height 764
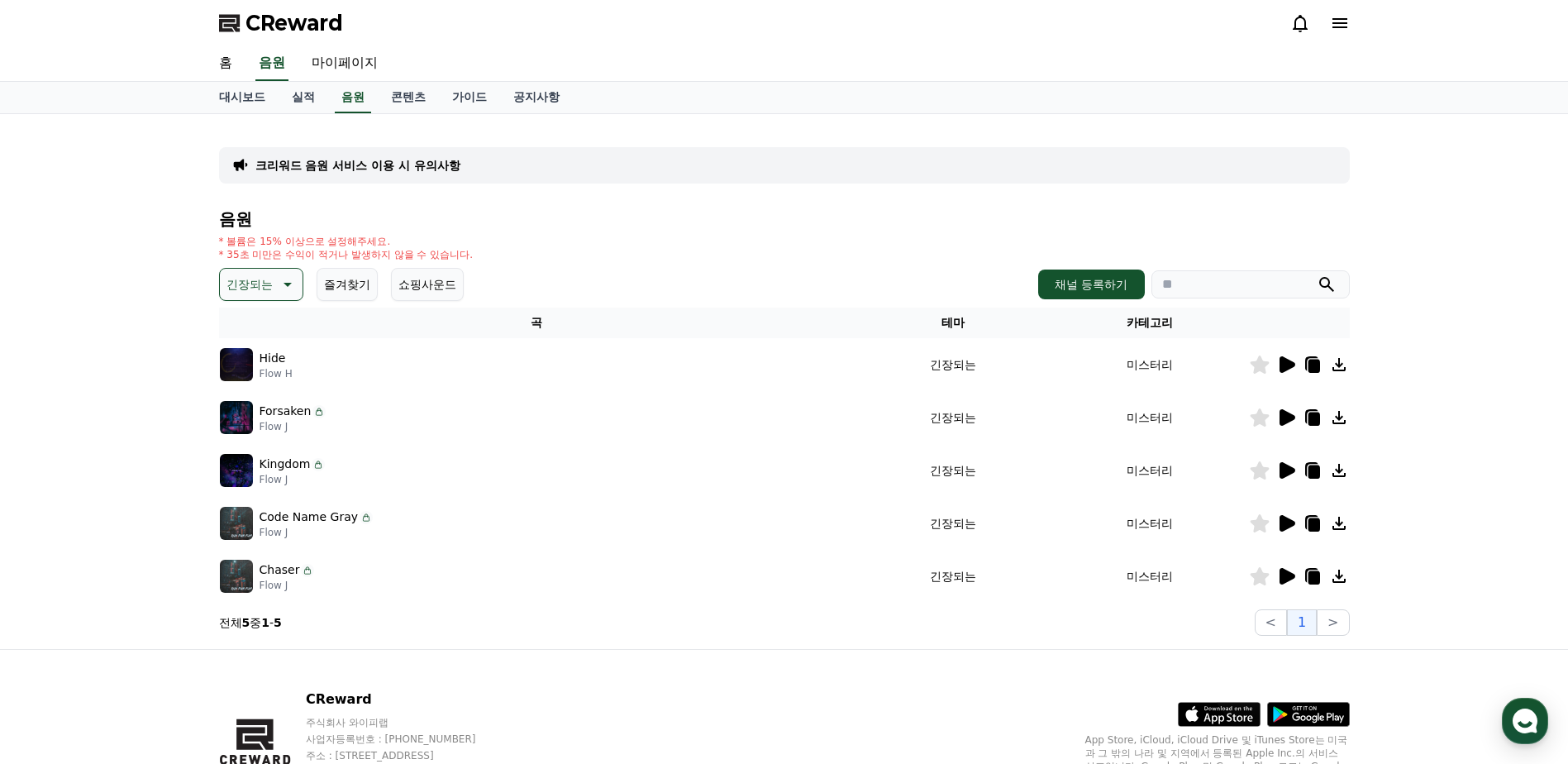
click at [1290, 569] on icon at bounding box center [1286, 576] width 20 height 20
